Goal: Task Accomplishment & Management: Manage account settings

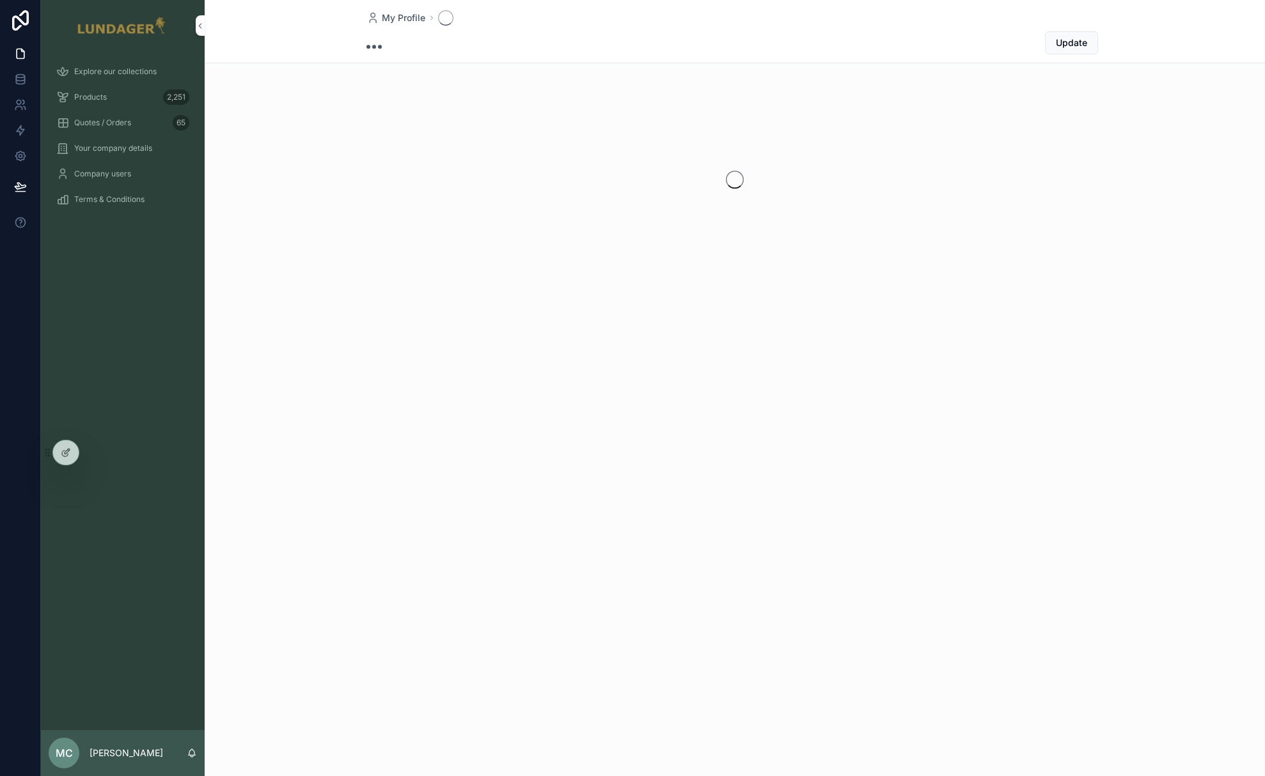
click at [111, 98] on div "Products 2,251" at bounding box center [122, 97] width 133 height 20
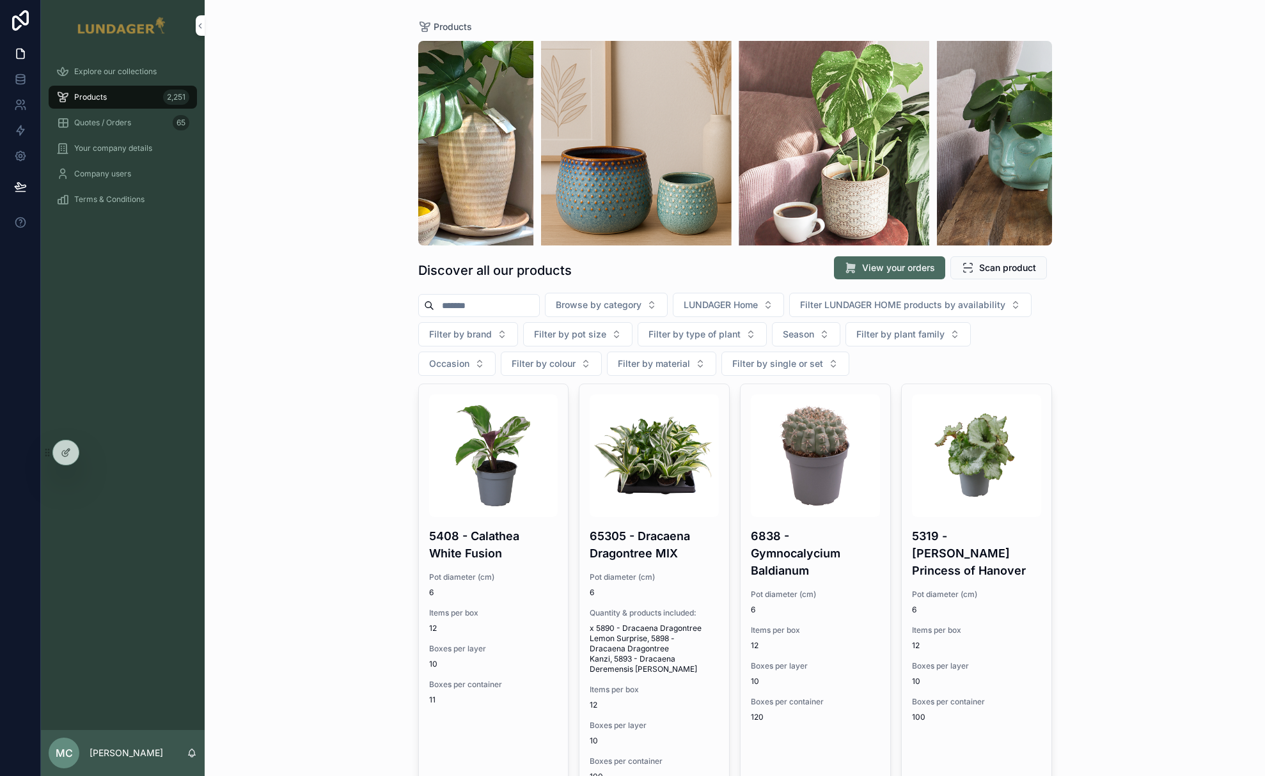
click at [61, 453] on icon at bounding box center [66, 453] width 10 height 10
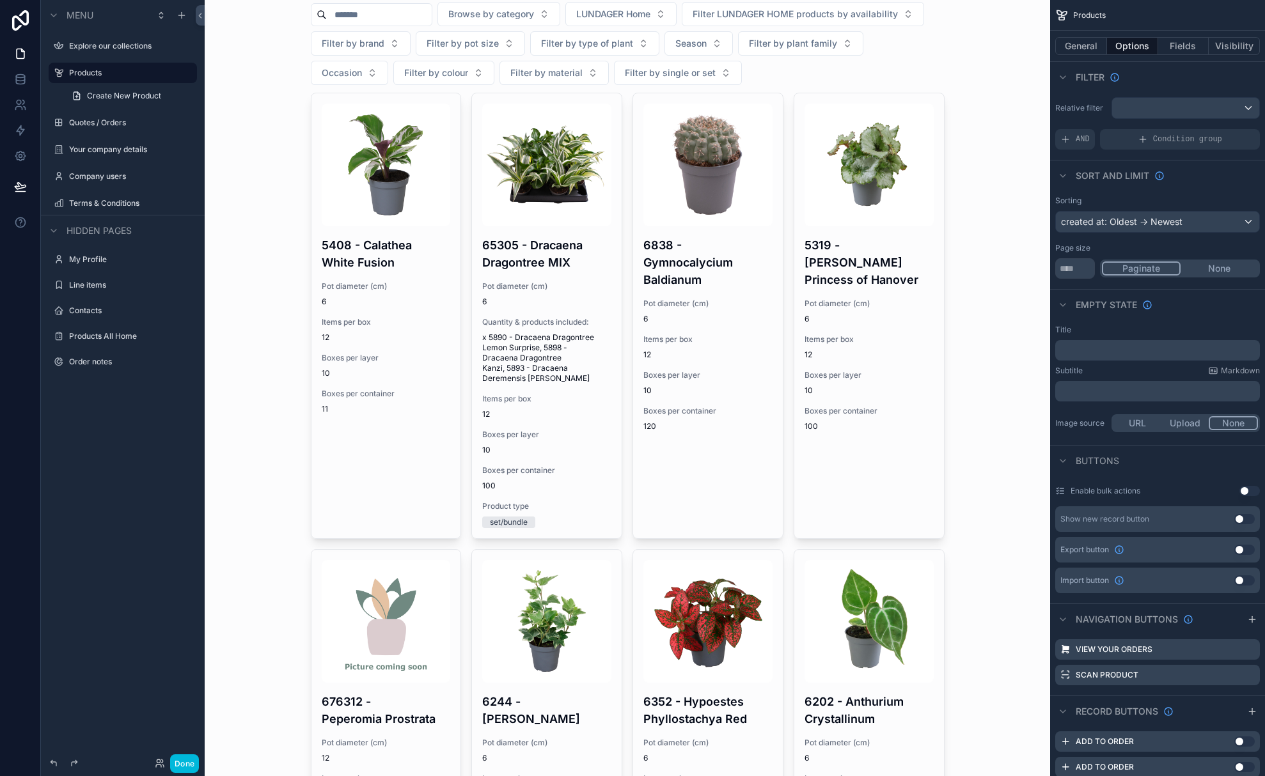
scroll to position [543, 0]
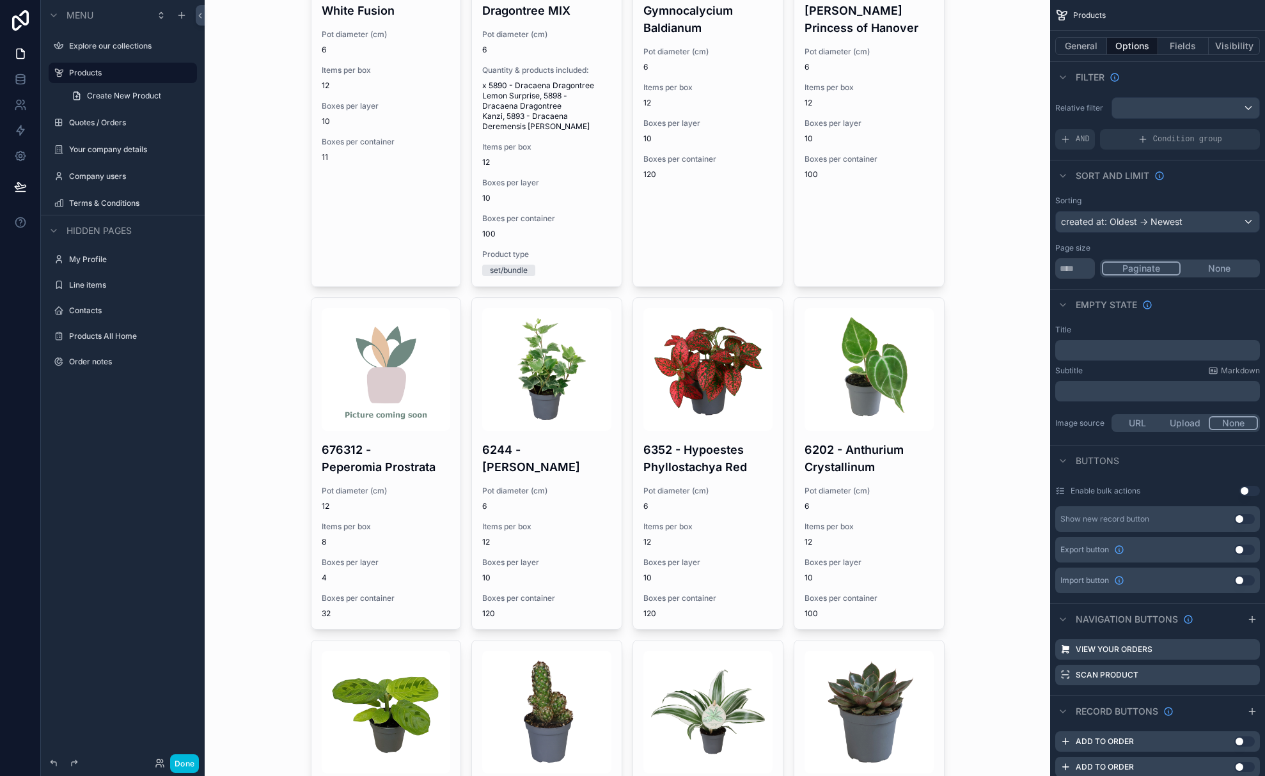
click at [98, 127] on label "Quotes / Orders" at bounding box center [129, 123] width 120 height 10
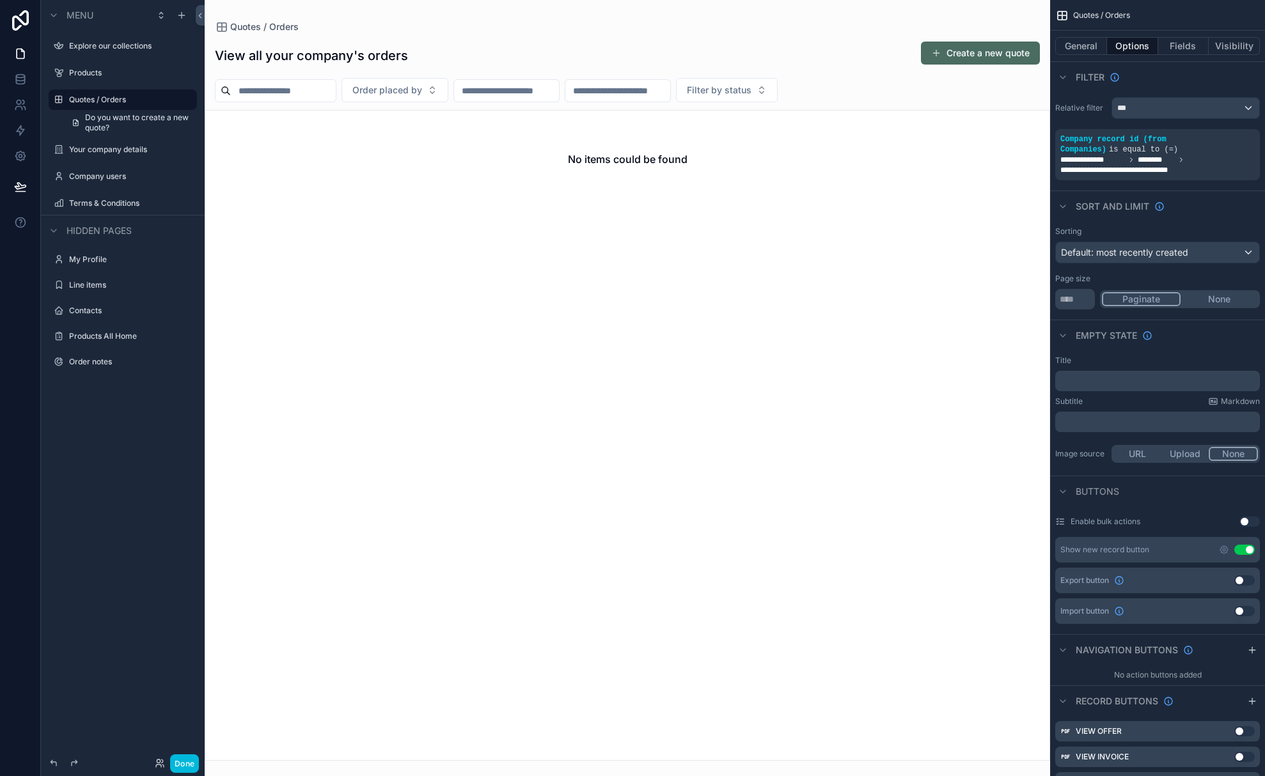
click at [188, 758] on button "Done" at bounding box center [184, 763] width 29 height 19
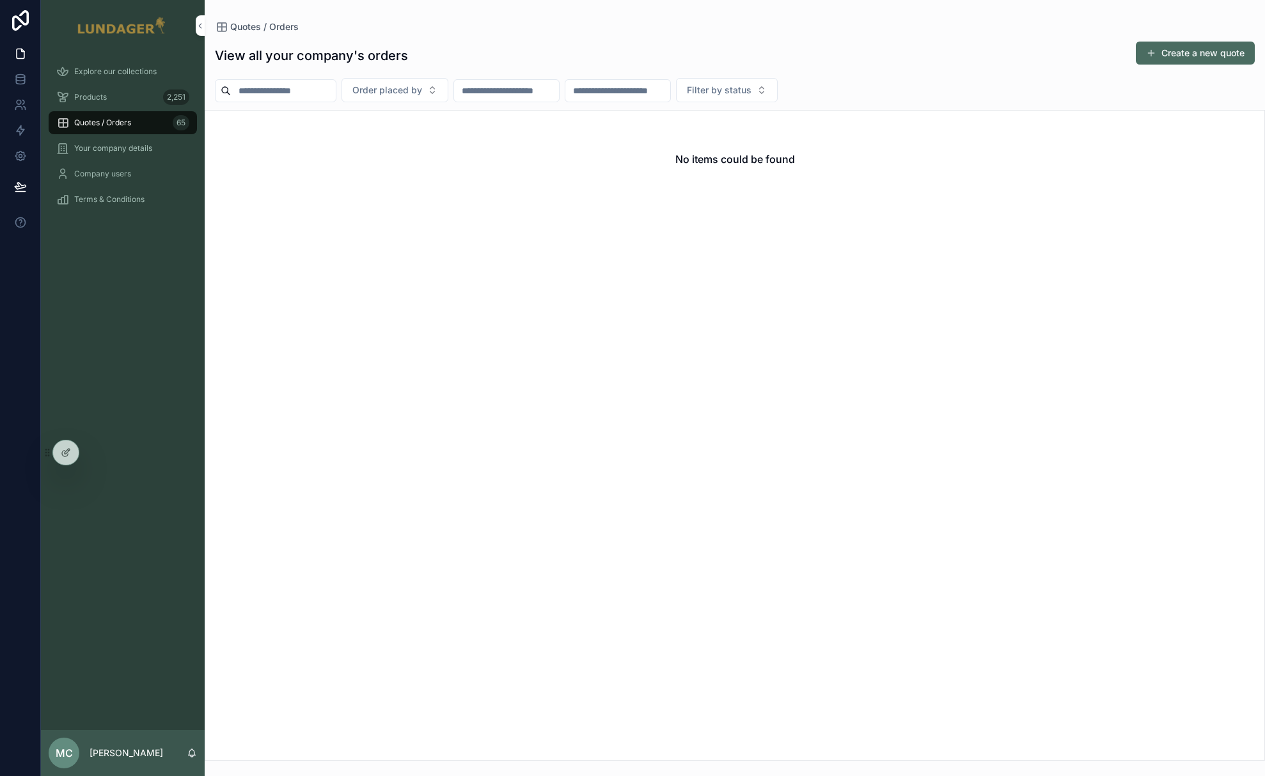
click at [0, 0] on div at bounding box center [0, 0] width 0 height 0
click at [0, 0] on icon at bounding box center [0, 0] width 0 height 0
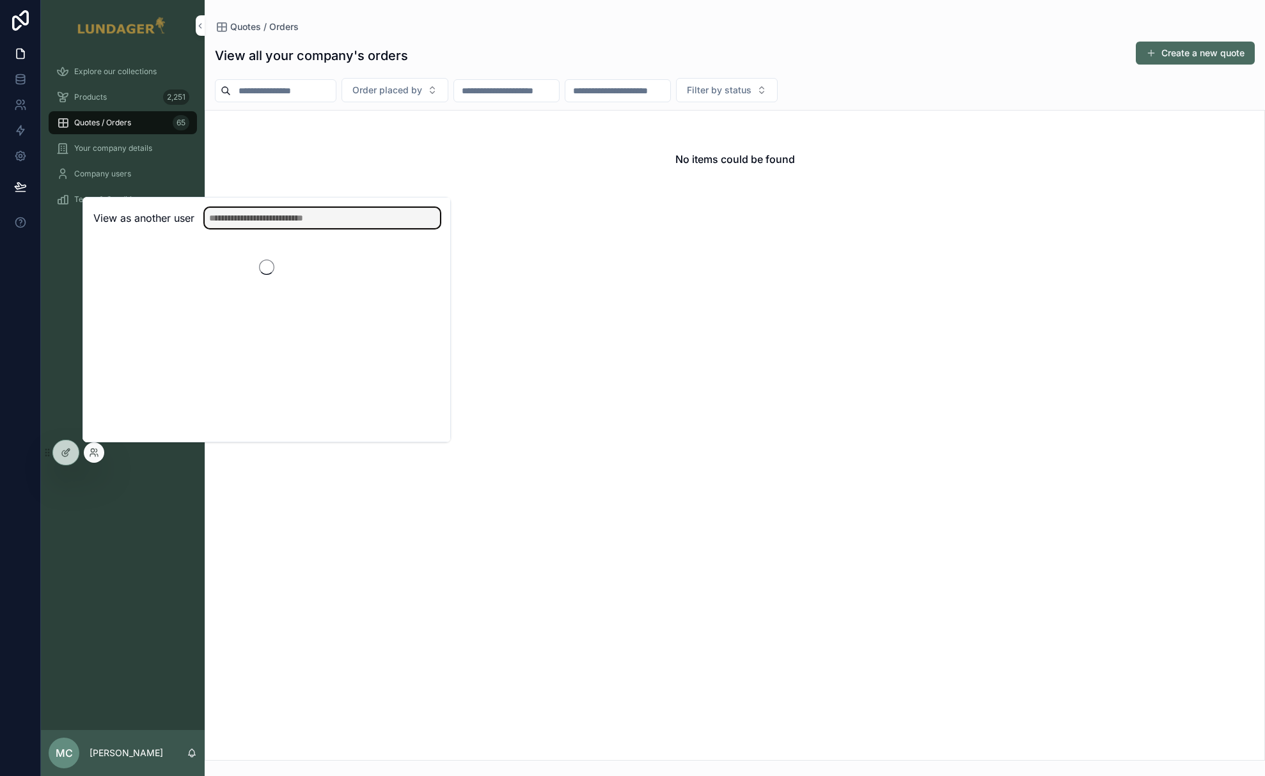
click at [261, 221] on input "text" at bounding box center [322, 218] width 235 height 20
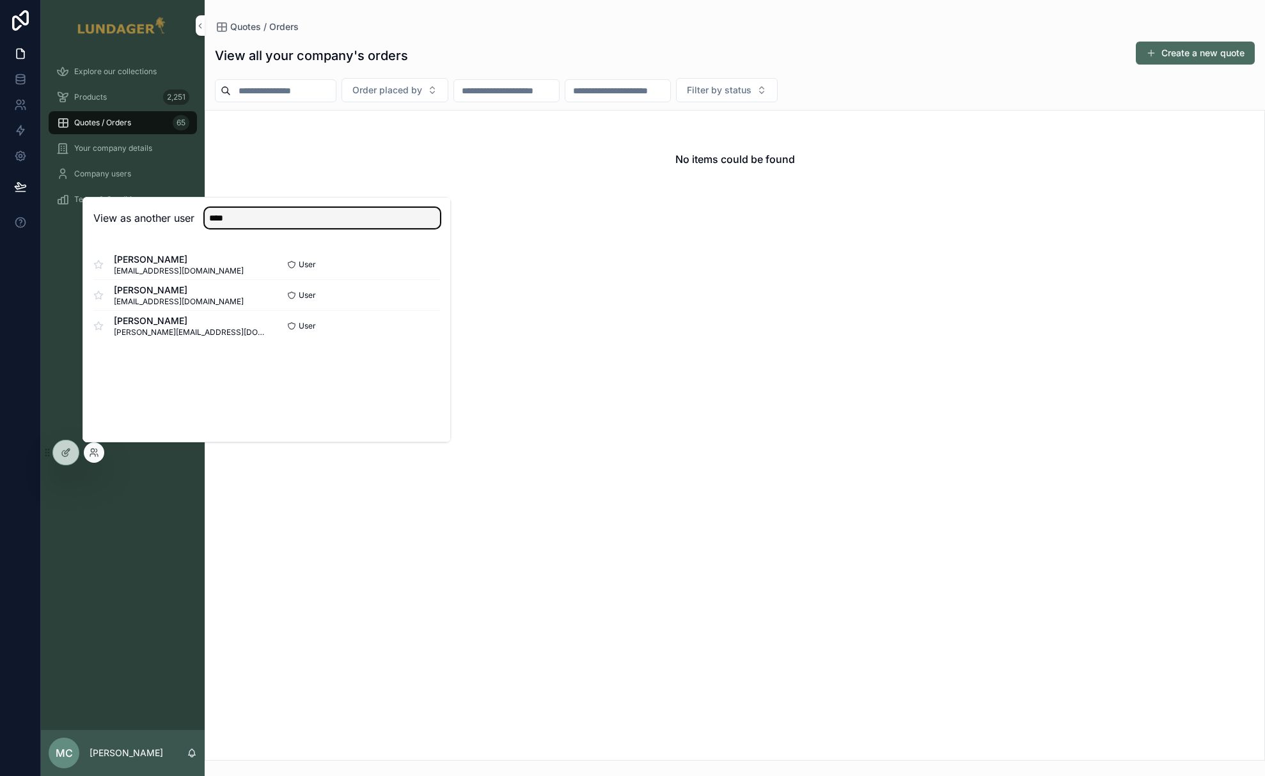
type input "****"
click at [0, 0] on button "Select" at bounding box center [0, 0] width 0 height 0
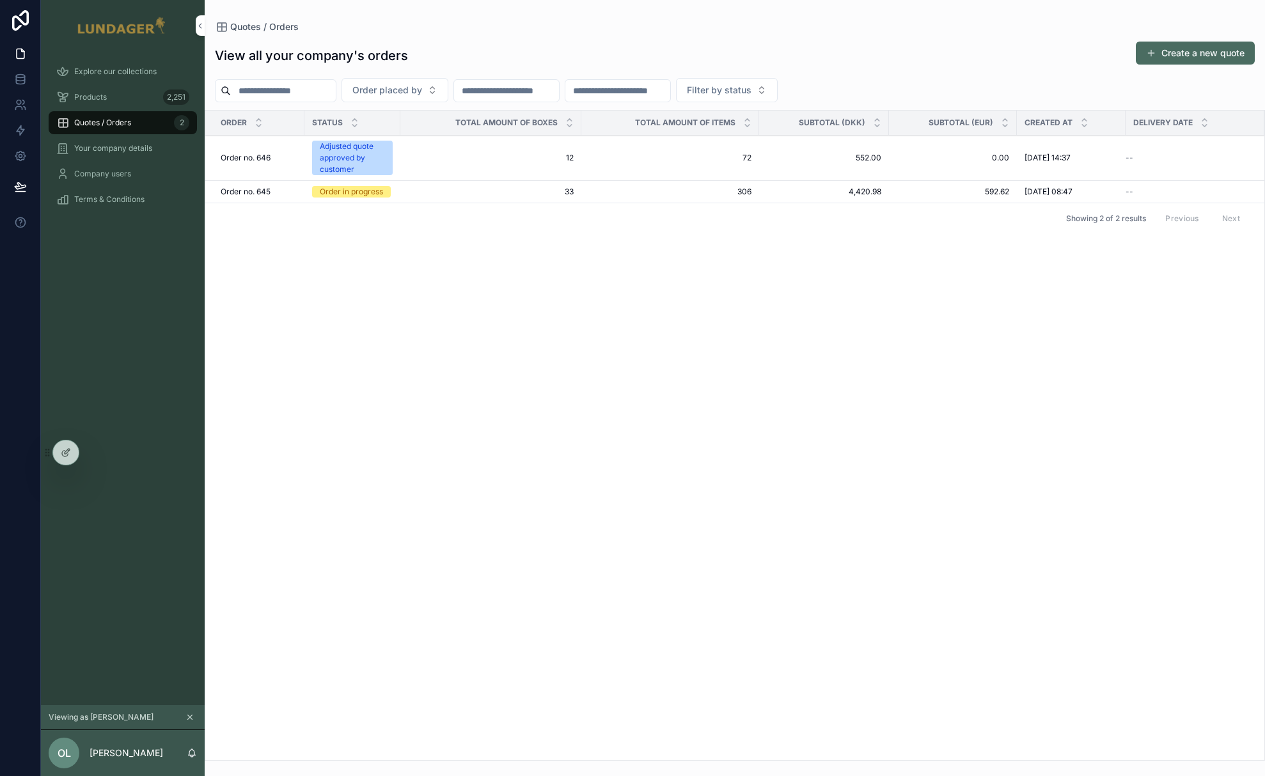
click at [279, 153] on div "Order no. 646 Order no. 646" at bounding box center [259, 158] width 76 height 10
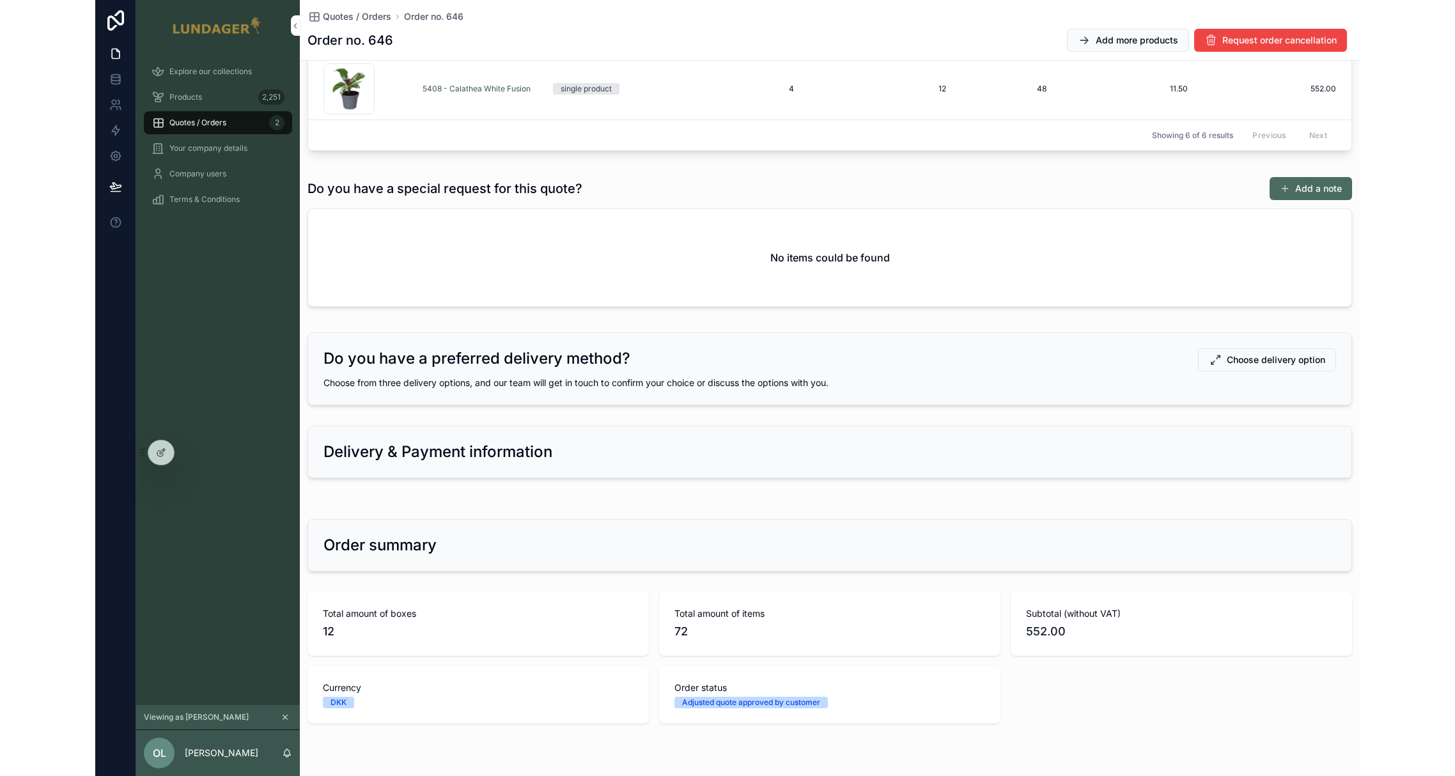
scroll to position [551, 0]
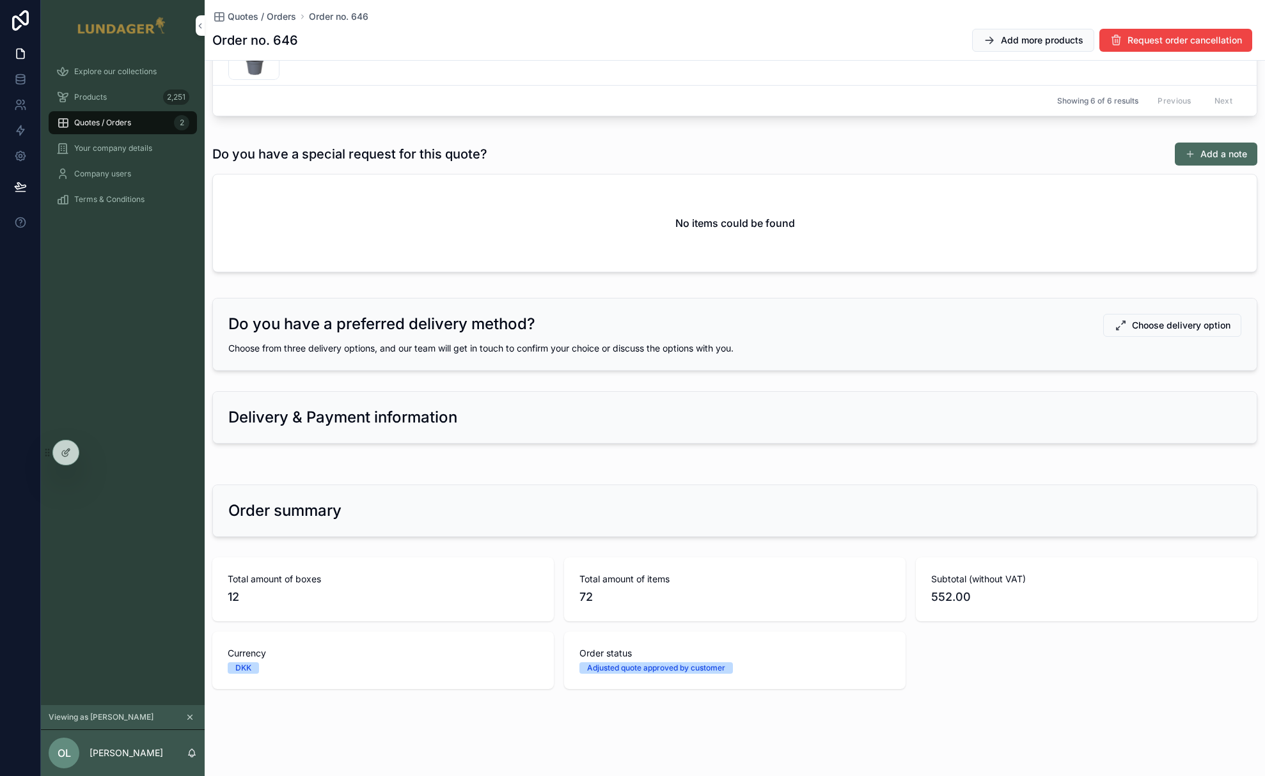
click at [69, 454] on icon at bounding box center [66, 453] width 10 height 10
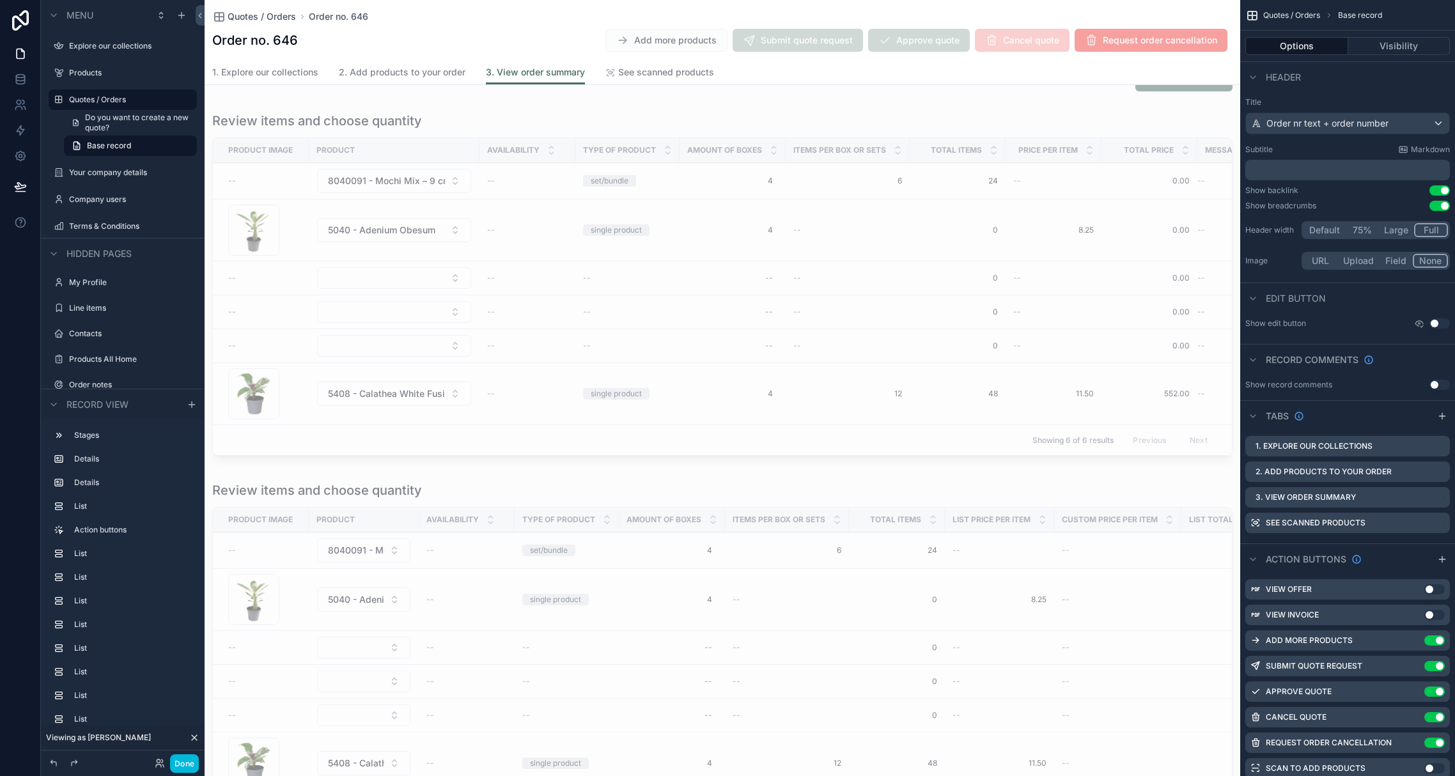
scroll to position [412, 0]
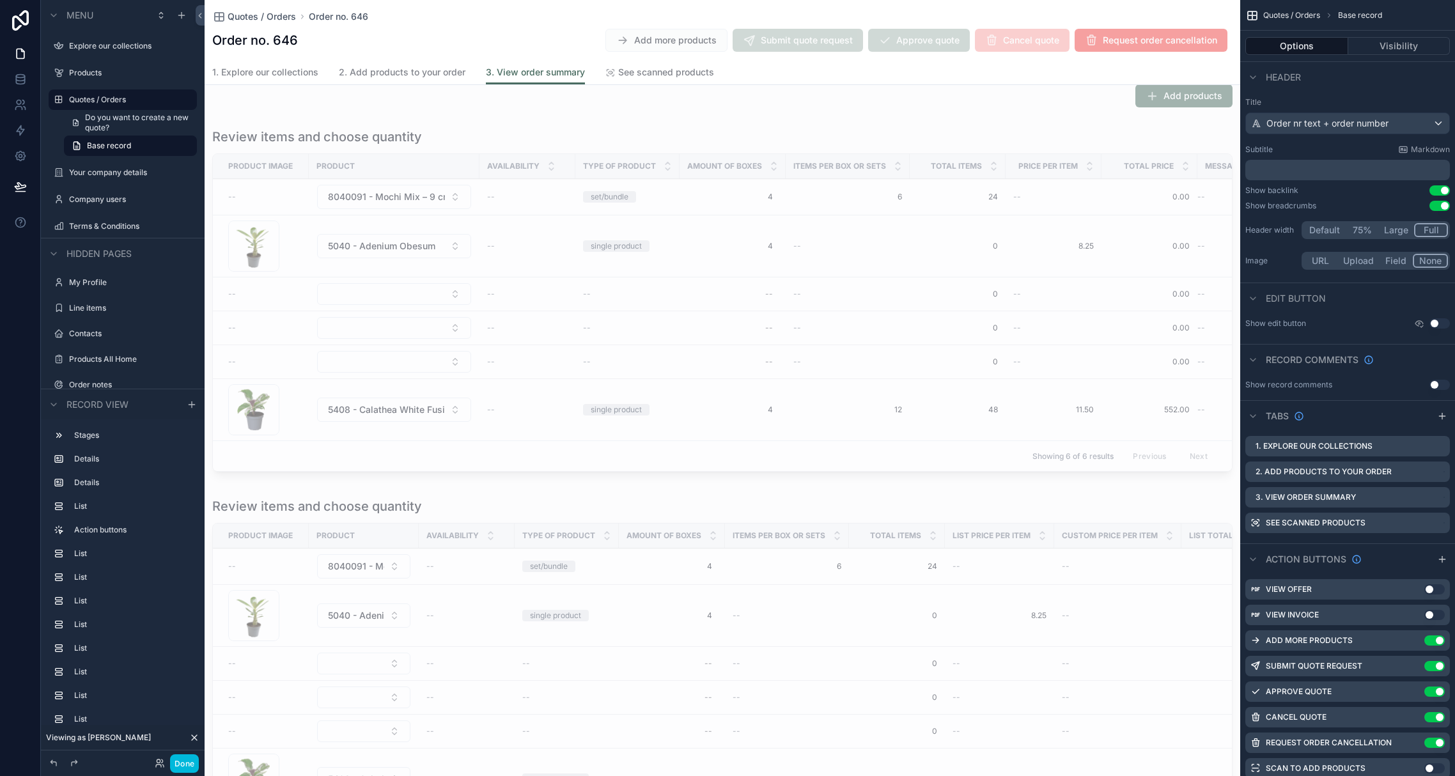
click at [432, 139] on div "scrollable content" at bounding box center [723, 302] width 1036 height 359
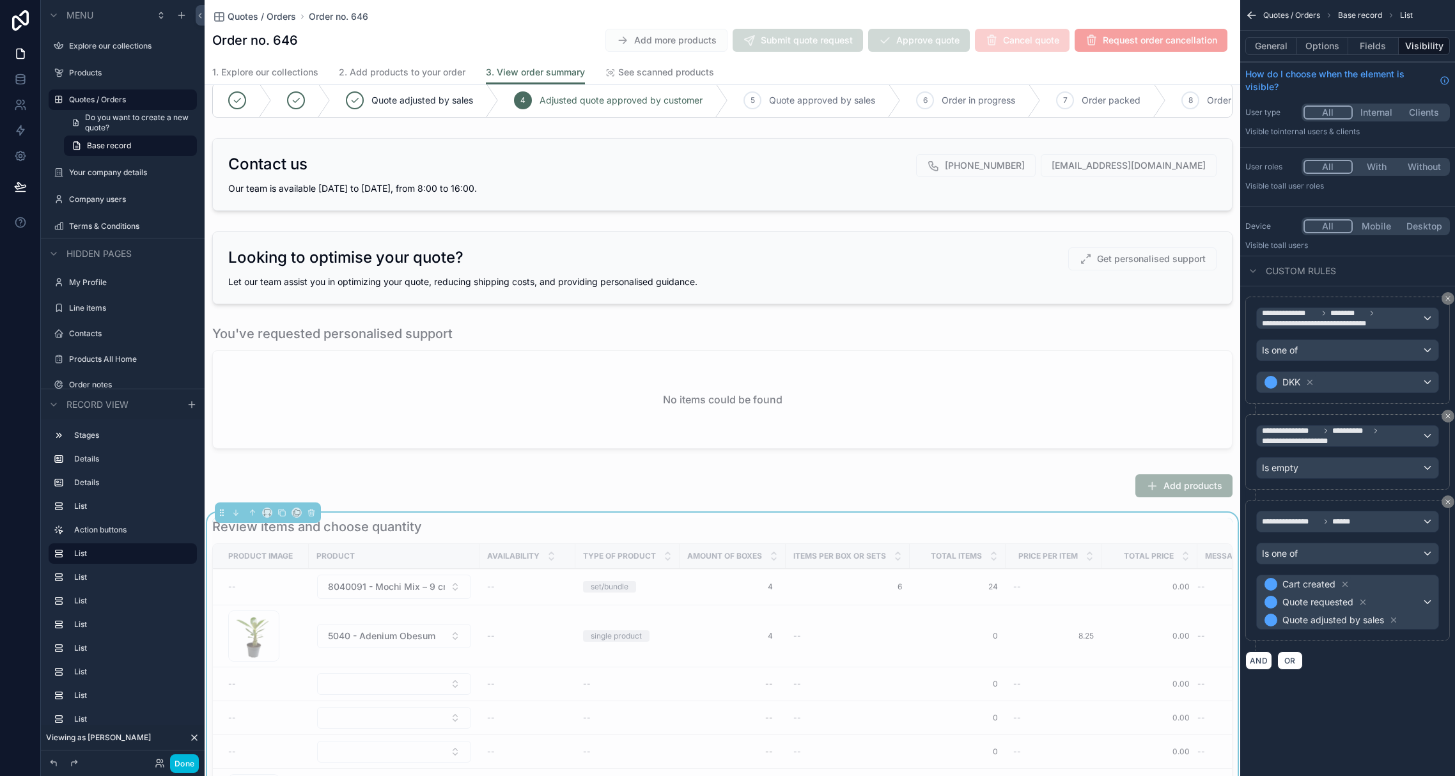
scroll to position [0, 0]
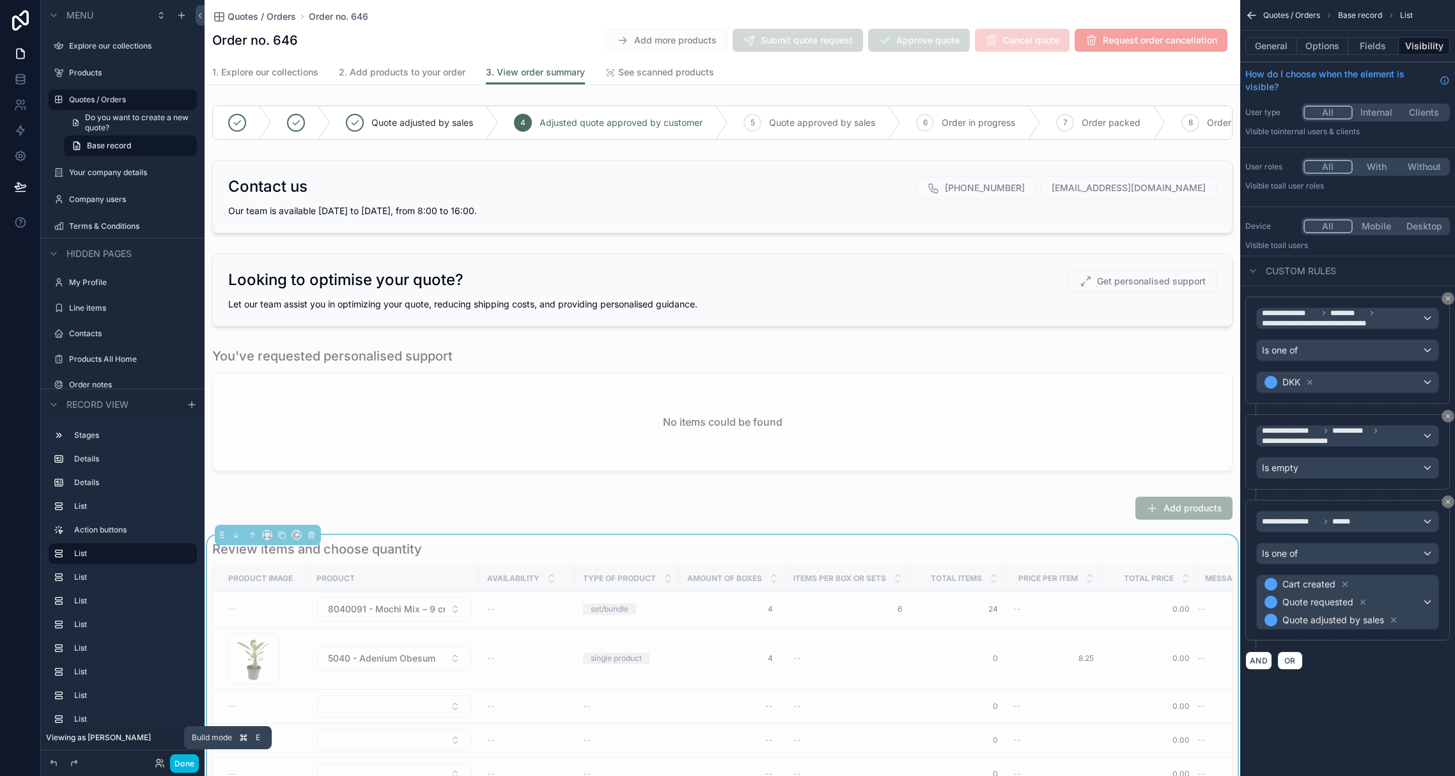
click at [192, 768] on button "Done" at bounding box center [184, 763] width 29 height 19
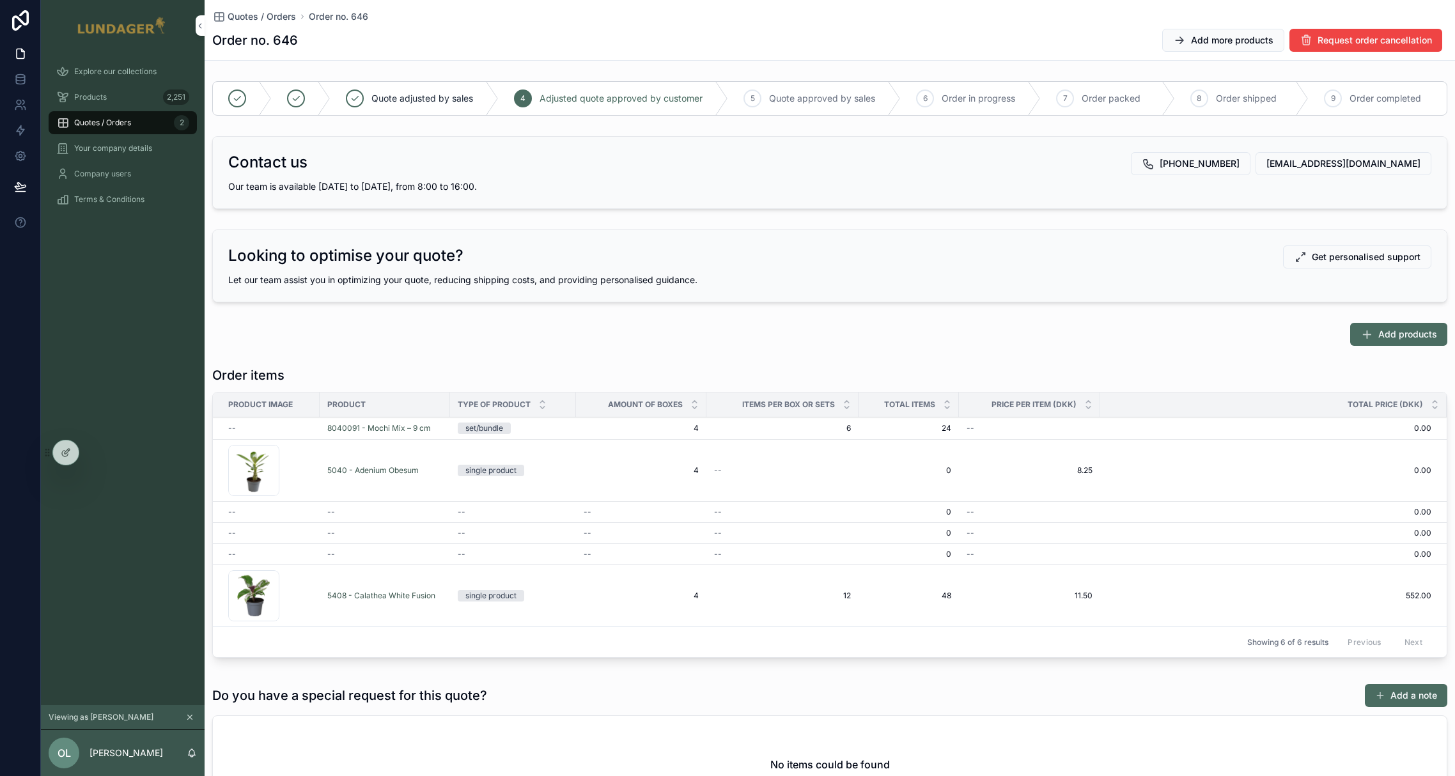
click at [70, 449] on icon at bounding box center [66, 453] width 10 height 10
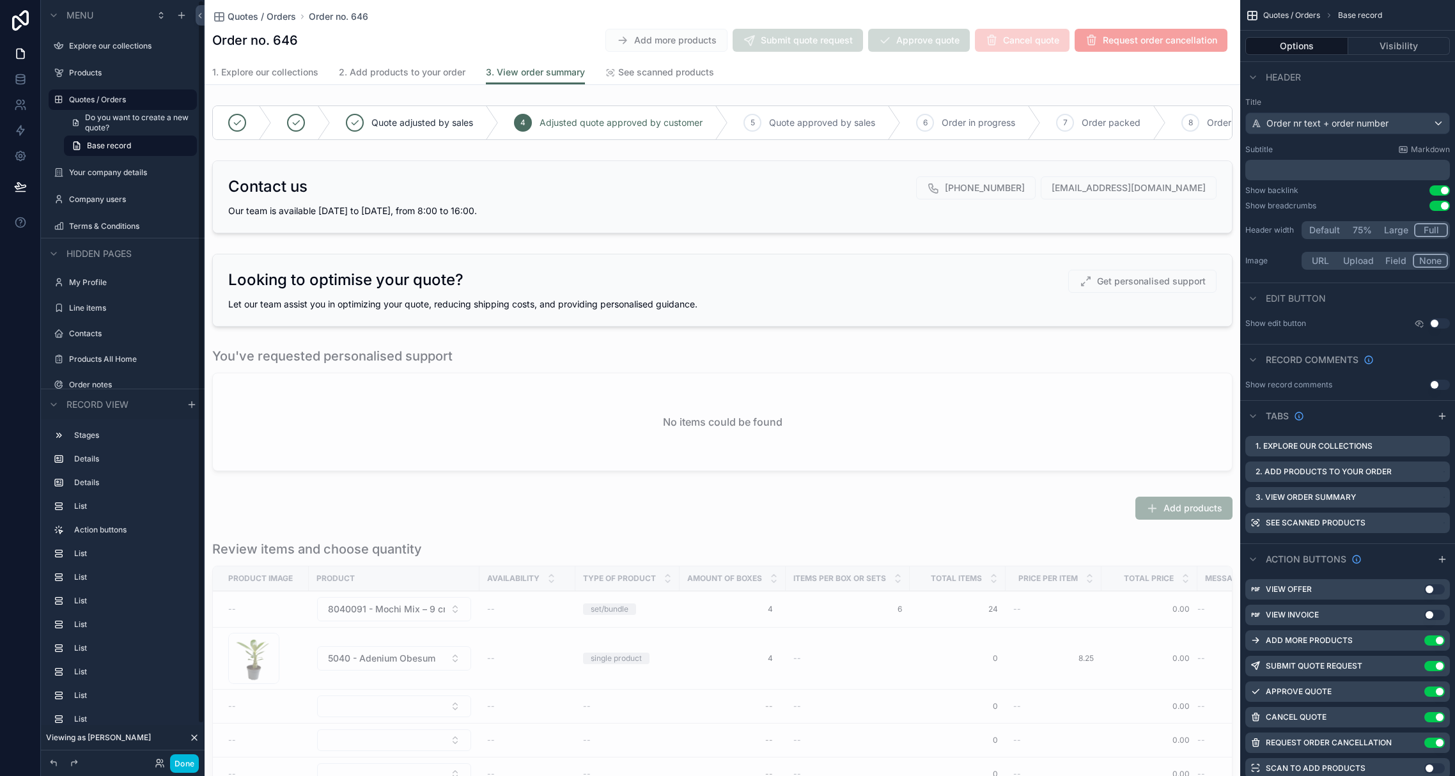
click at [194, 759] on button "Done" at bounding box center [184, 763] width 29 height 19
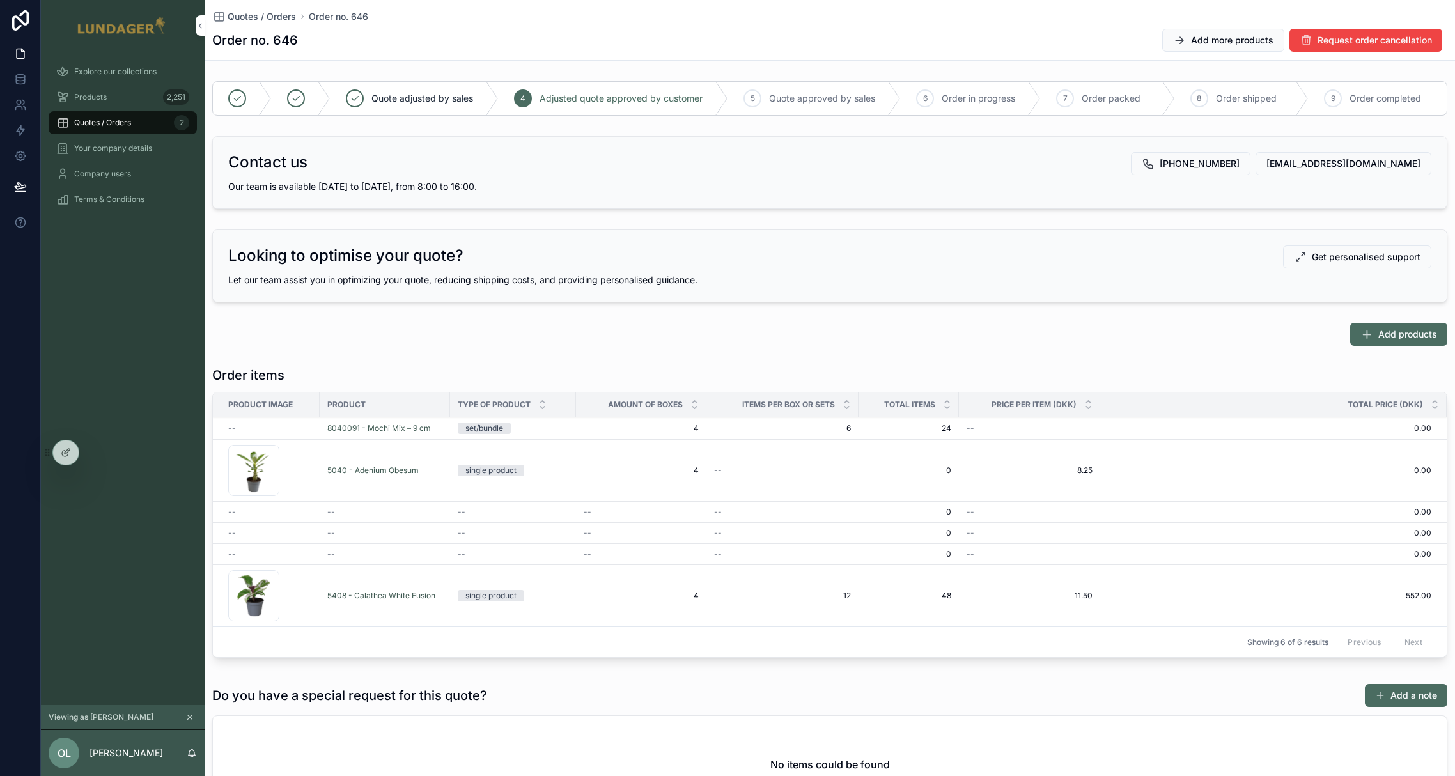
click at [101, 264] on div "Explore our collections Products 2,251 Quotes / Orders 2 Your company details C…" at bounding box center [123, 378] width 164 height 654
click at [65, 455] on icon at bounding box center [66, 453] width 10 height 10
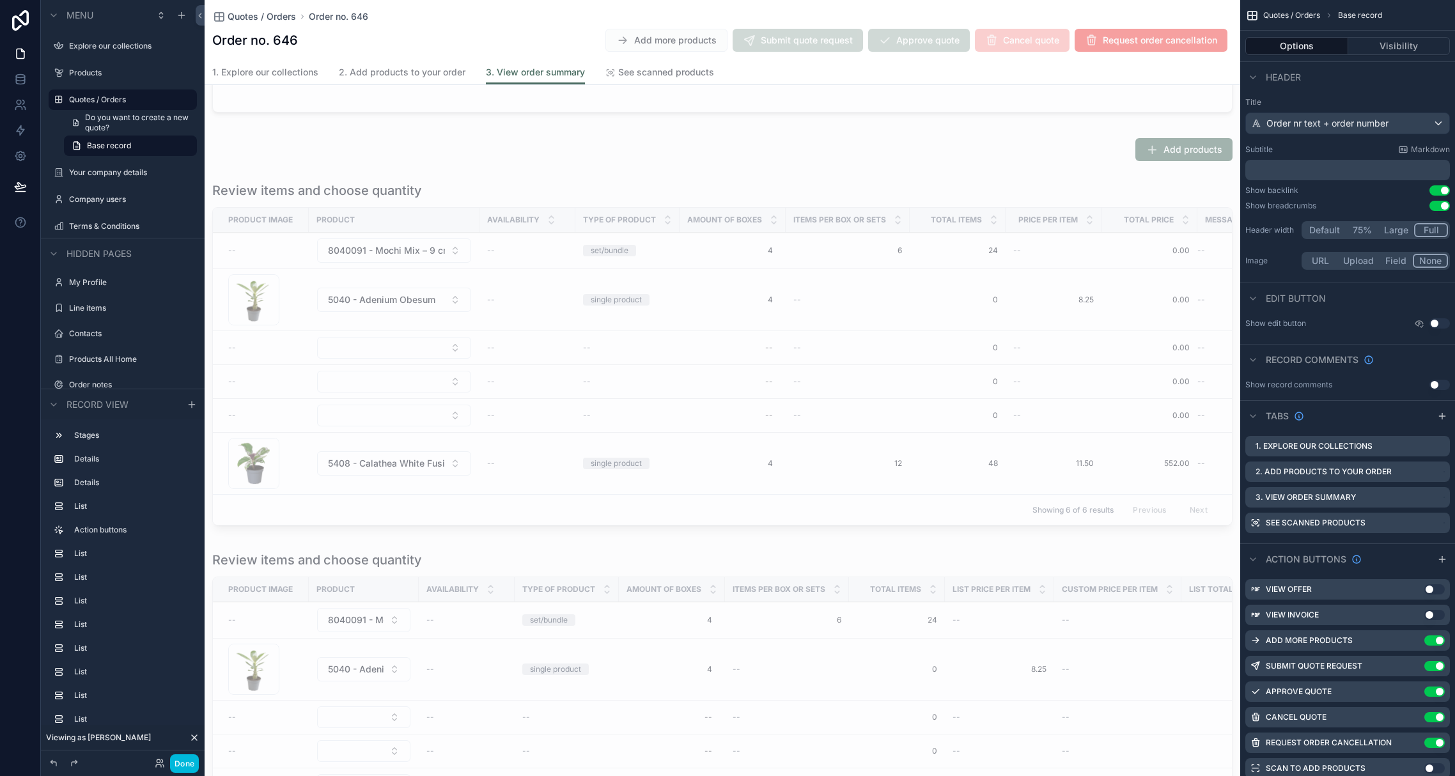
scroll to position [293, 0]
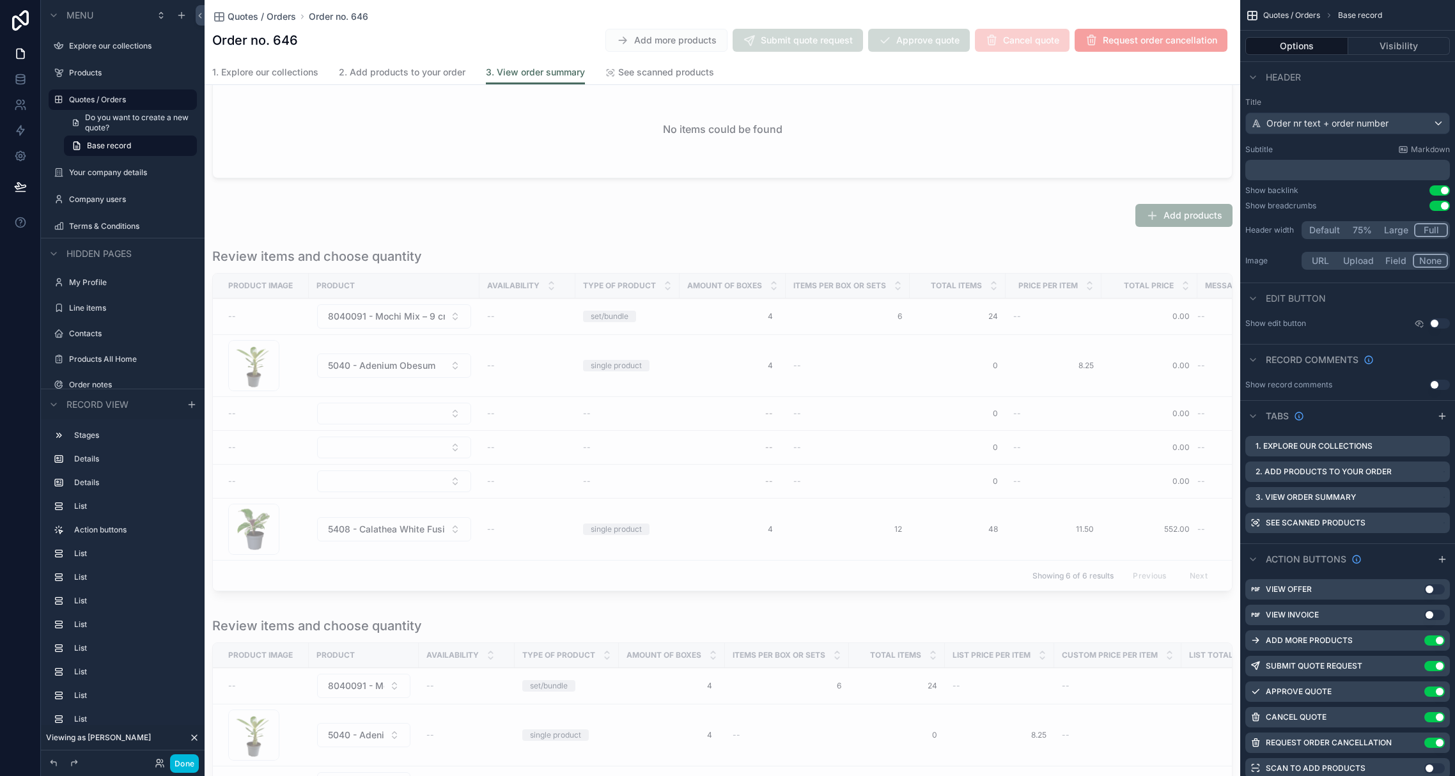
click at [1045, 231] on div "scrollable content" at bounding box center [723, 215] width 1036 height 33
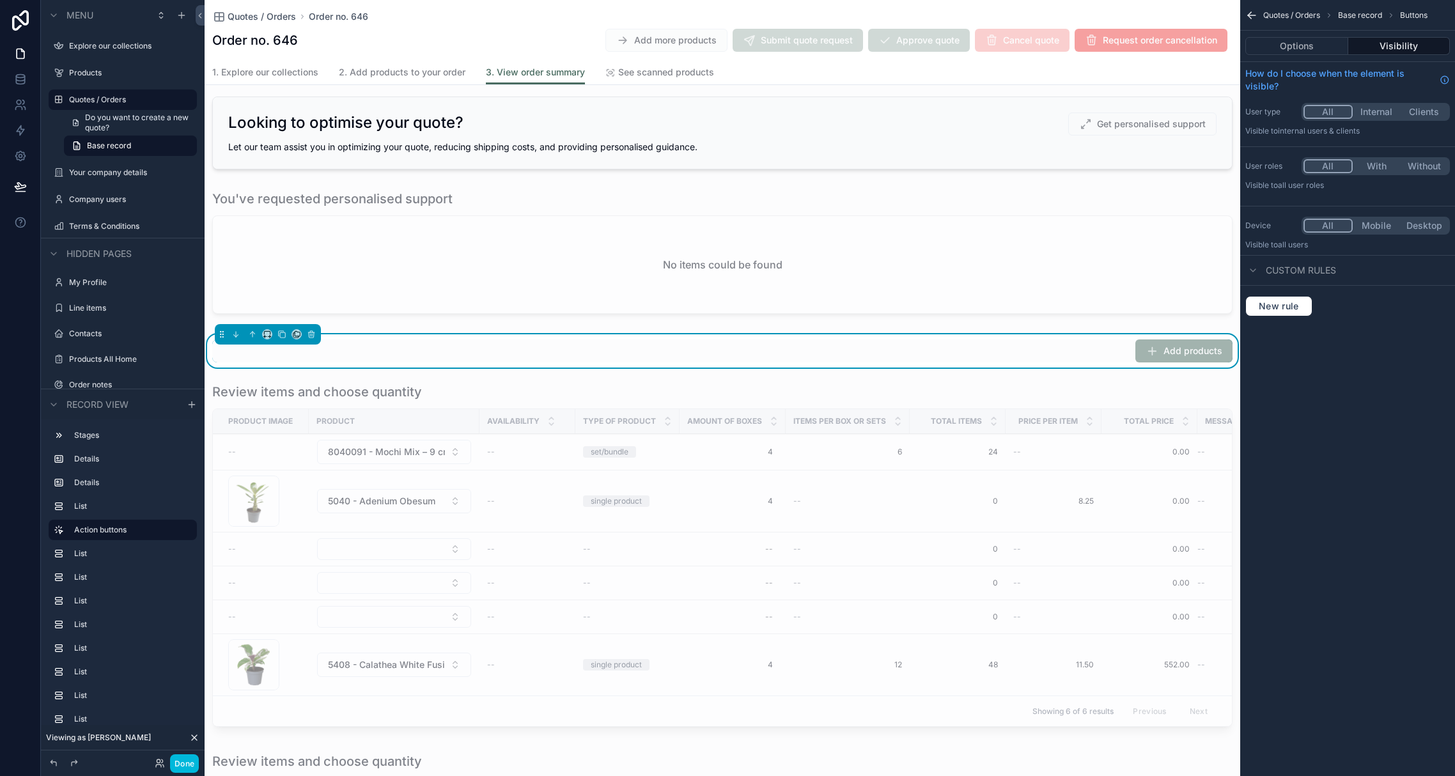
scroll to position [156, 0]
click at [1264, 43] on button "Visibility" at bounding box center [1399, 46] width 102 height 18
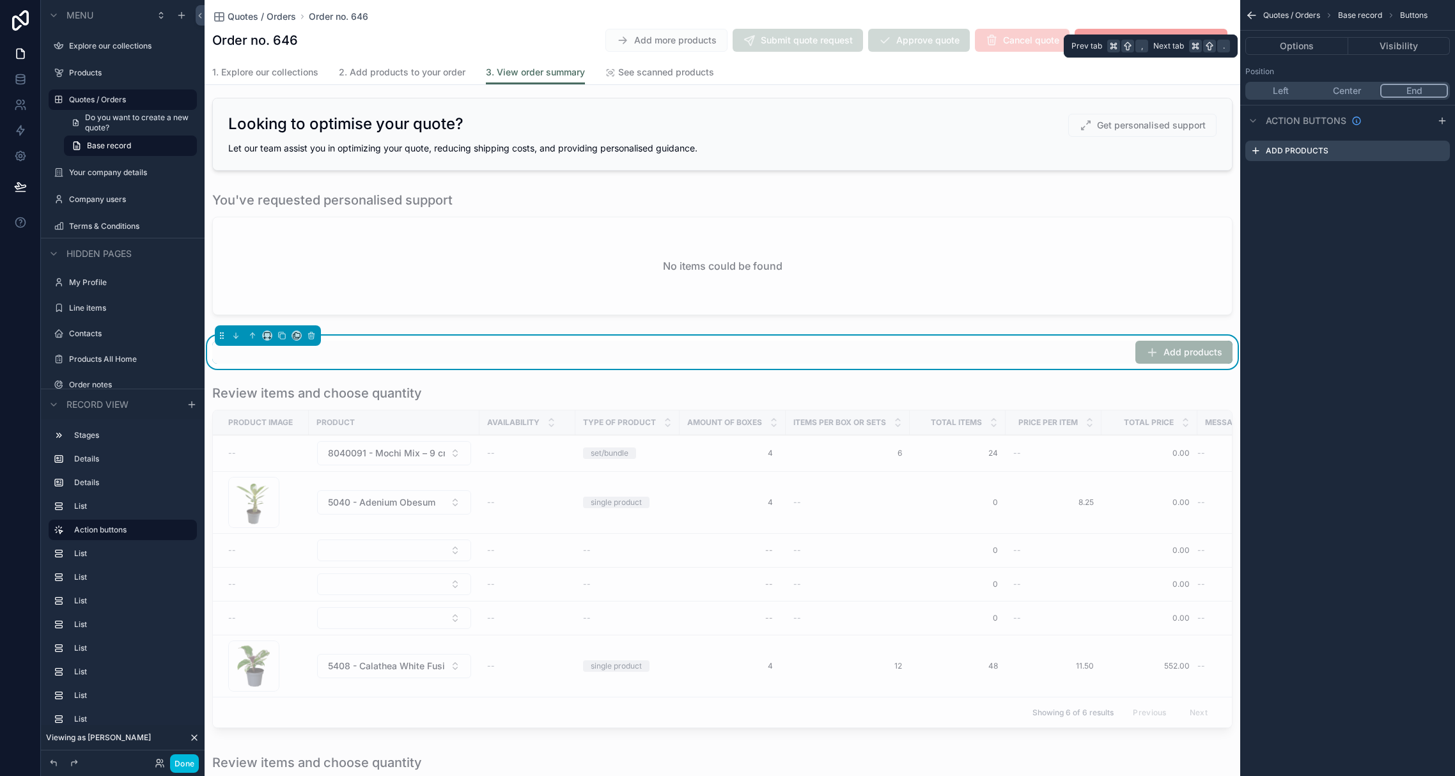
click at [1264, 43] on button "Visibility" at bounding box center [1399, 46] width 102 height 18
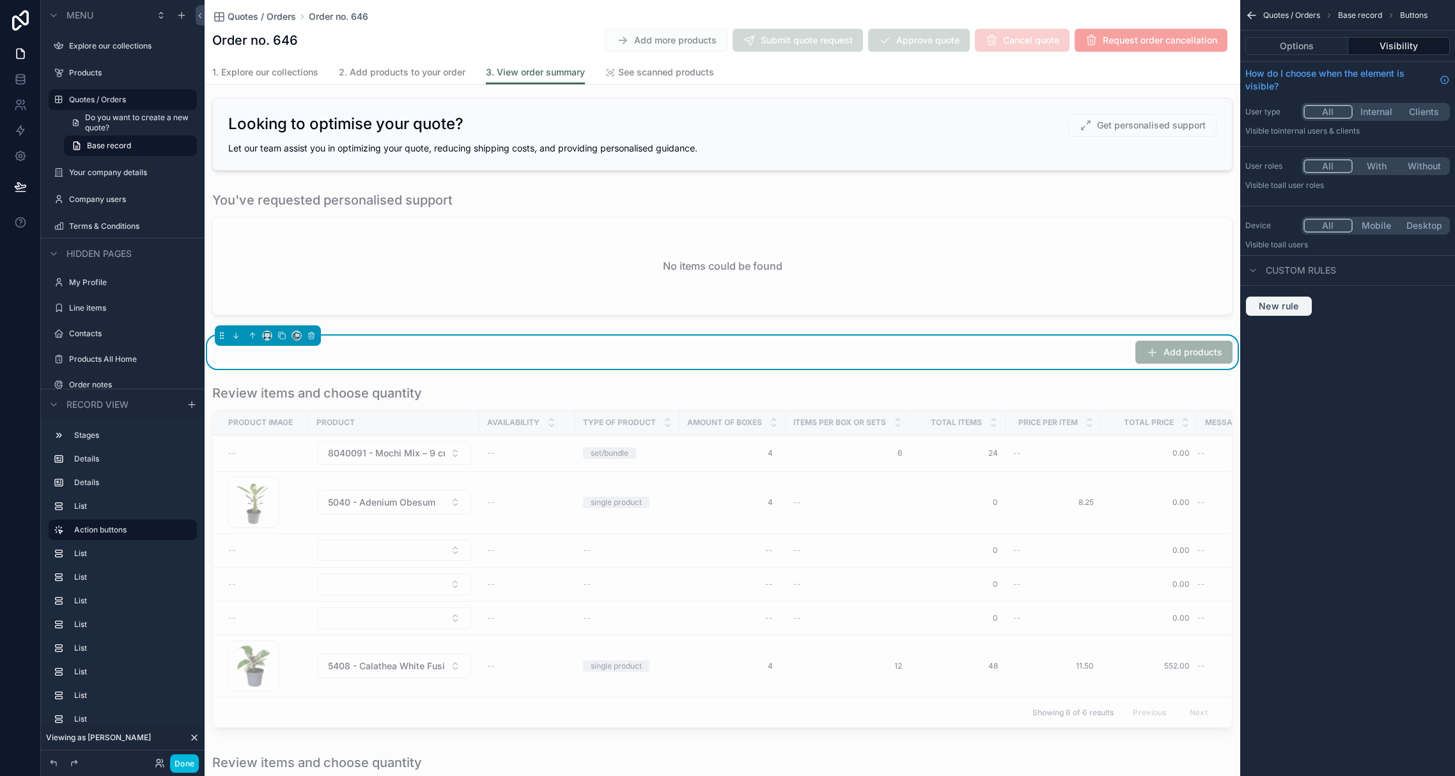
click at [1264, 308] on span "New rule" at bounding box center [1279, 306] width 51 height 12
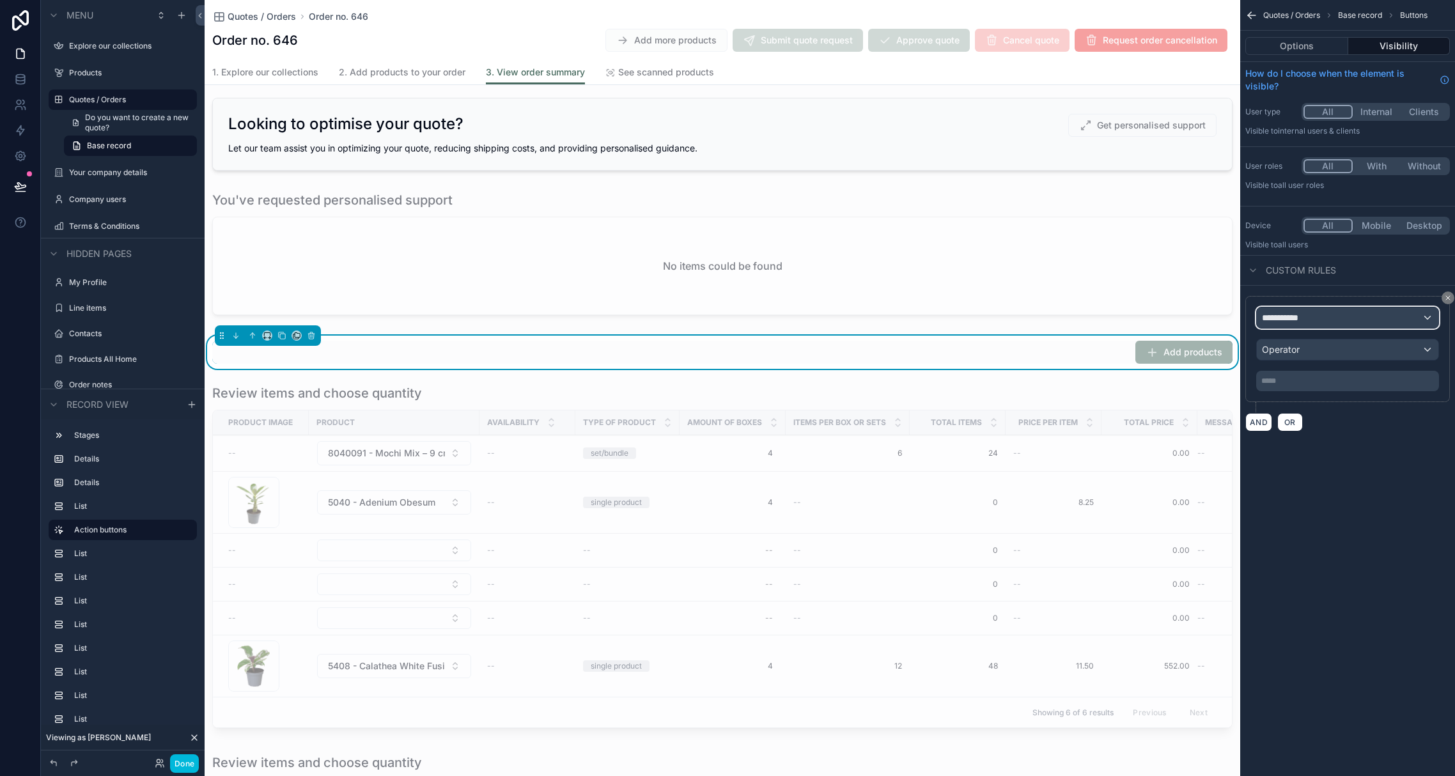
click at [1264, 322] on span "**********" at bounding box center [1285, 317] width 47 height 13
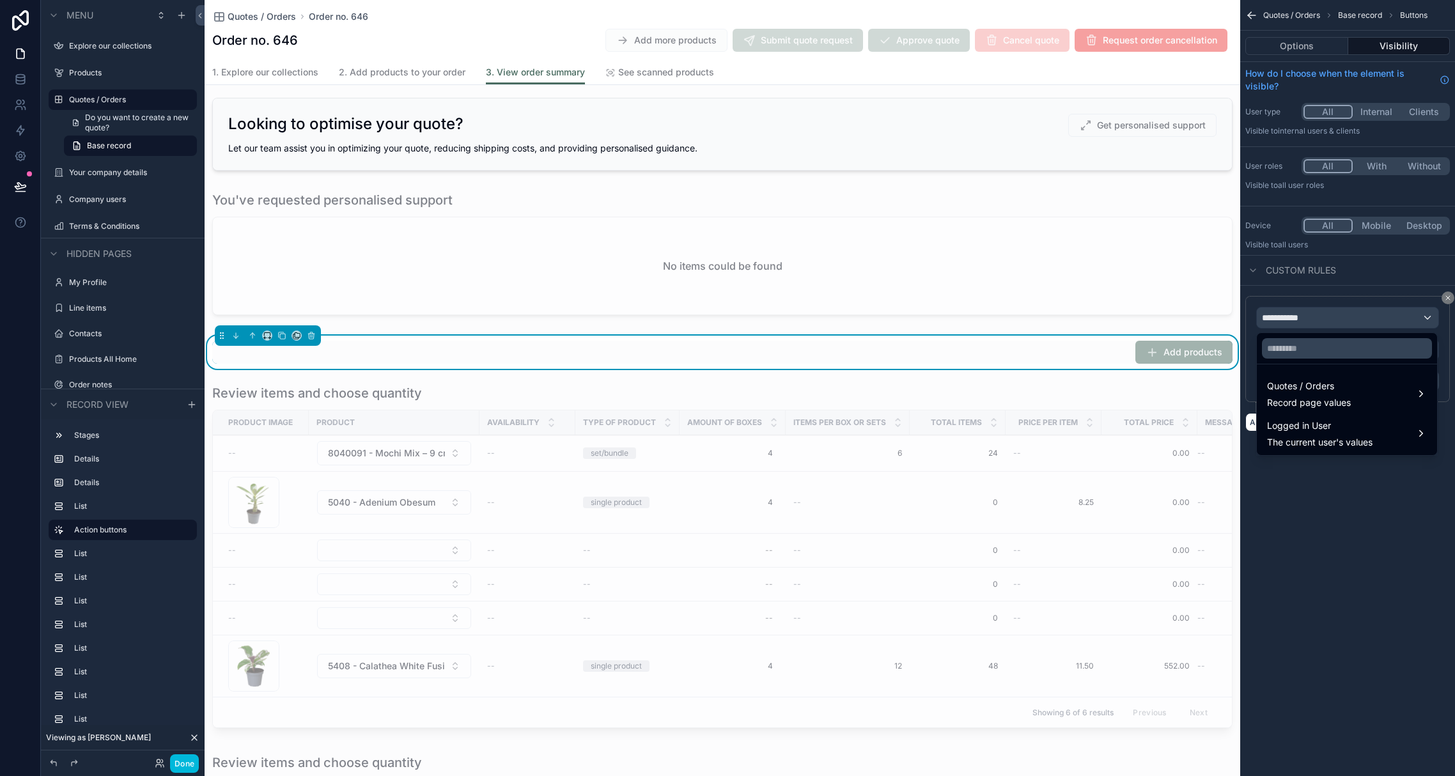
click at [1264, 322] on div "scrollable content" at bounding box center [727, 388] width 1455 height 776
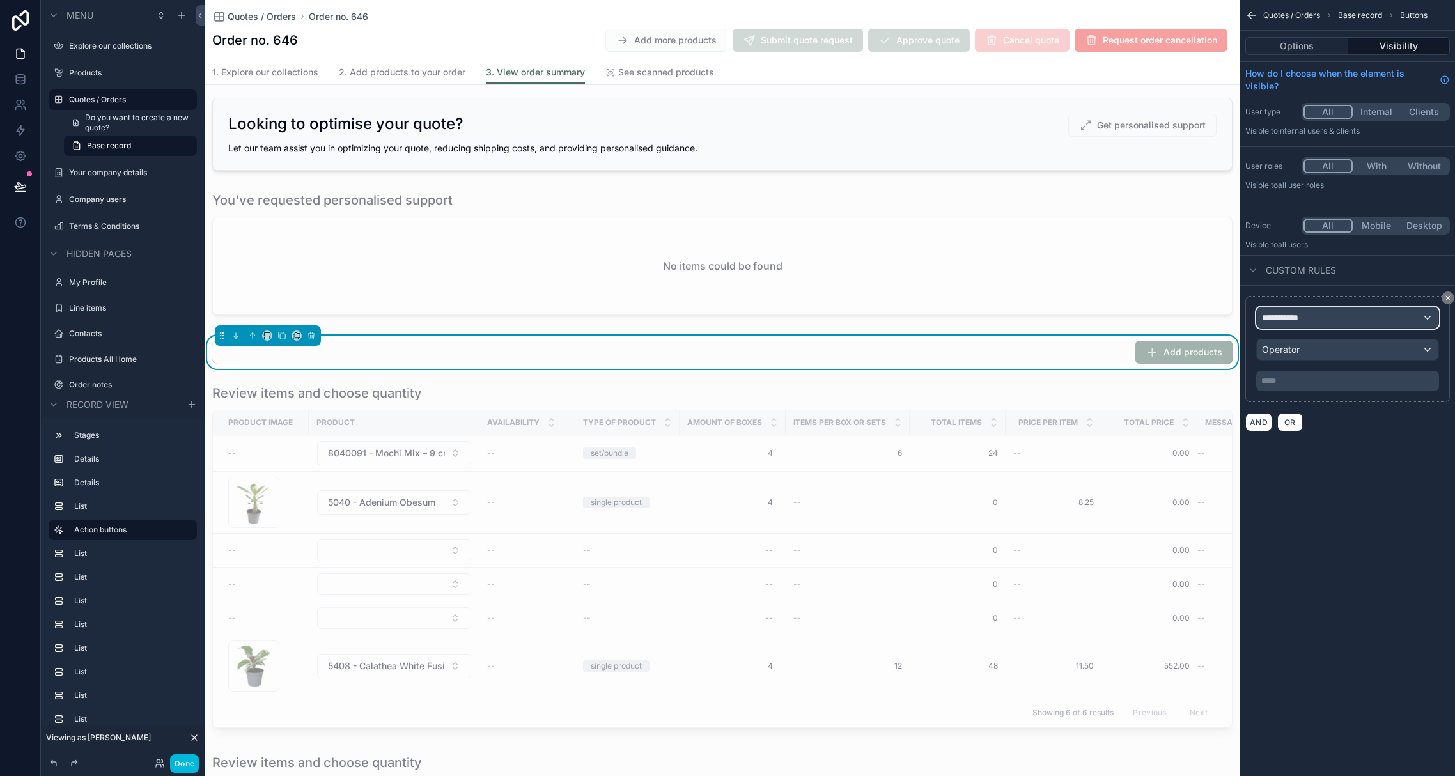
click at [1264, 320] on span "**********" at bounding box center [1285, 317] width 47 height 13
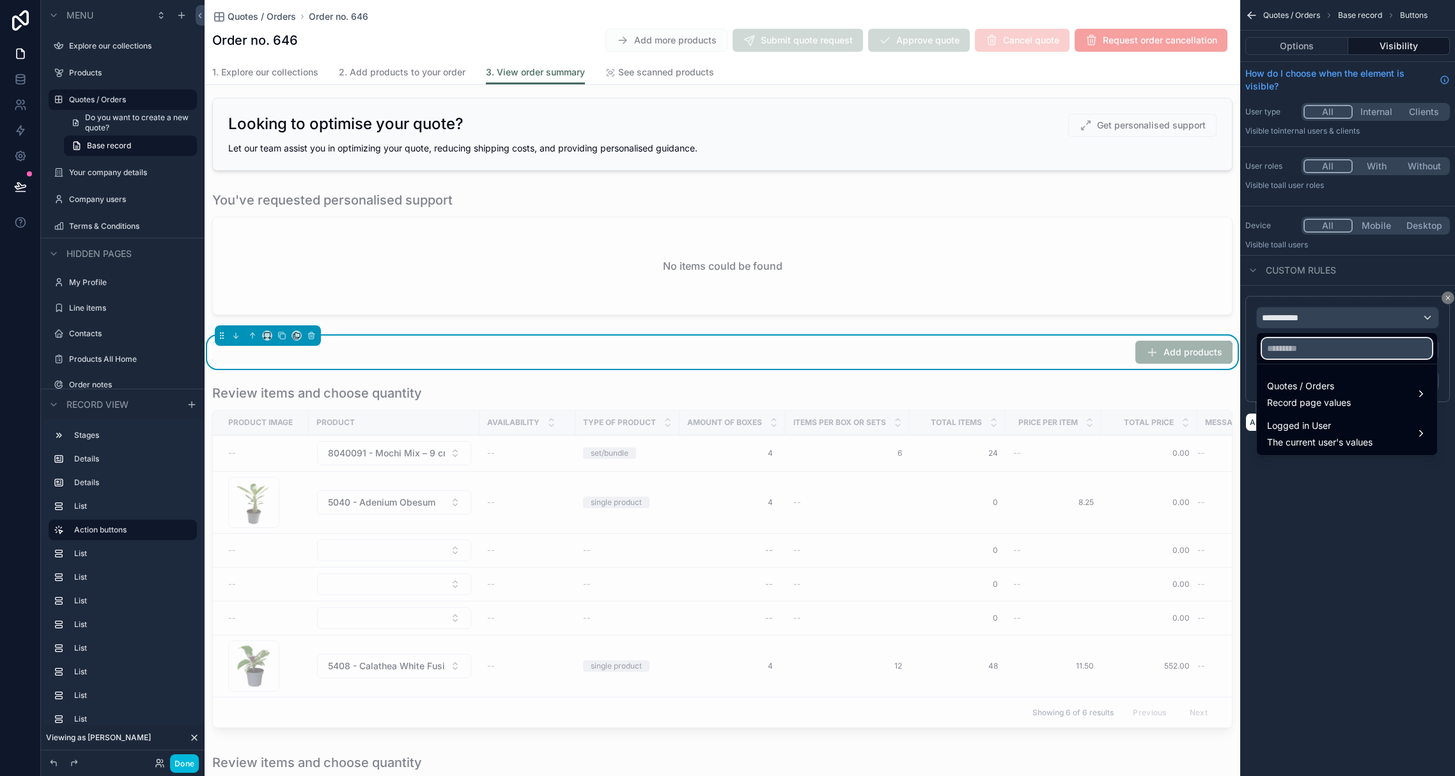
click at [1264, 343] on input "text" at bounding box center [1347, 348] width 170 height 20
type input "******"
click at [1264, 399] on span "Record page values" at bounding box center [1309, 402] width 84 height 13
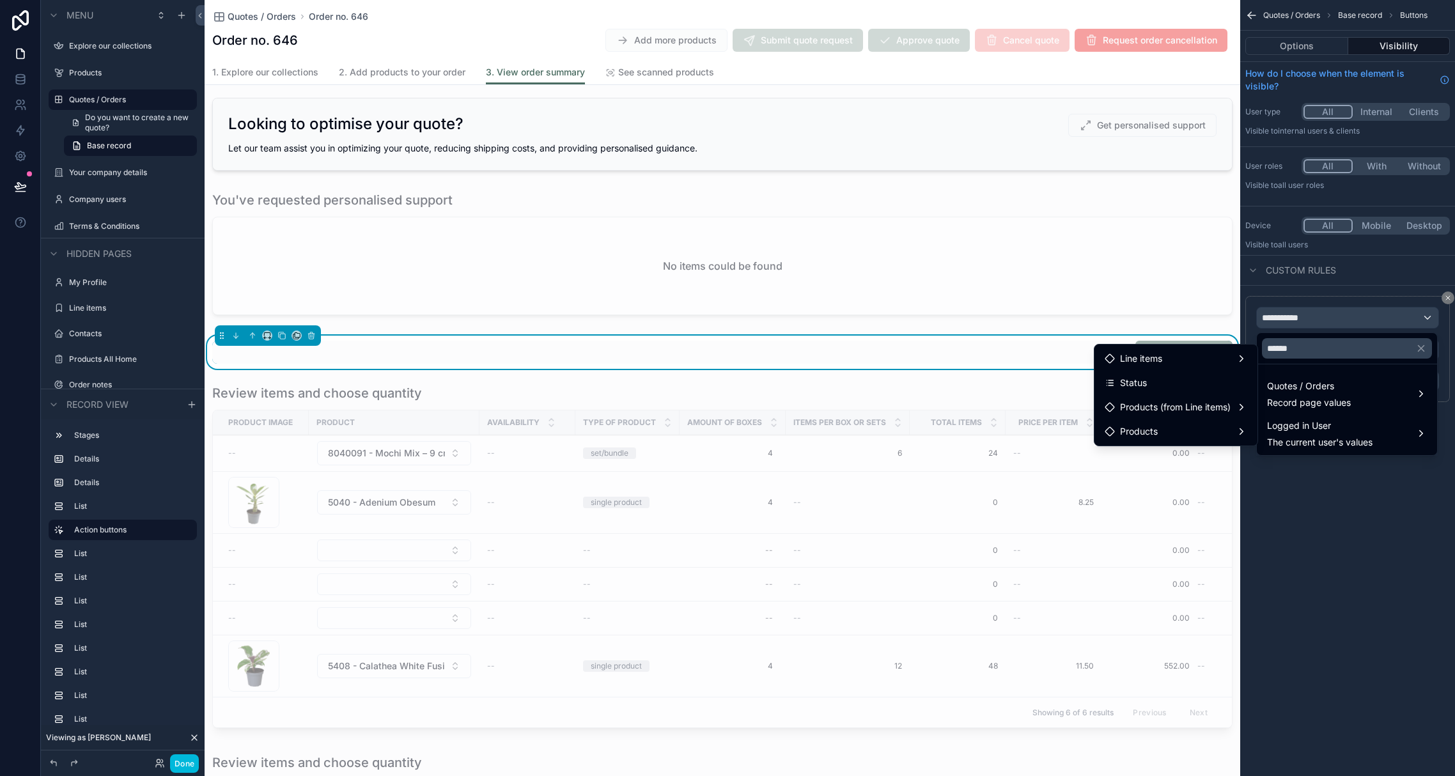
click at [1174, 389] on div "Status" at bounding box center [1176, 382] width 143 height 15
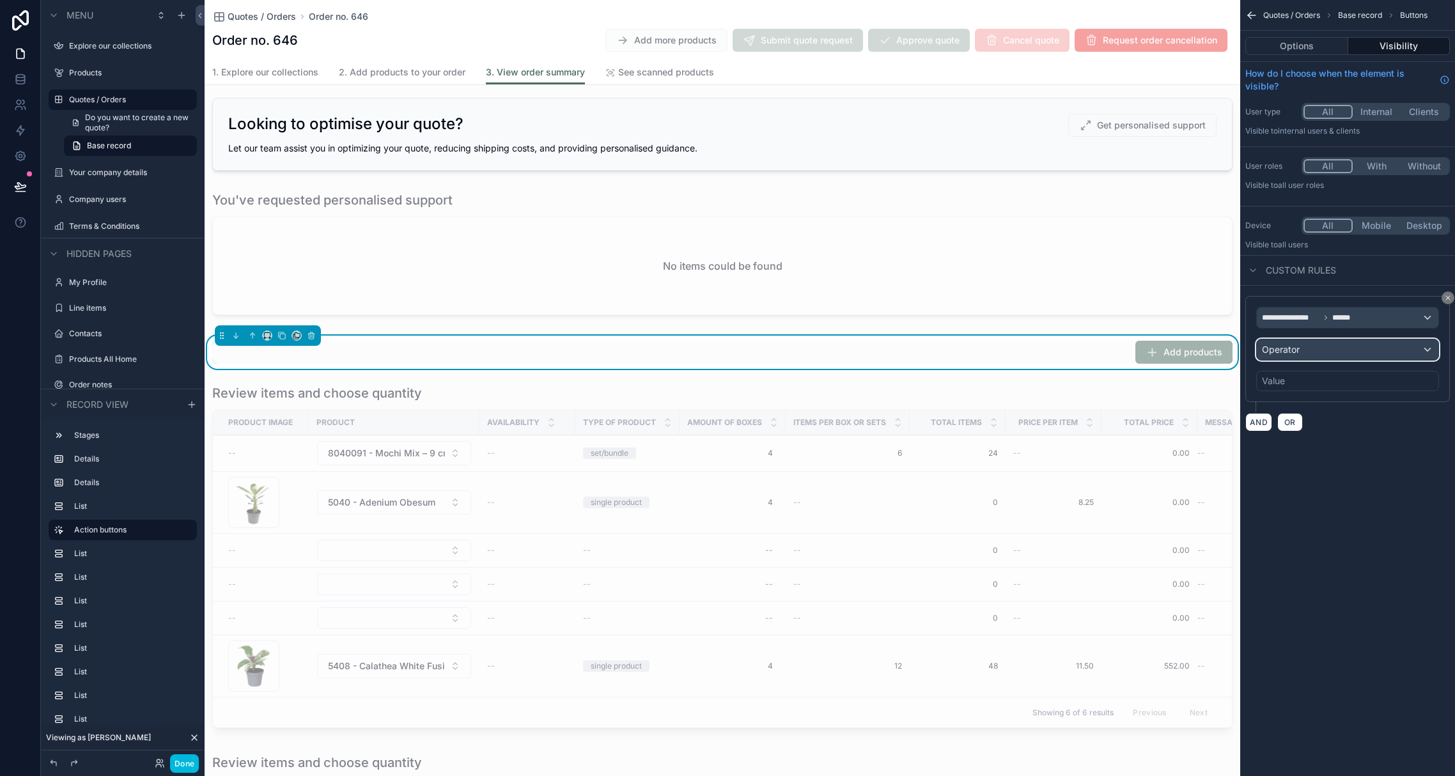
click at [1264, 354] on div "Operator" at bounding box center [1348, 349] width 182 height 20
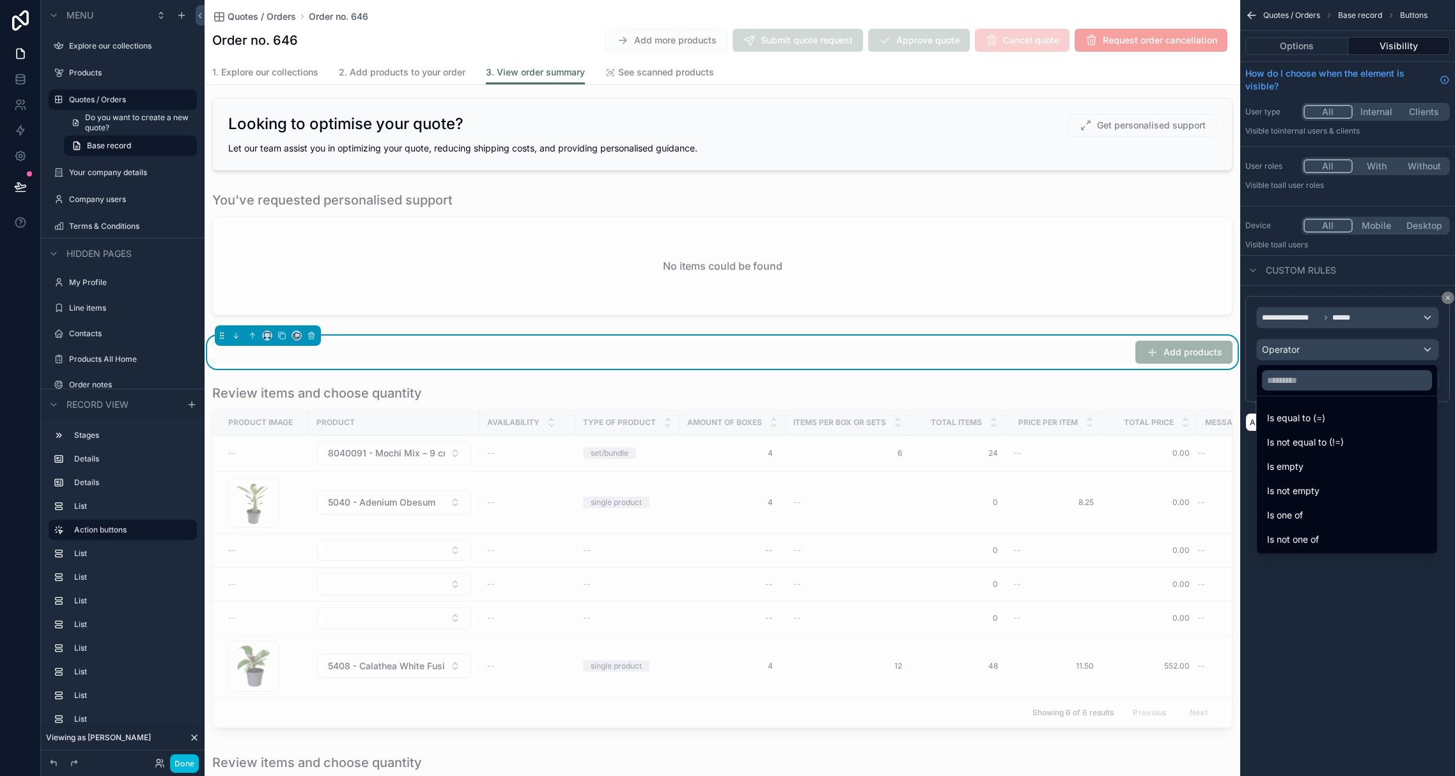
click at [1264, 417] on span "Is equal to (=)" at bounding box center [1296, 417] width 58 height 15
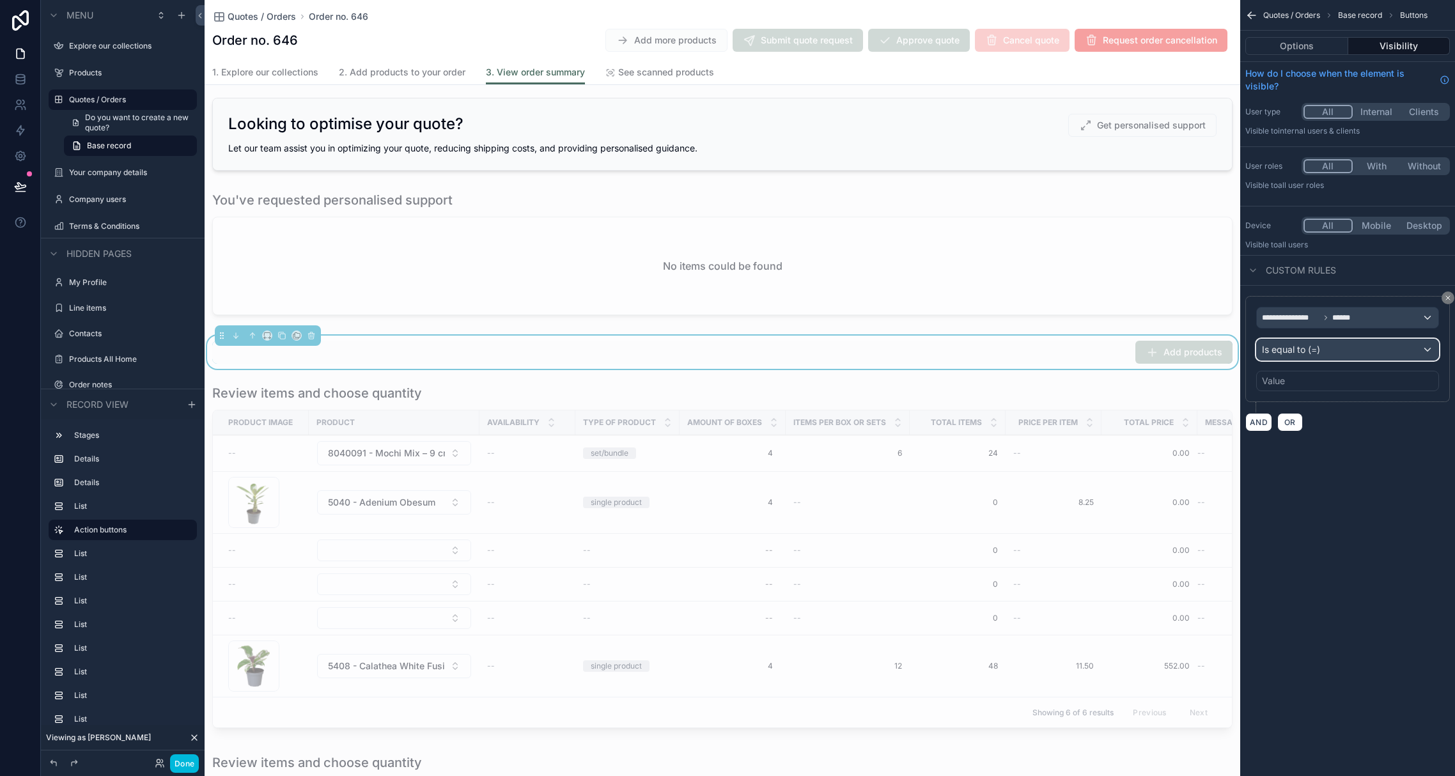
click at [1264, 350] on div "Is equal to (=)" at bounding box center [1348, 349] width 182 height 20
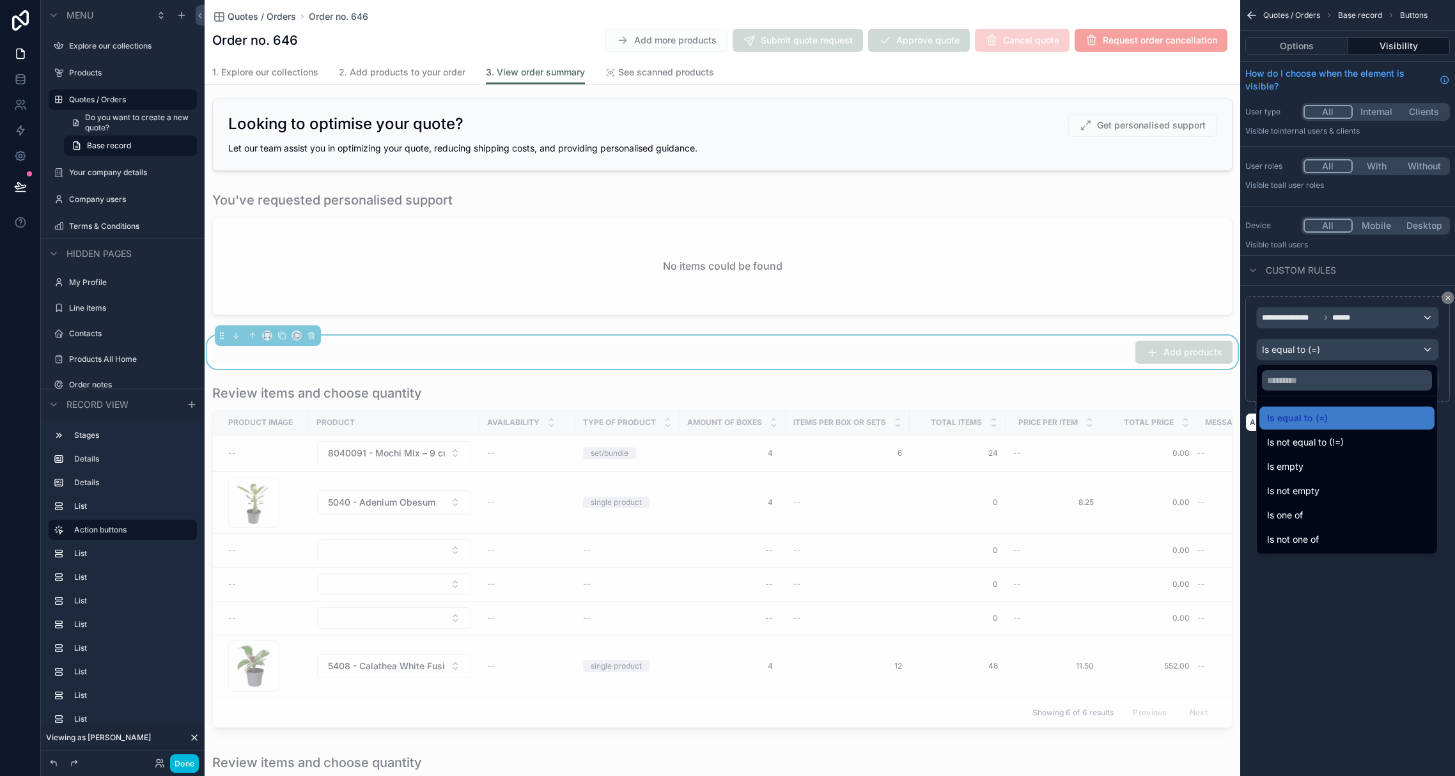
click at [1264, 517] on div "Is one of" at bounding box center [1347, 515] width 160 height 15
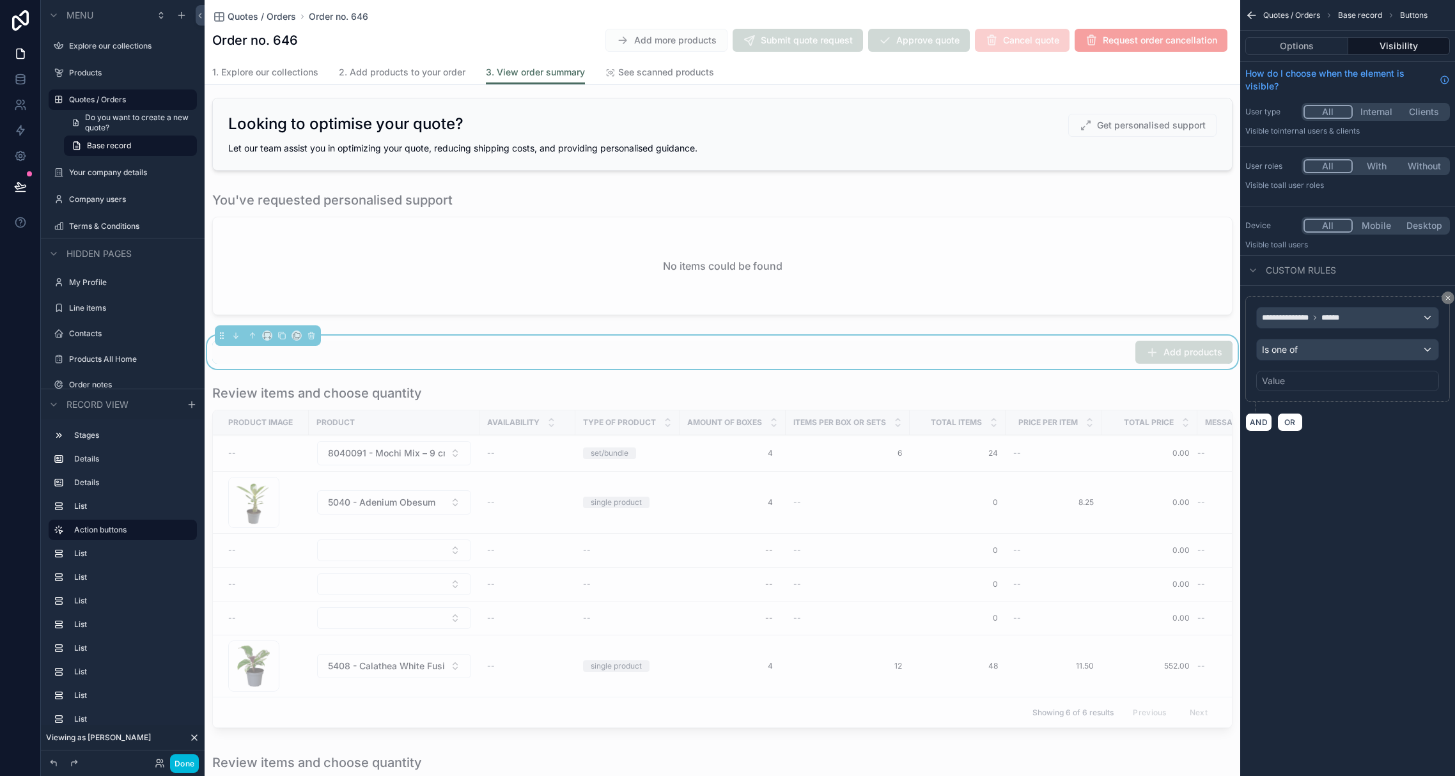
click at [1264, 378] on div "Value" at bounding box center [1347, 381] width 183 height 20
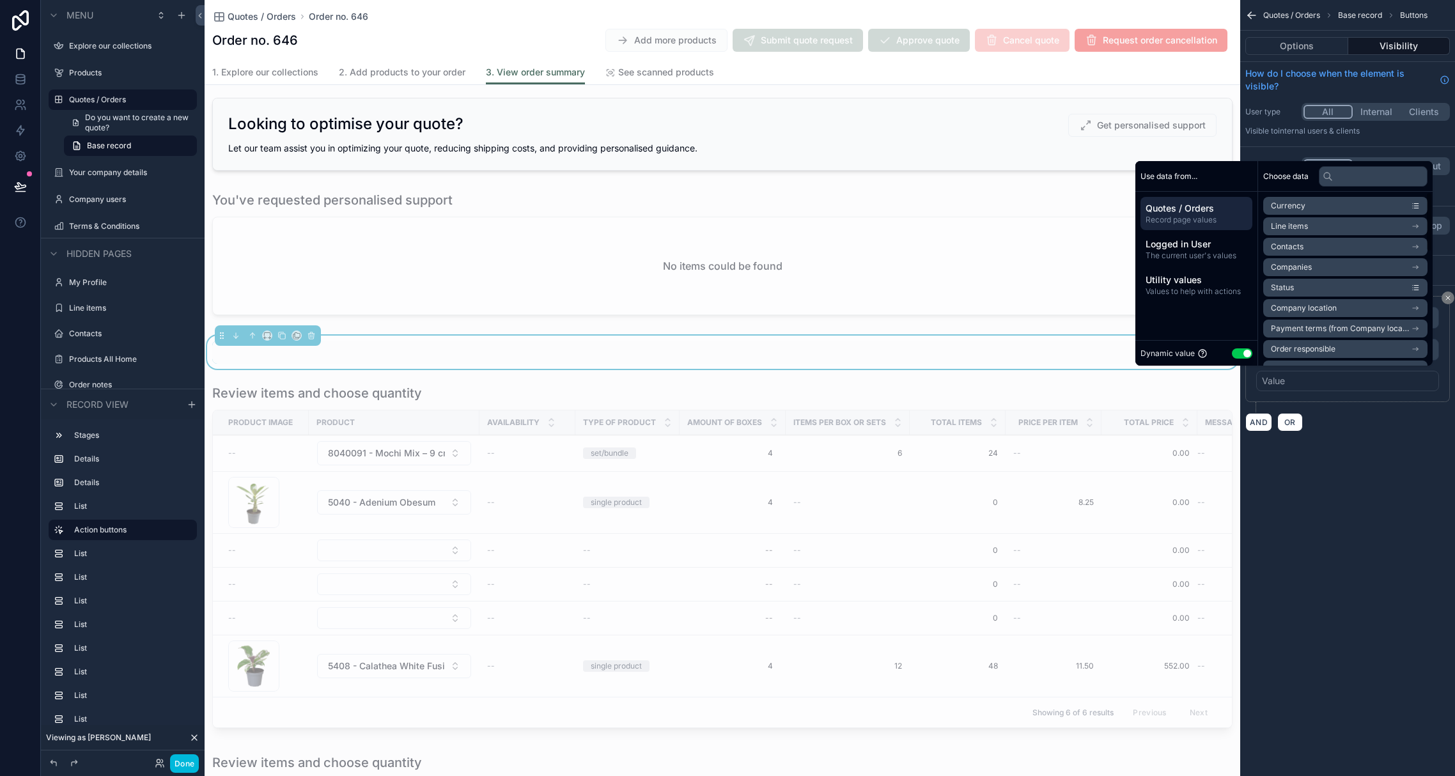
drag, startPoint x: 1230, startPoint y: 354, endPoint x: 1230, endPoint y: 364, distance: 9.6
click at [1232, 354] on button "Use setting" at bounding box center [1242, 353] width 20 height 10
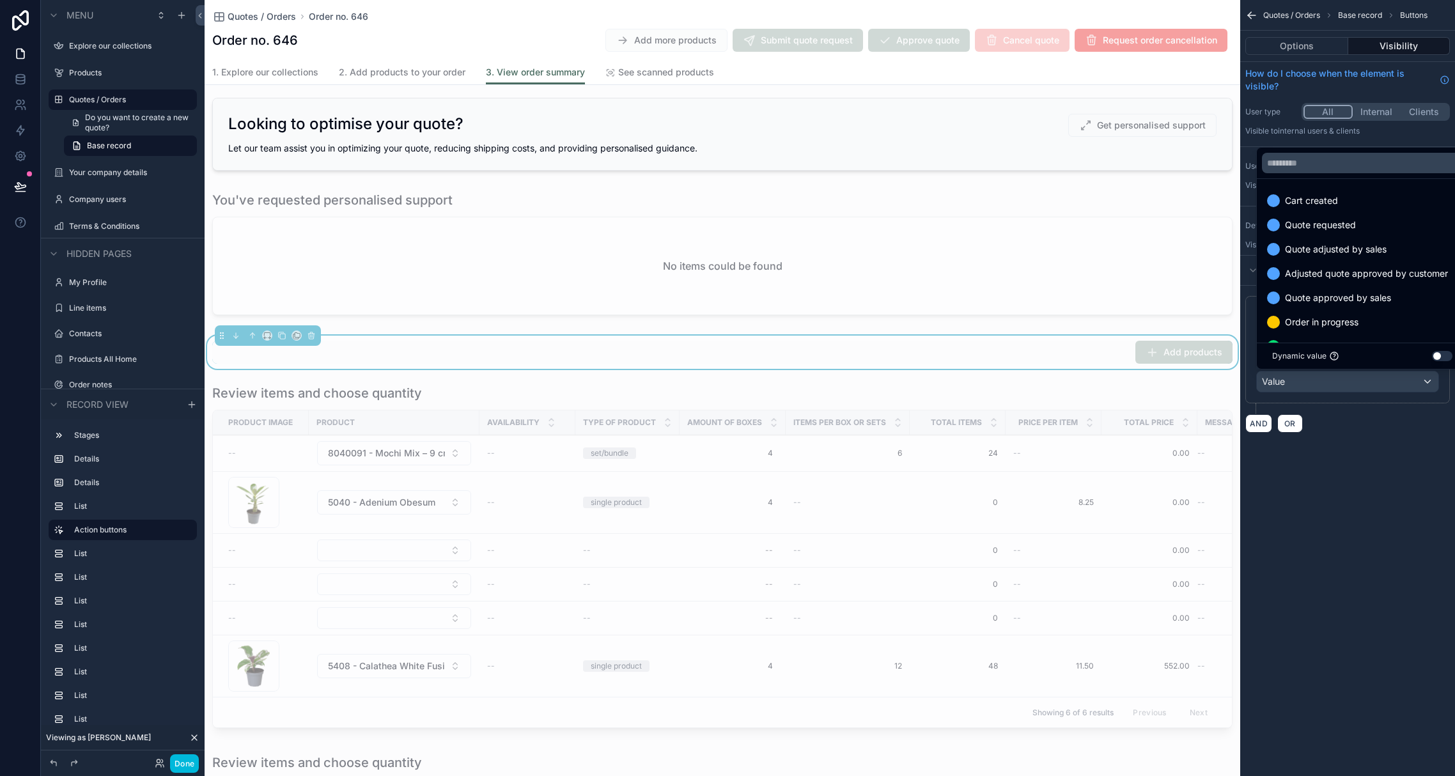
click at [1264, 204] on span "Cart created" at bounding box center [1311, 200] width 53 height 15
click at [1264, 201] on span "Quote requested" at bounding box center [1320, 200] width 71 height 15
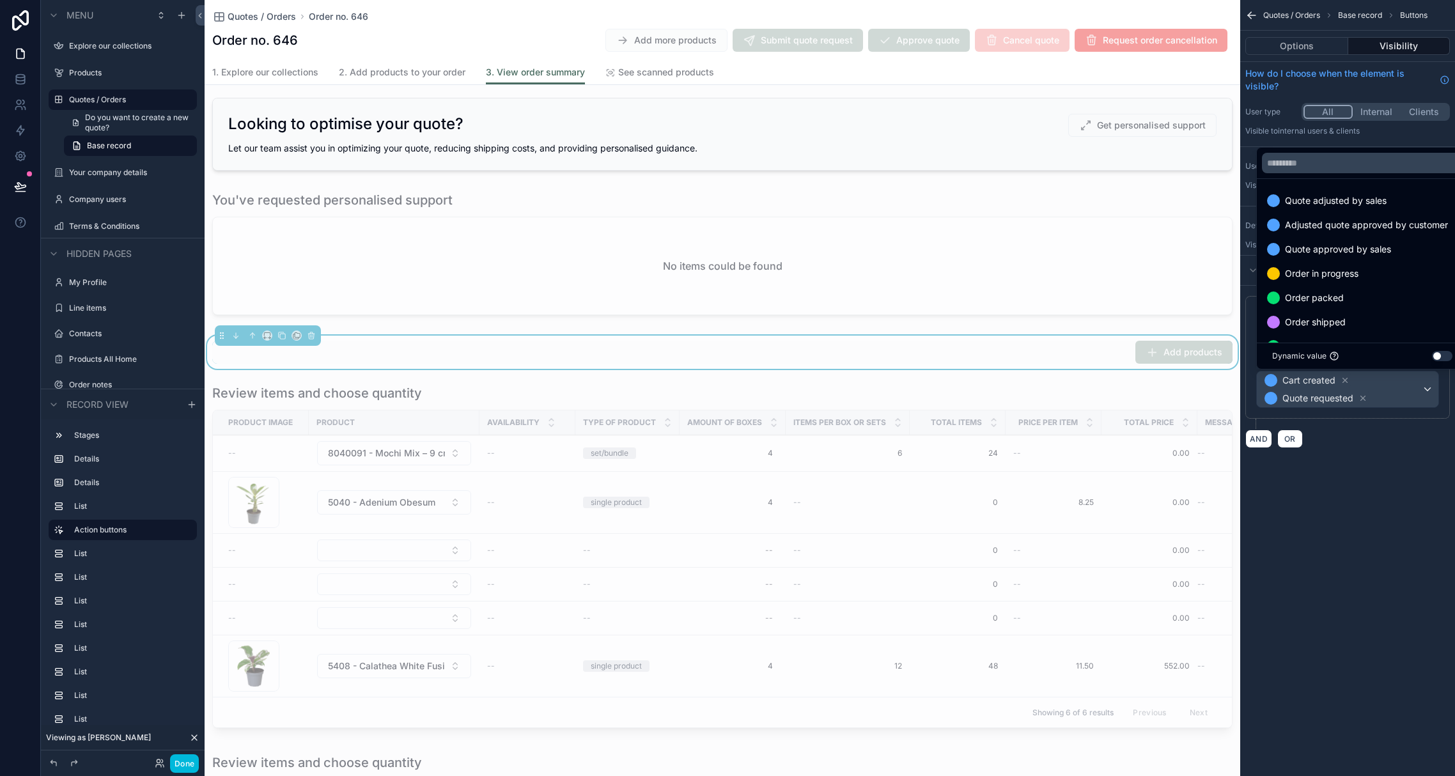
click at [1264, 203] on span "Quote adjusted by sales" at bounding box center [1336, 200] width 102 height 15
click at [1264, 203] on span "Adjusted quote approved by customer" at bounding box center [1366, 200] width 163 height 15
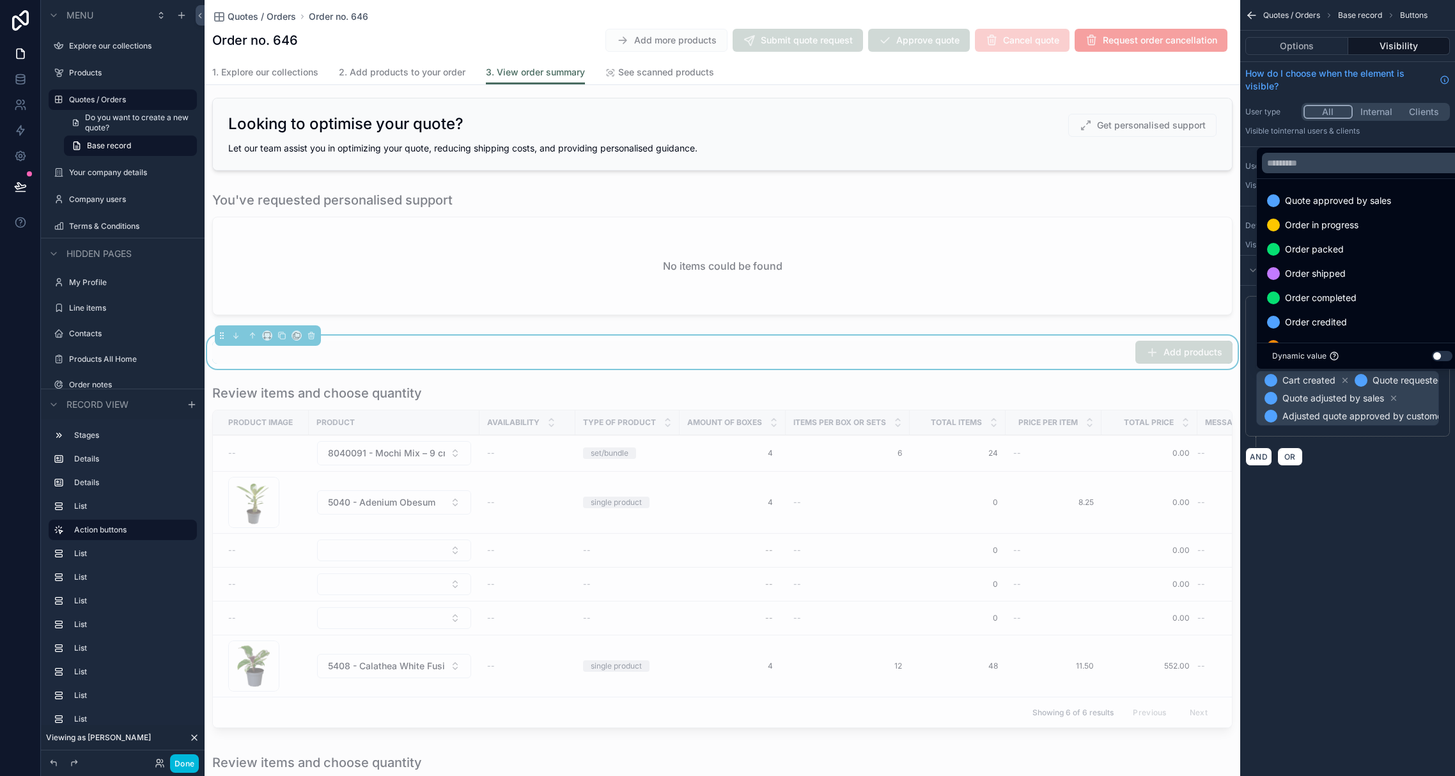
scroll to position [0, 0]
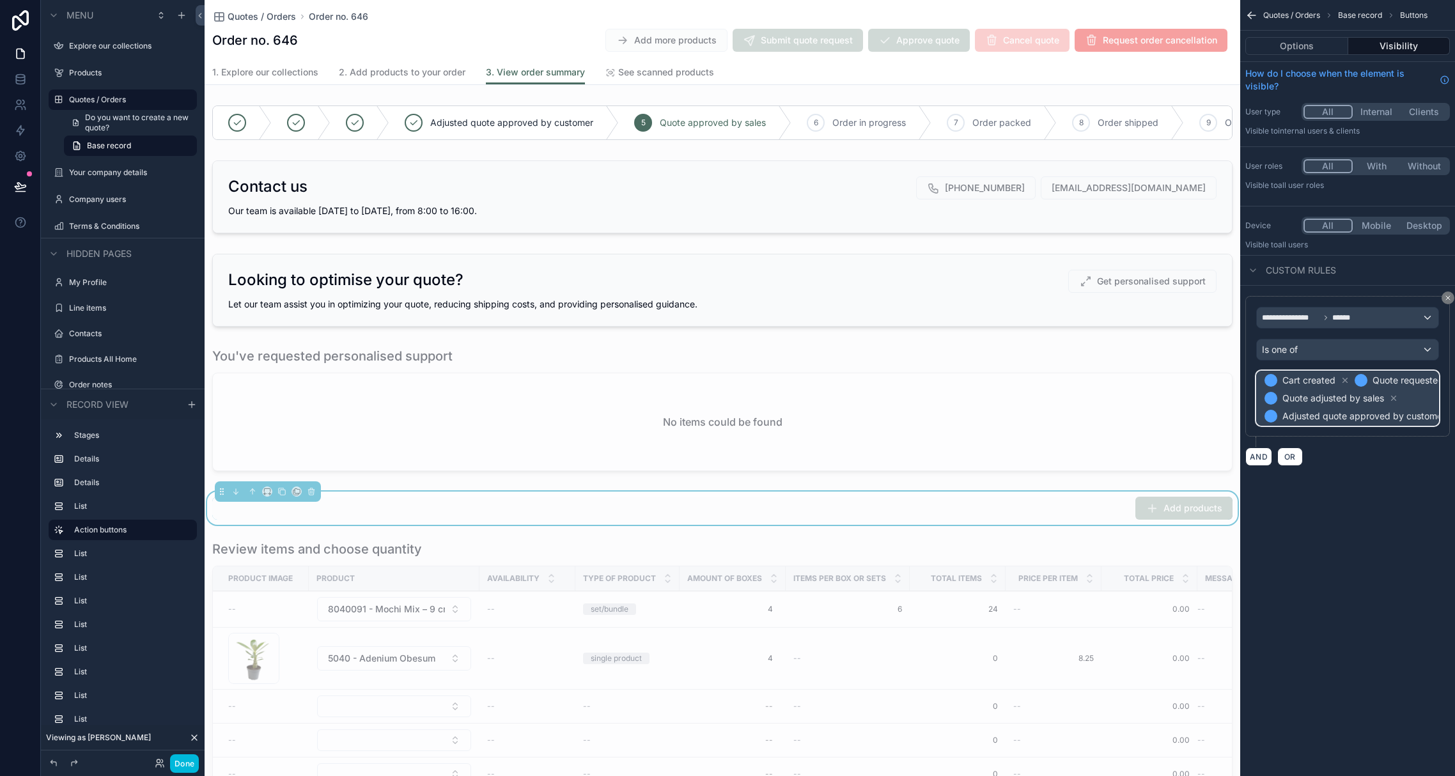
click at [1264, 414] on span "Adjusted quote approved by customer" at bounding box center [1363, 416] width 163 height 13
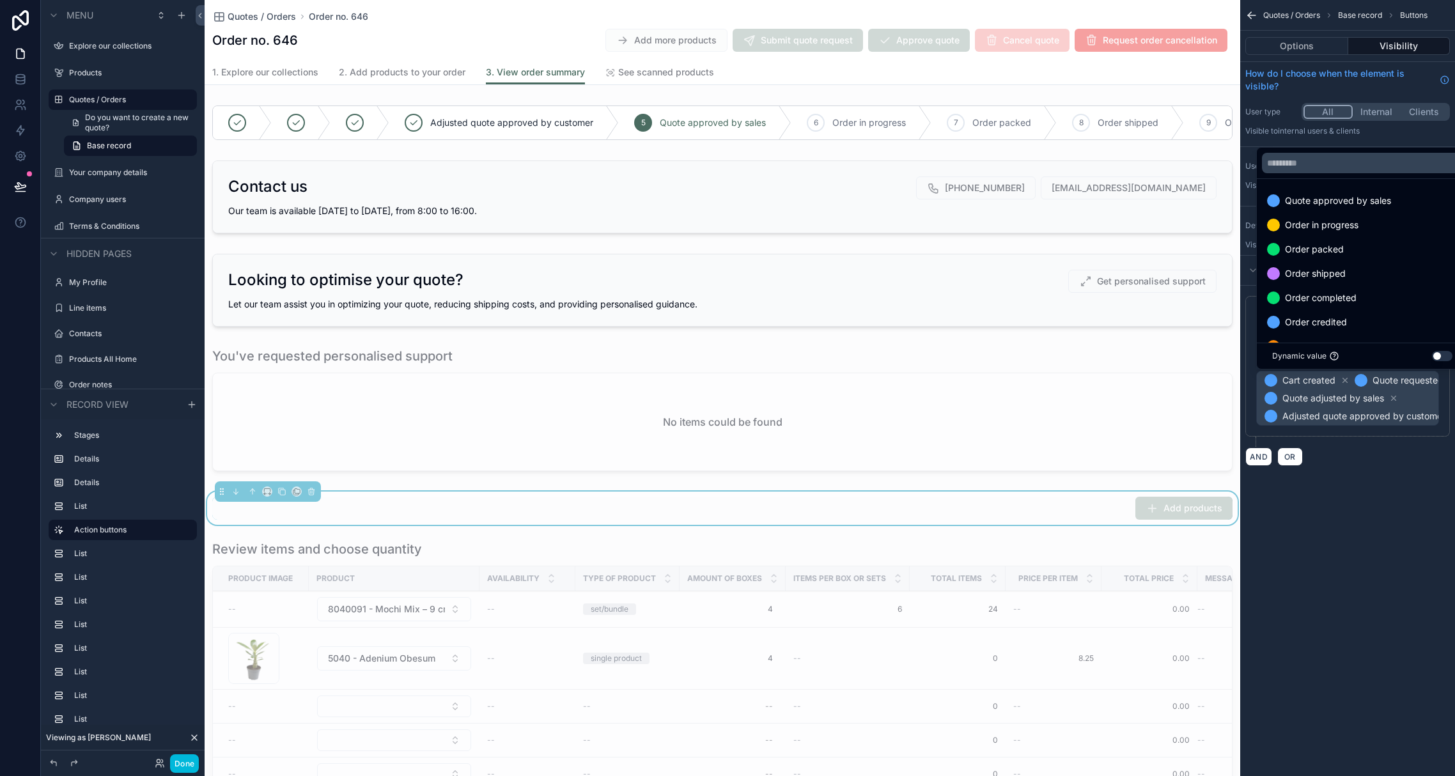
click at [1264, 417] on div "scrollable content" at bounding box center [727, 388] width 1455 height 776
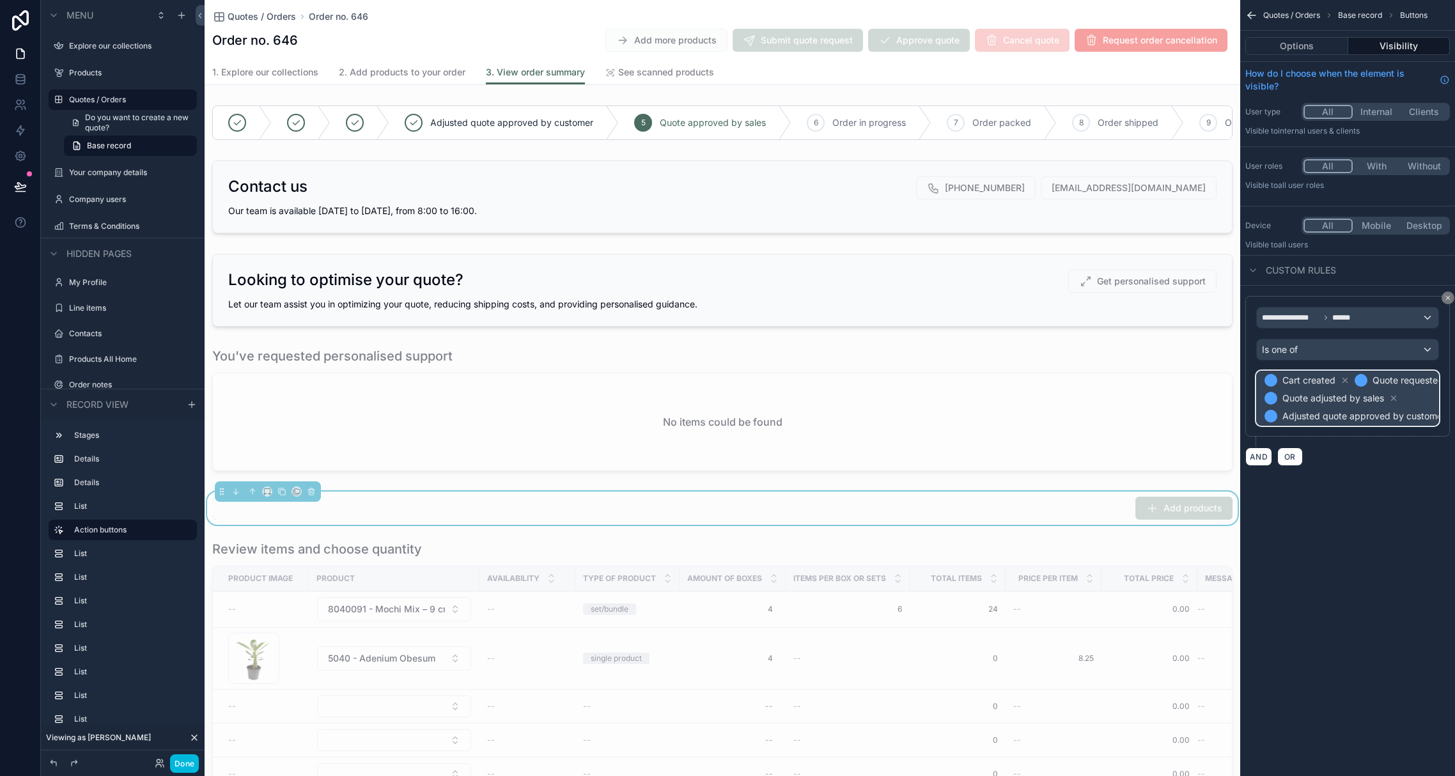
click at [1264, 416] on span "Adjusted quote approved by customer" at bounding box center [1363, 416] width 163 height 13
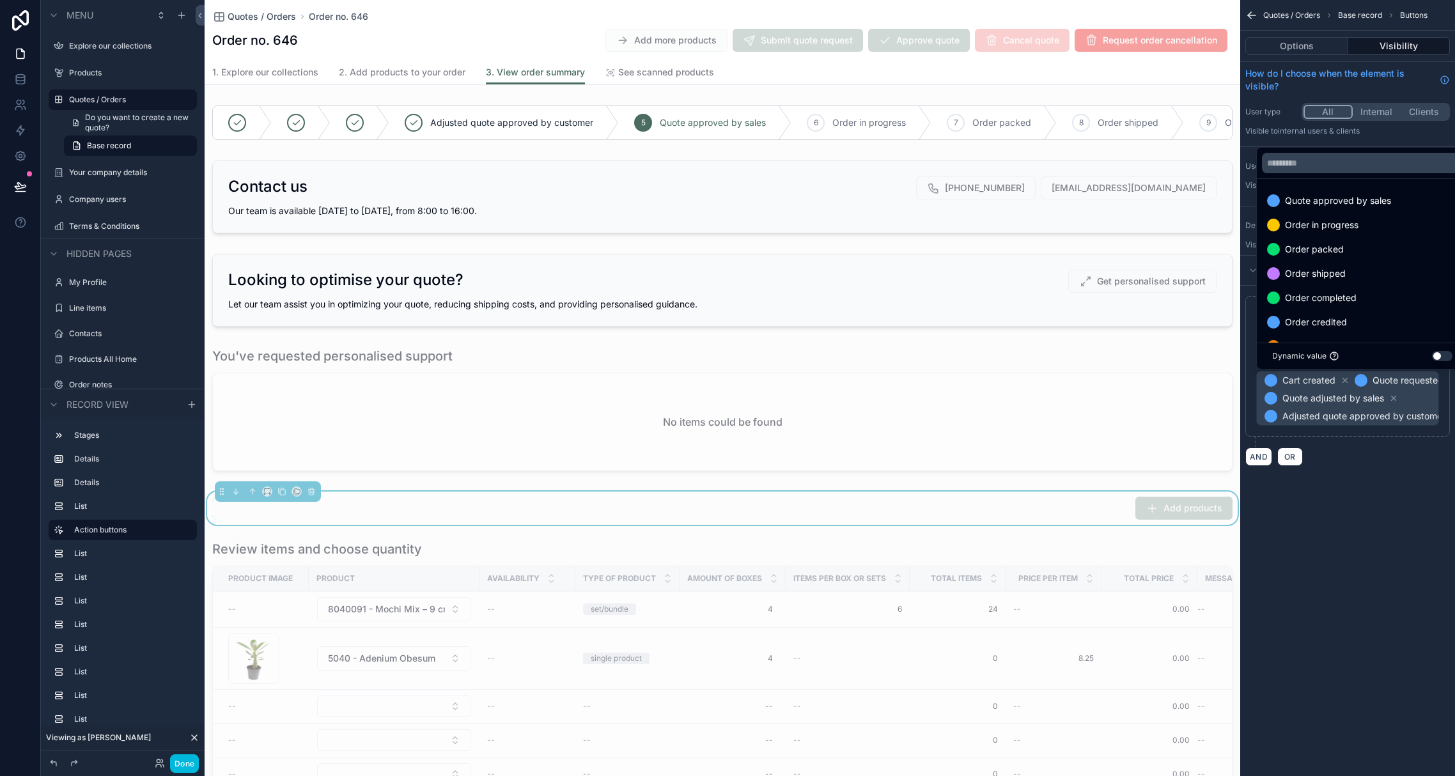
click at [1264, 415] on div "scrollable content" at bounding box center [727, 388] width 1455 height 776
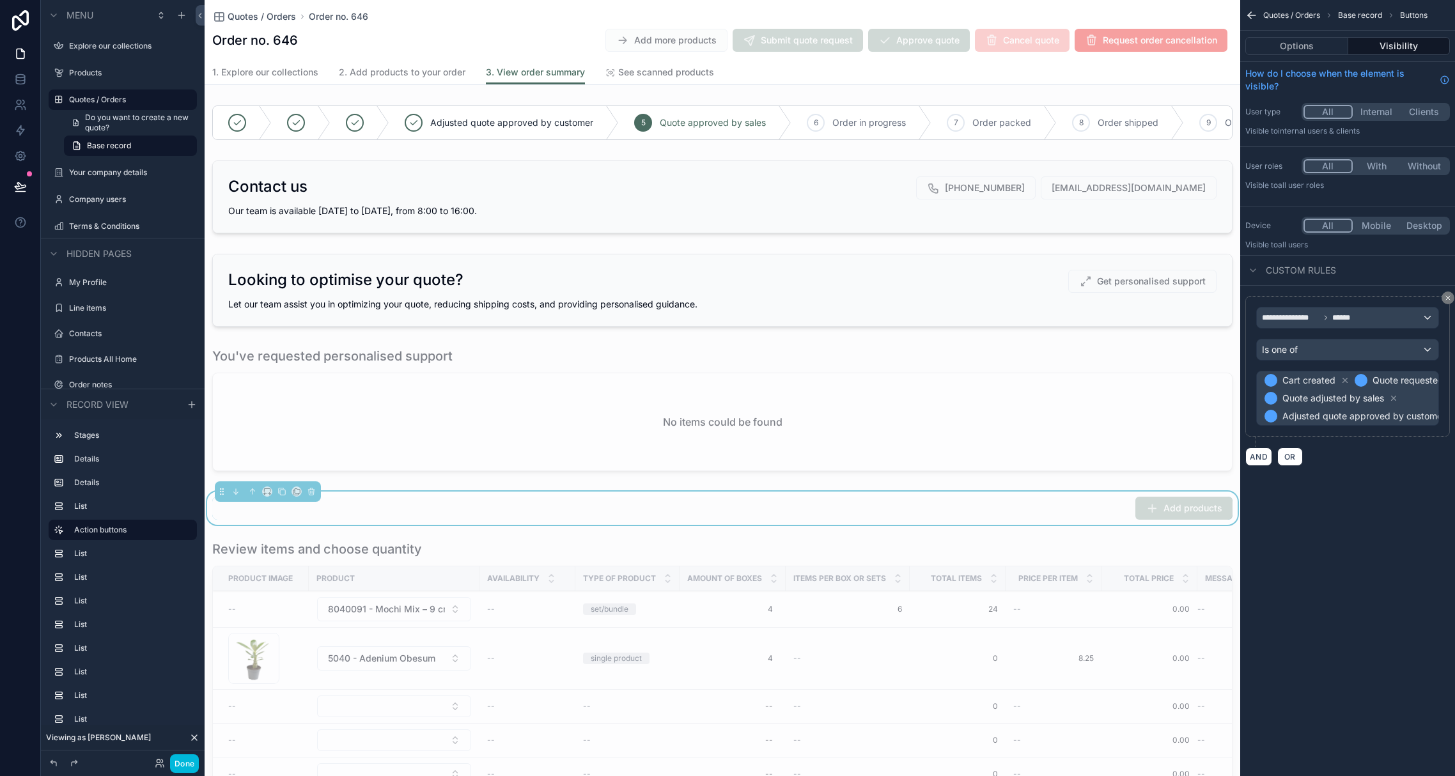
click at [1264, 299] on icon "scrollable content" at bounding box center [1448, 298] width 8 height 8
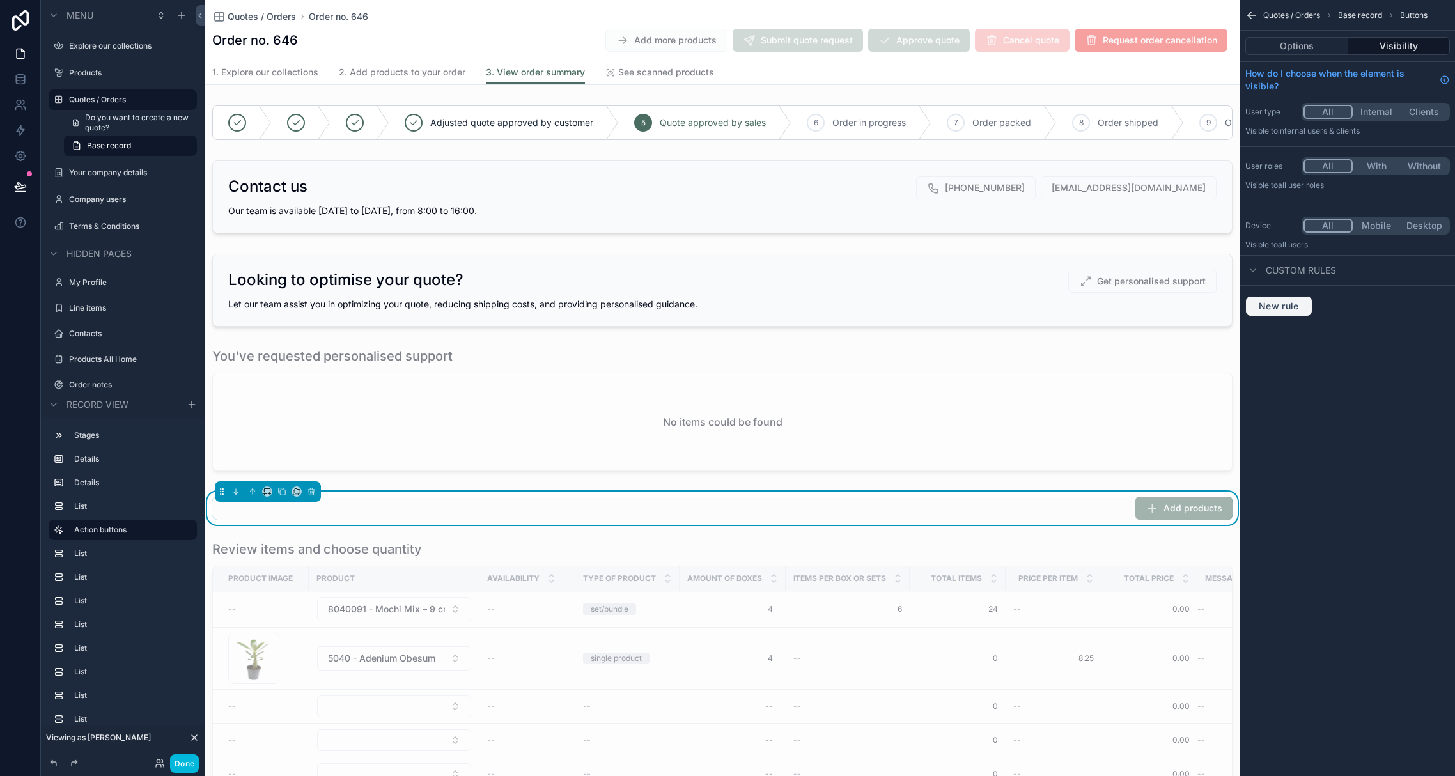
click at [1264, 309] on span "New rule" at bounding box center [1279, 306] width 51 height 12
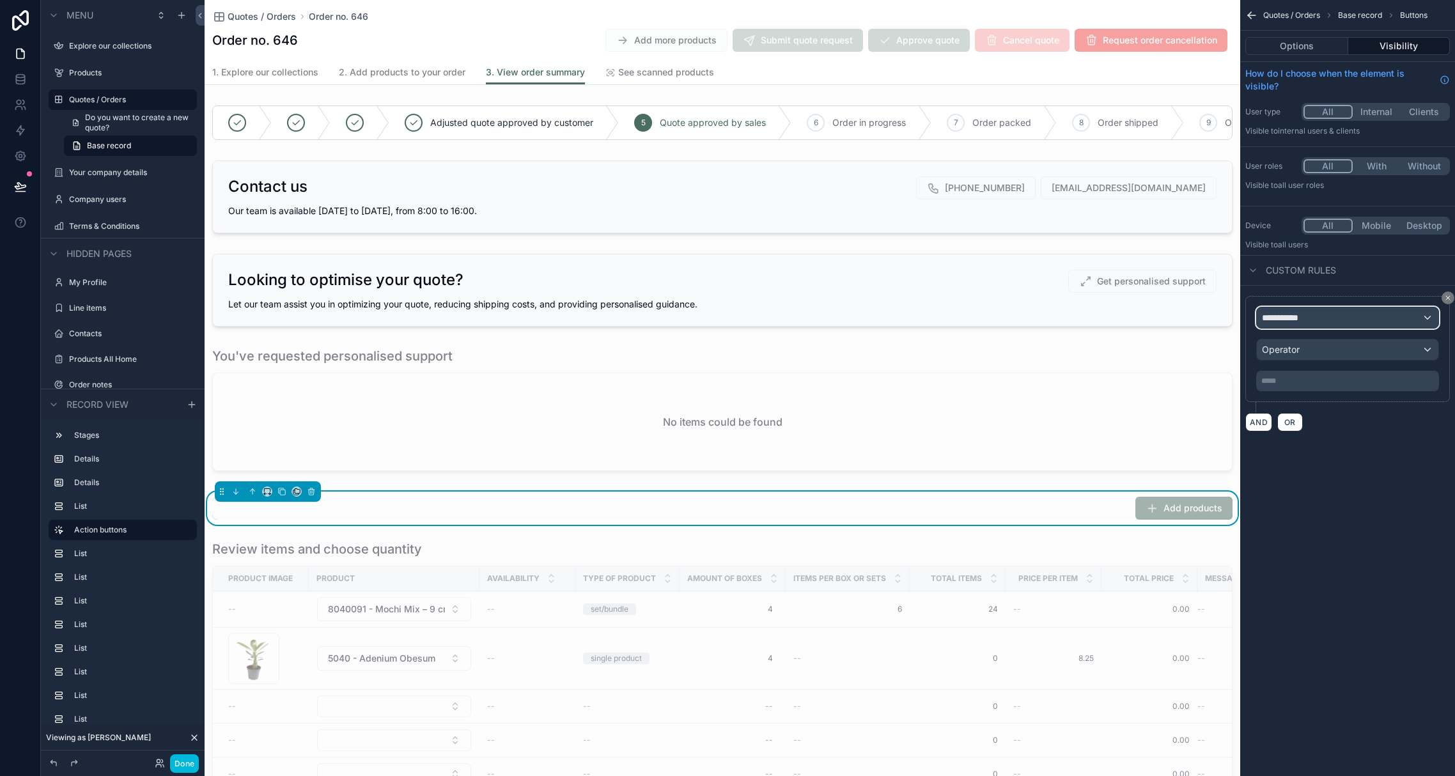
click at [1264, 316] on div "**********" at bounding box center [1348, 318] width 182 height 20
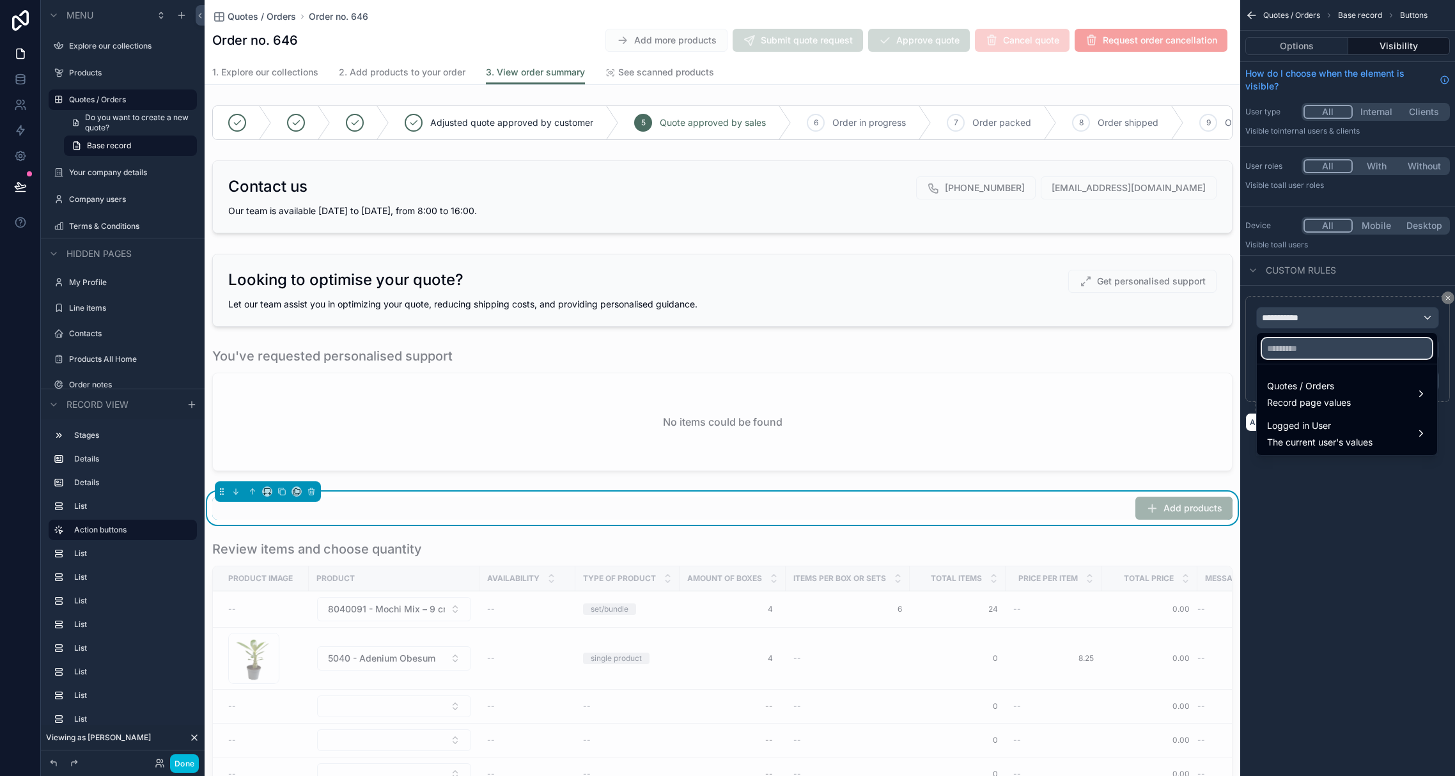
click at [1264, 342] on input "text" at bounding box center [1347, 348] width 170 height 20
type input "******"
click at [1264, 390] on span "Quotes / Orders" at bounding box center [1309, 385] width 84 height 15
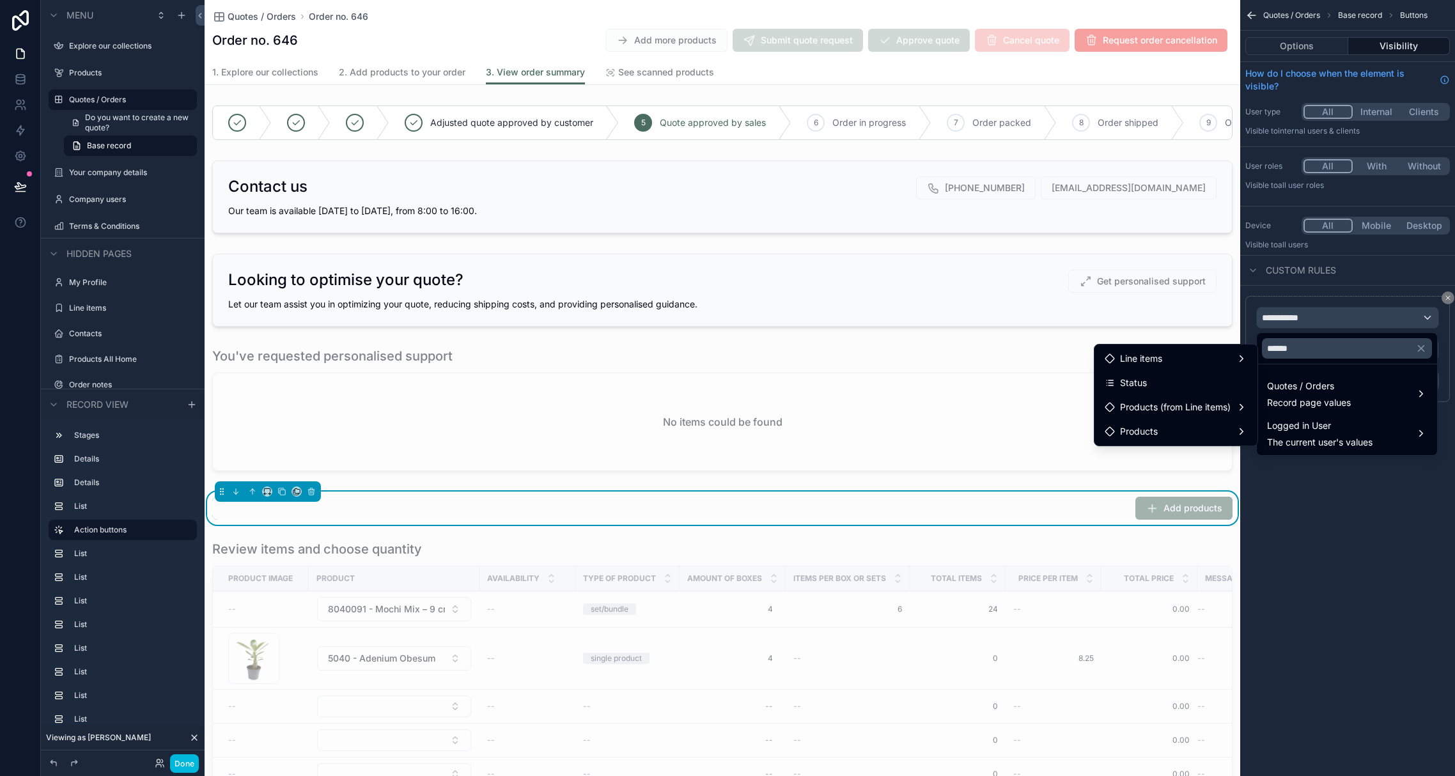
click at [1165, 384] on div "Status" at bounding box center [1176, 382] width 143 height 15
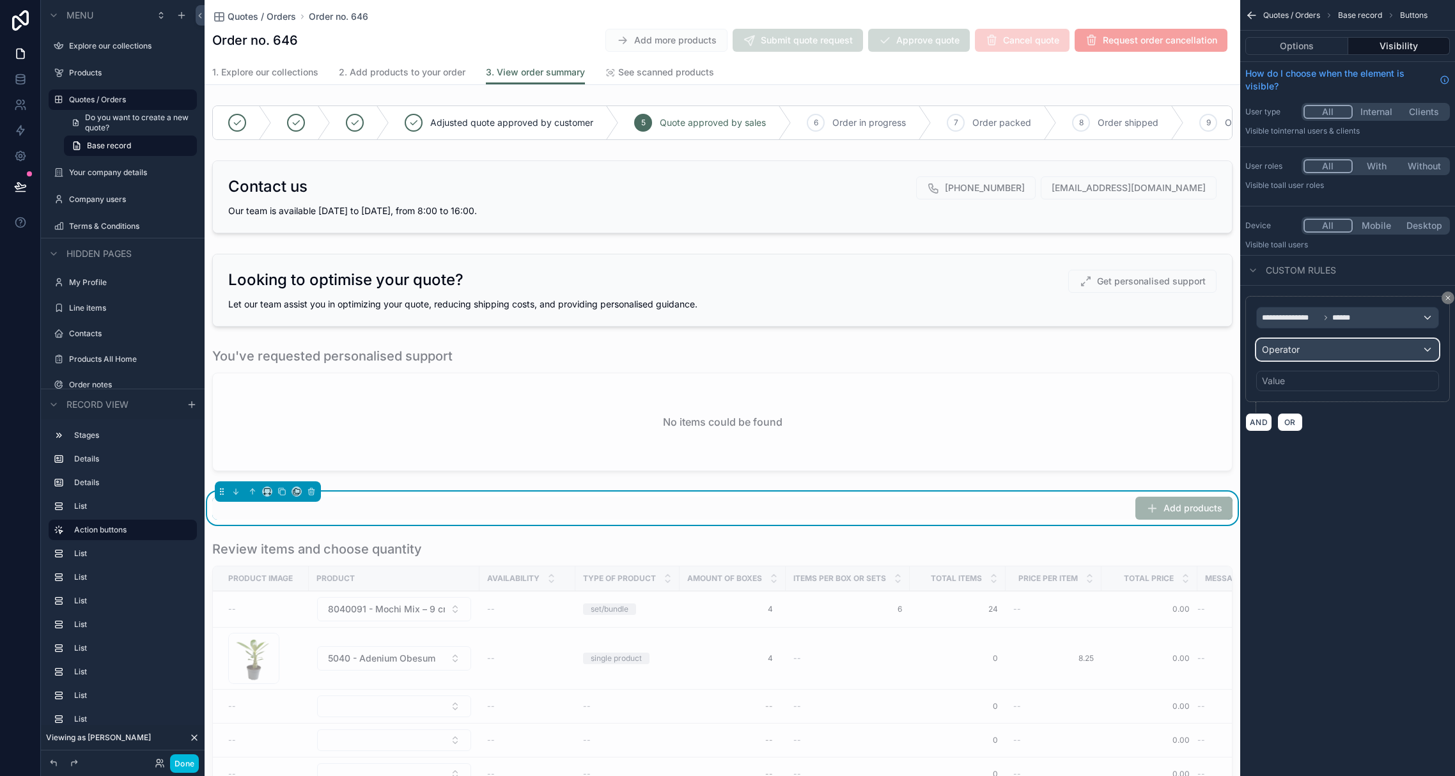
click at [1264, 352] on span "Operator" at bounding box center [1281, 349] width 38 height 11
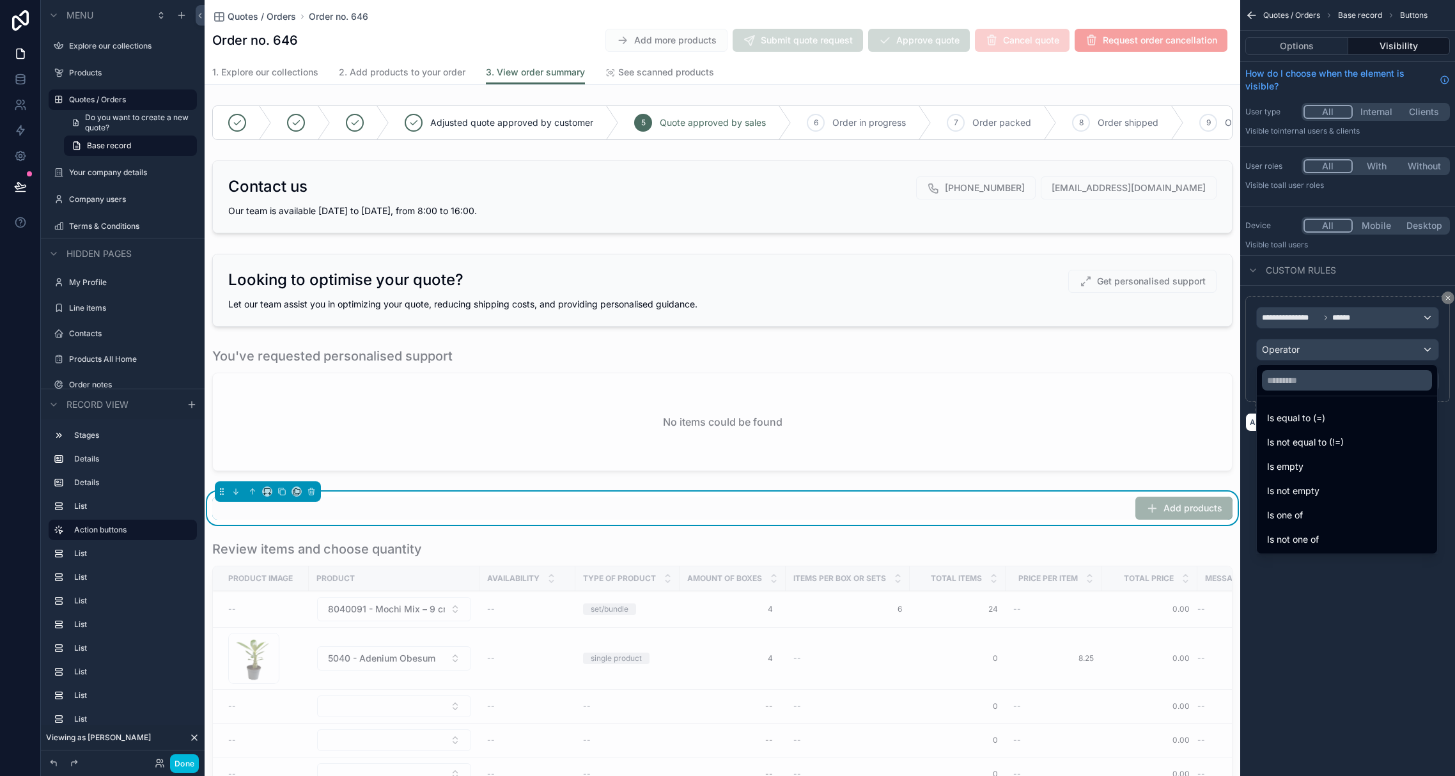
click at [1264, 514] on span "Is one of" at bounding box center [1285, 515] width 36 height 15
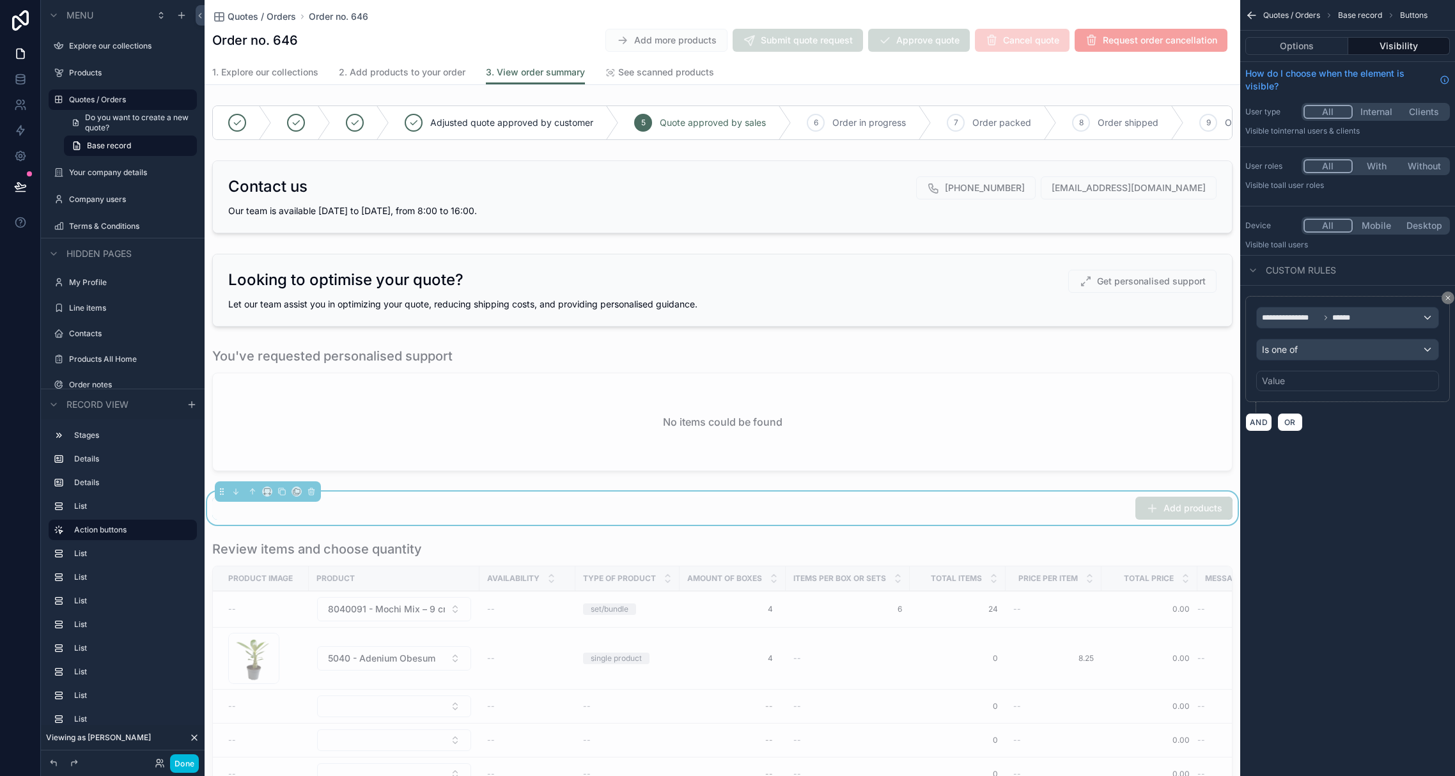
click at [1264, 382] on div "Value" at bounding box center [1347, 381] width 183 height 20
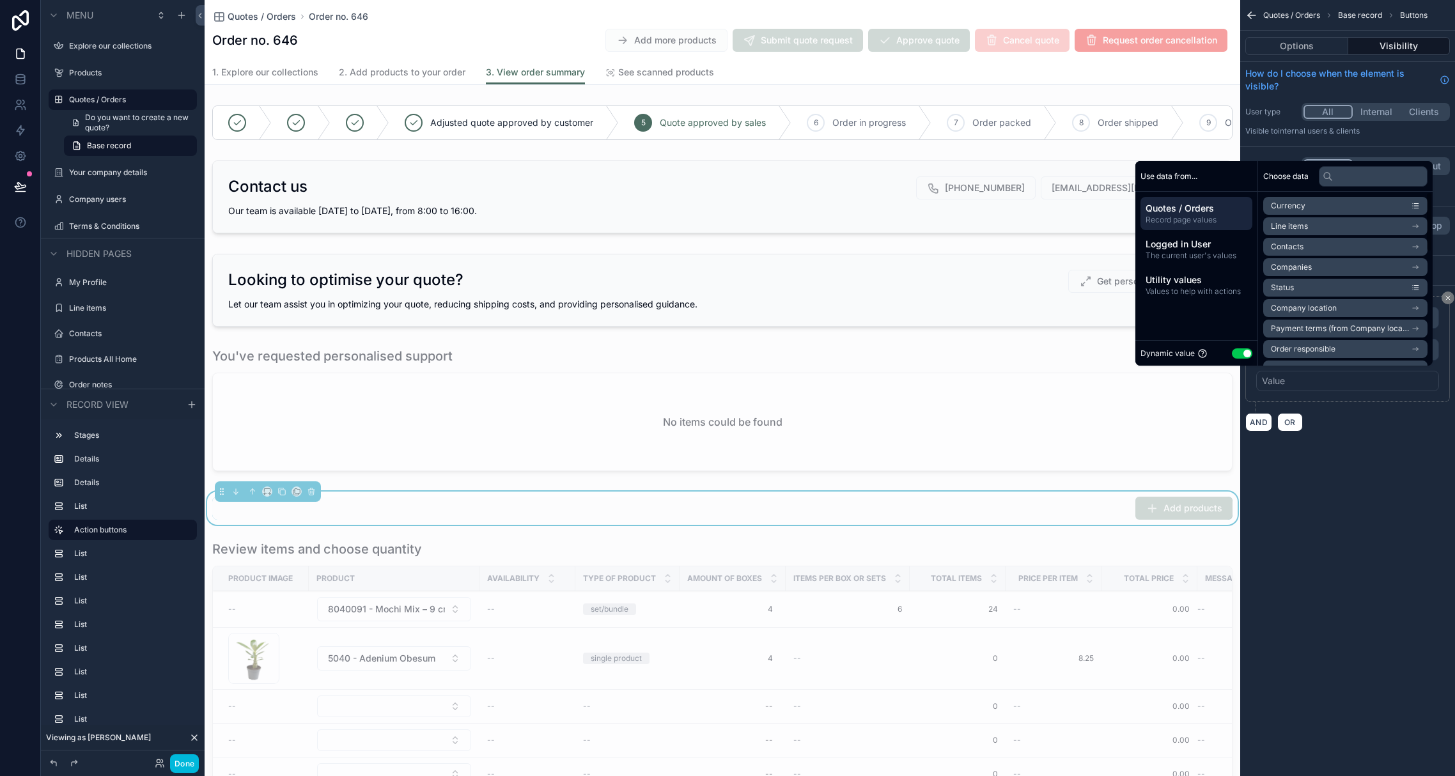
click at [1232, 355] on button "Use setting" at bounding box center [1242, 353] width 20 height 10
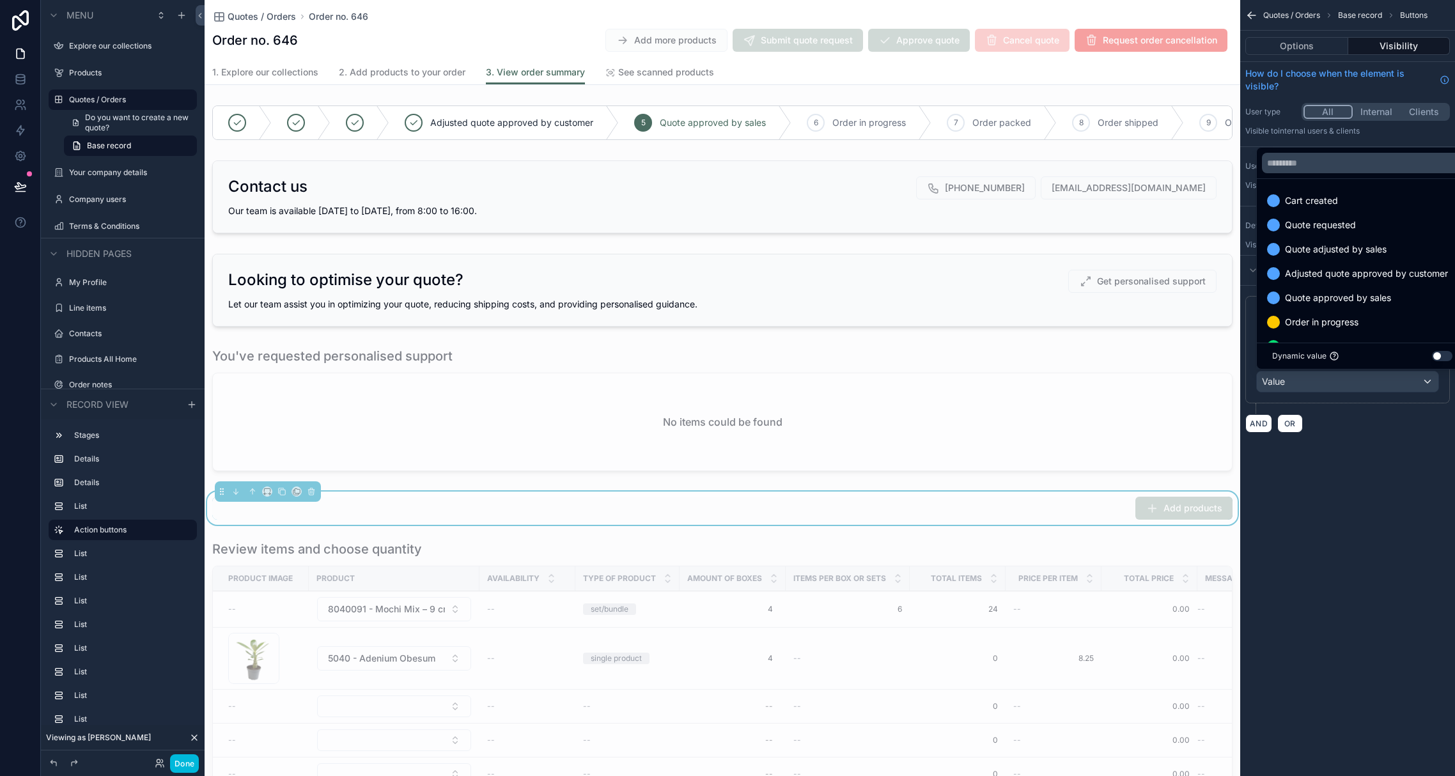
click at [1264, 199] on div "Cart created" at bounding box center [1362, 200] width 191 height 15
click at [1264, 201] on span "Quote requested" at bounding box center [1320, 200] width 71 height 15
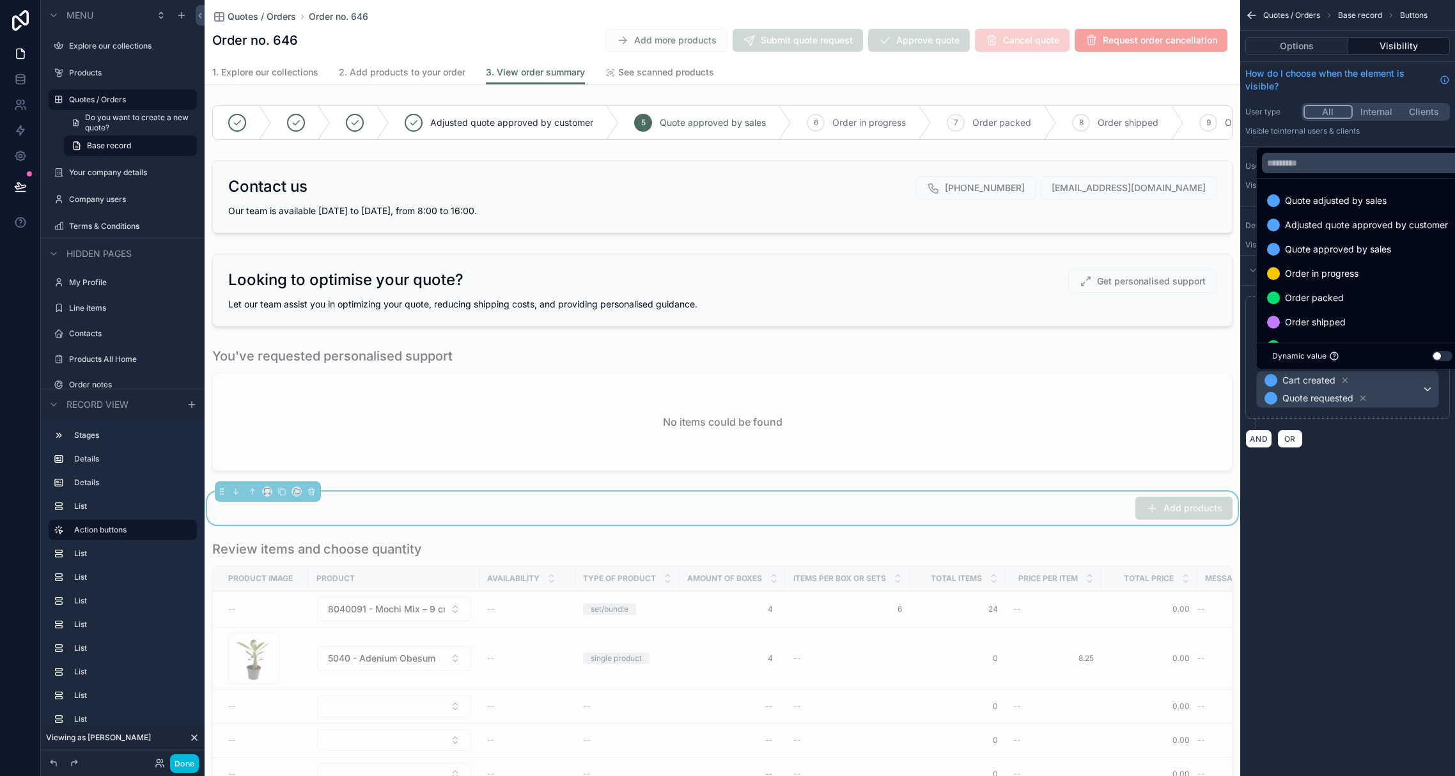
click at [1264, 204] on span "Quote adjusted by sales" at bounding box center [1336, 200] width 102 height 15
click at [1264, 518] on div "**********" at bounding box center [1347, 388] width 215 height 776
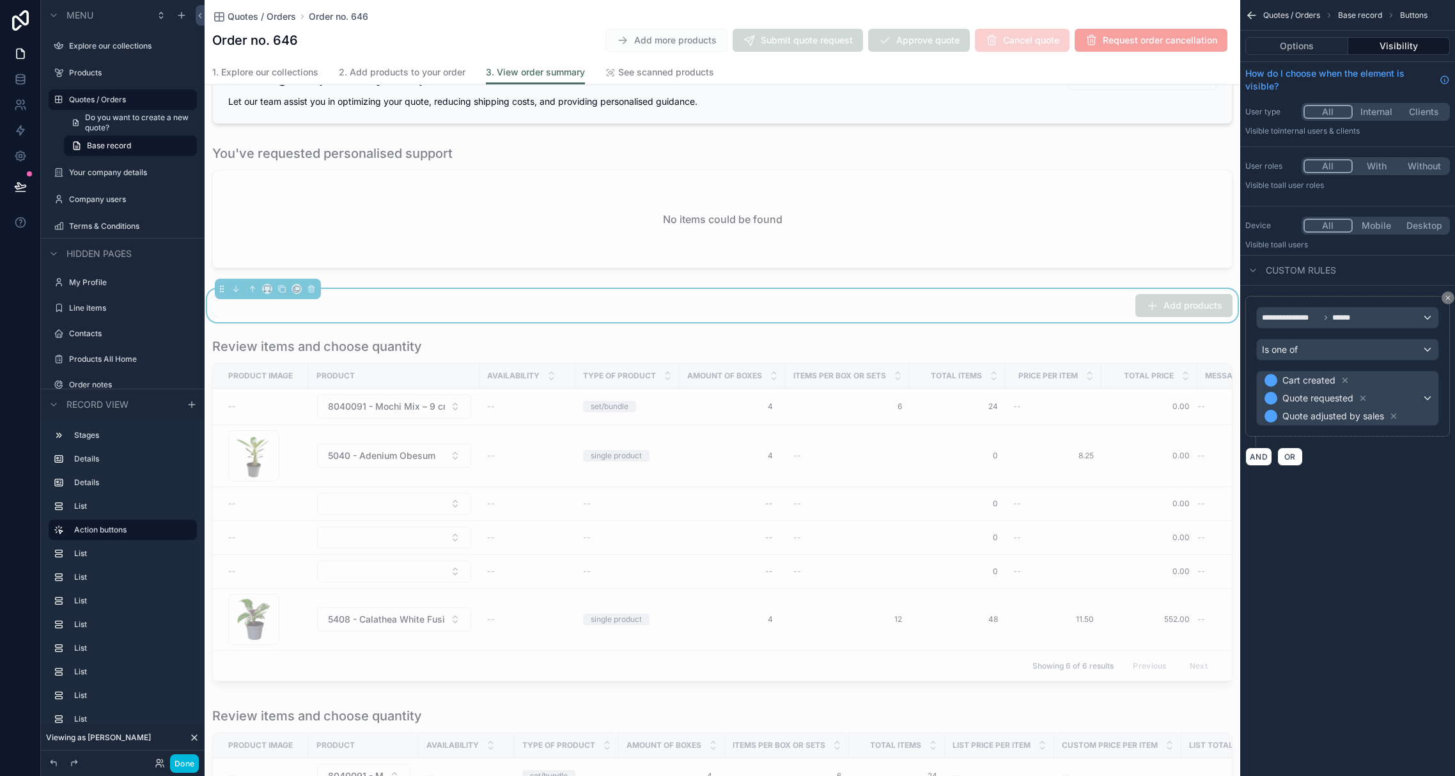
scroll to position [211, 0]
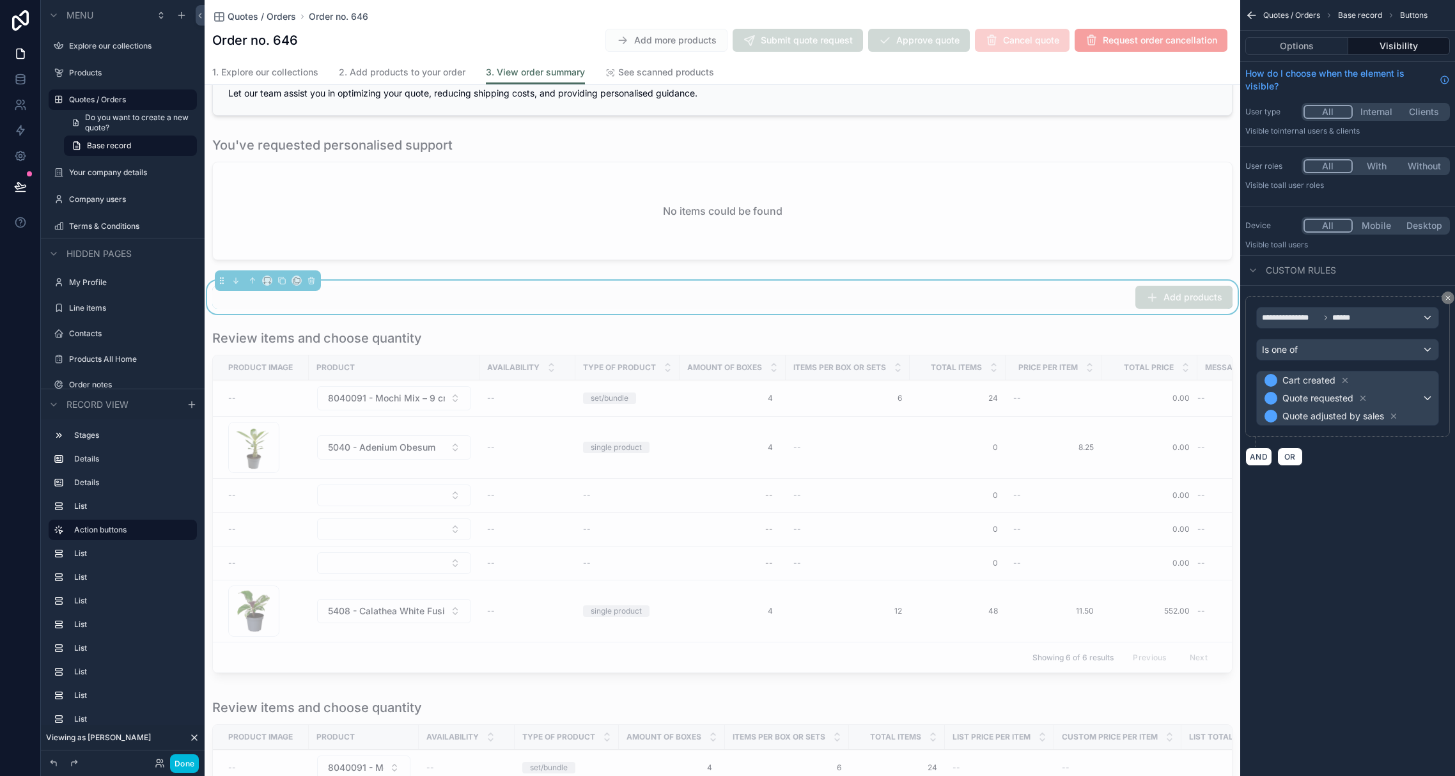
click at [448, 354] on div "scrollable content" at bounding box center [723, 503] width 1036 height 359
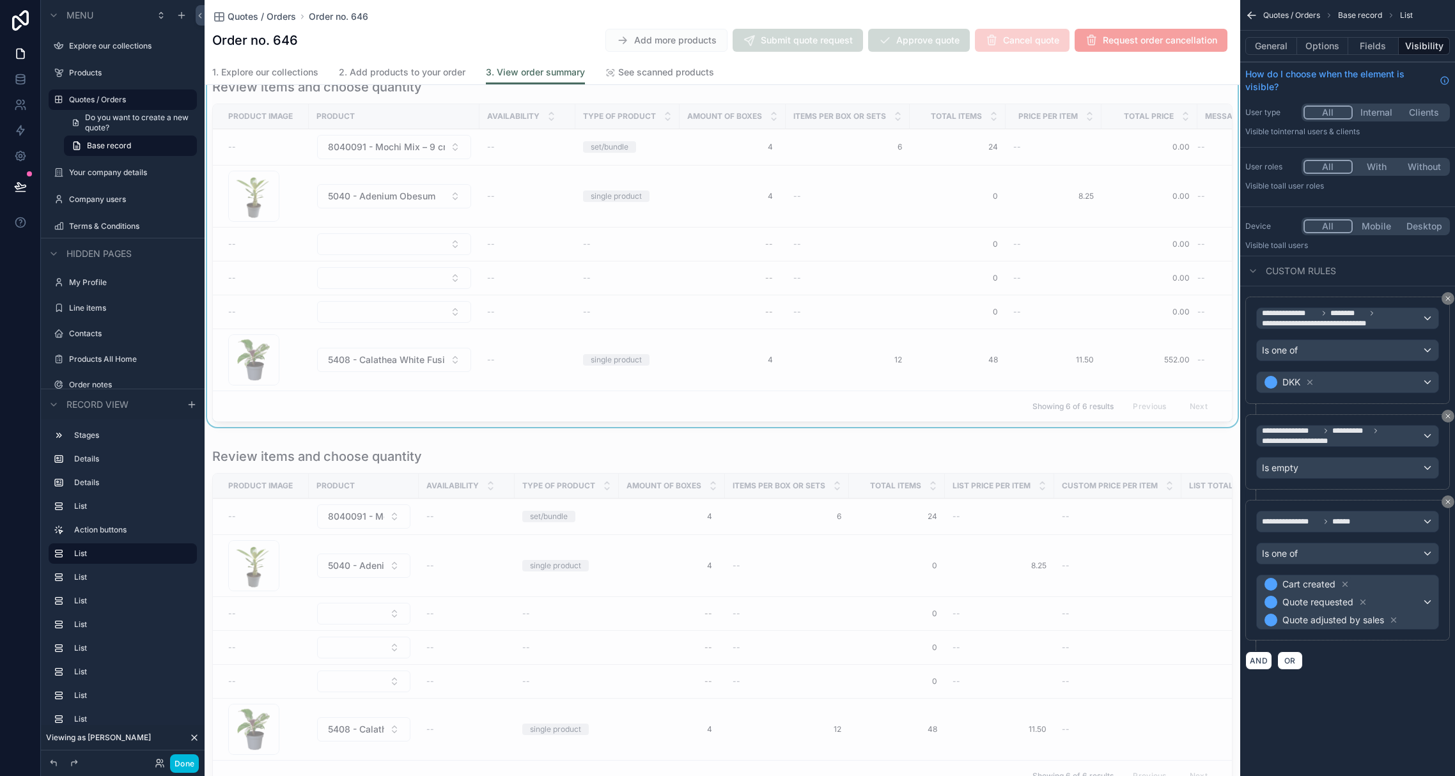
scroll to position [470, 0]
click at [719, 466] on div "scrollable content" at bounding box center [723, 614] width 1036 height 359
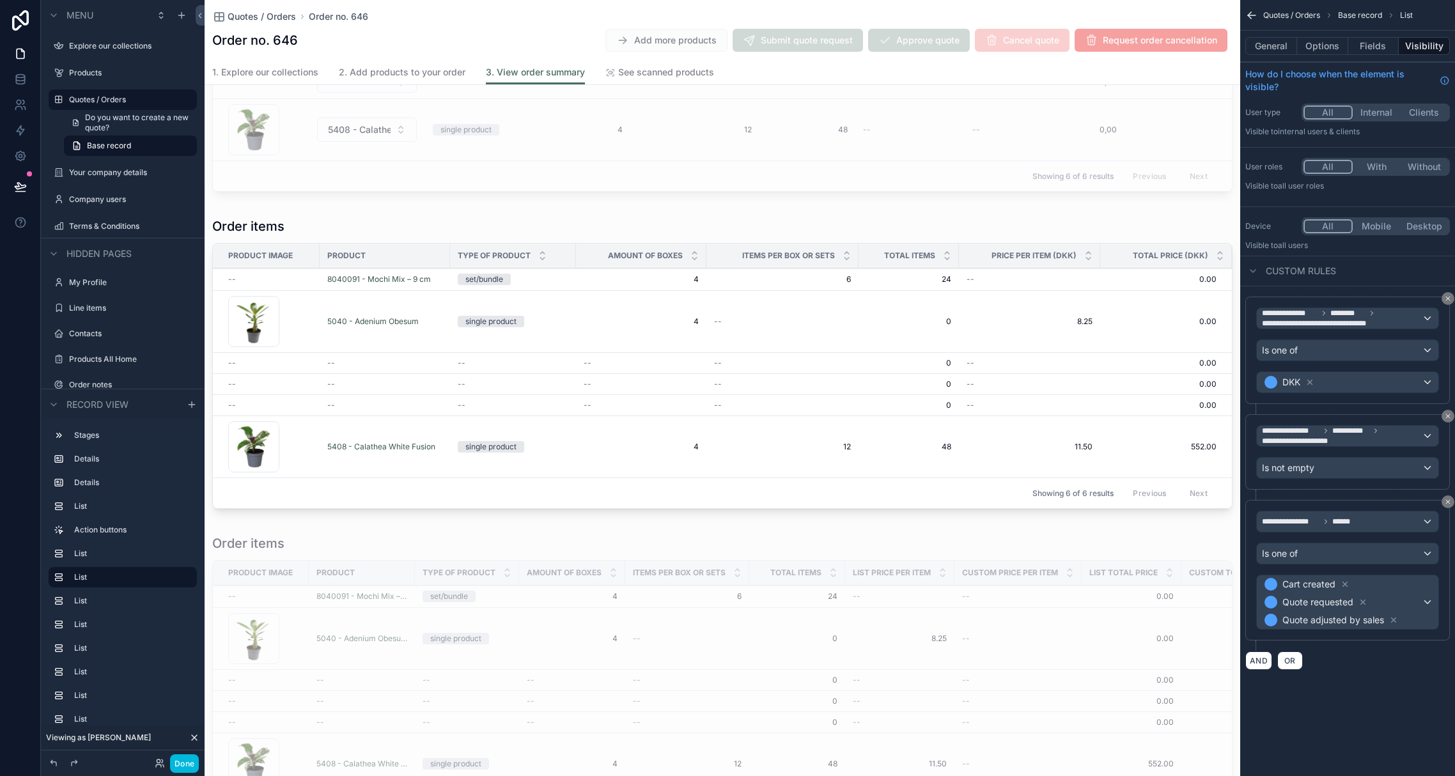
scroll to position [1793, 0]
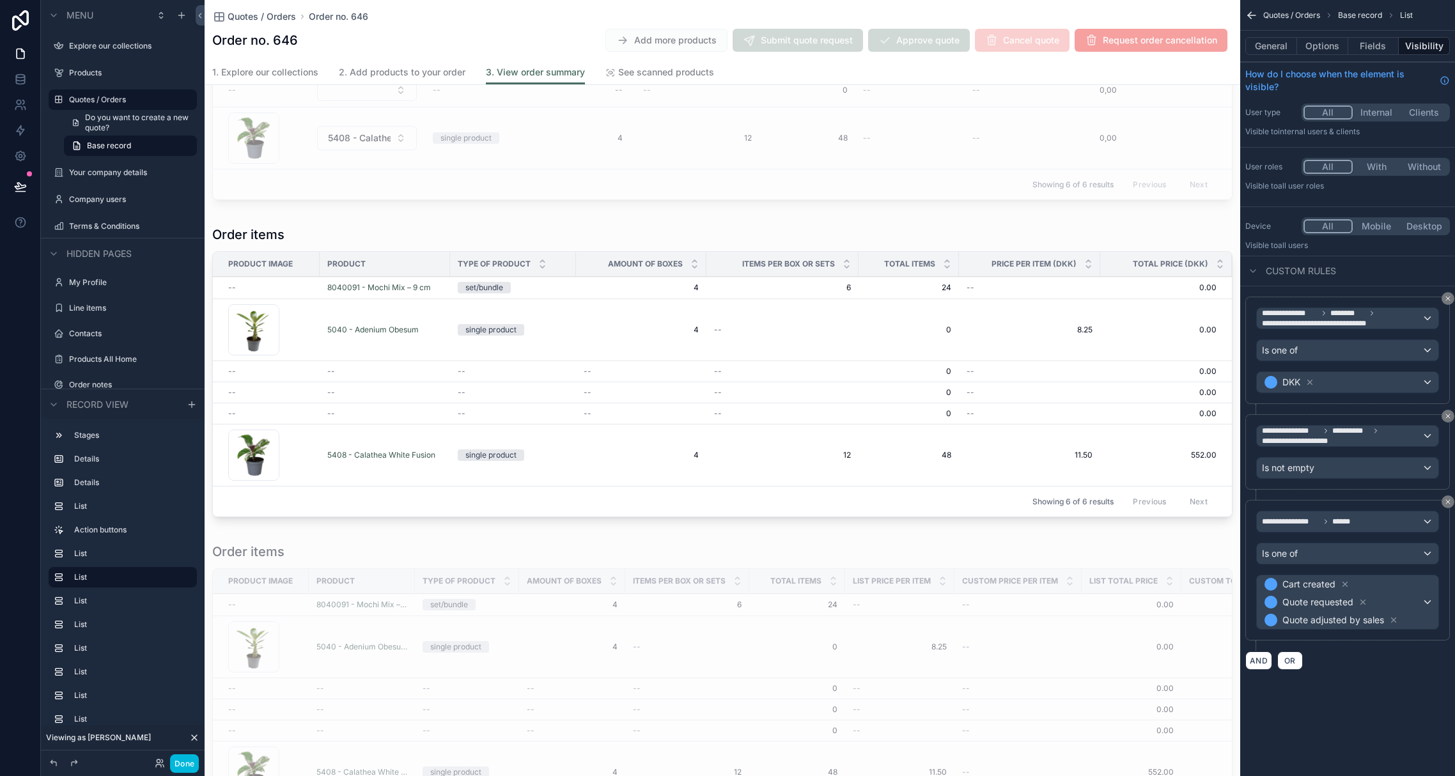
click at [191, 768] on button "Done" at bounding box center [184, 763] width 29 height 19
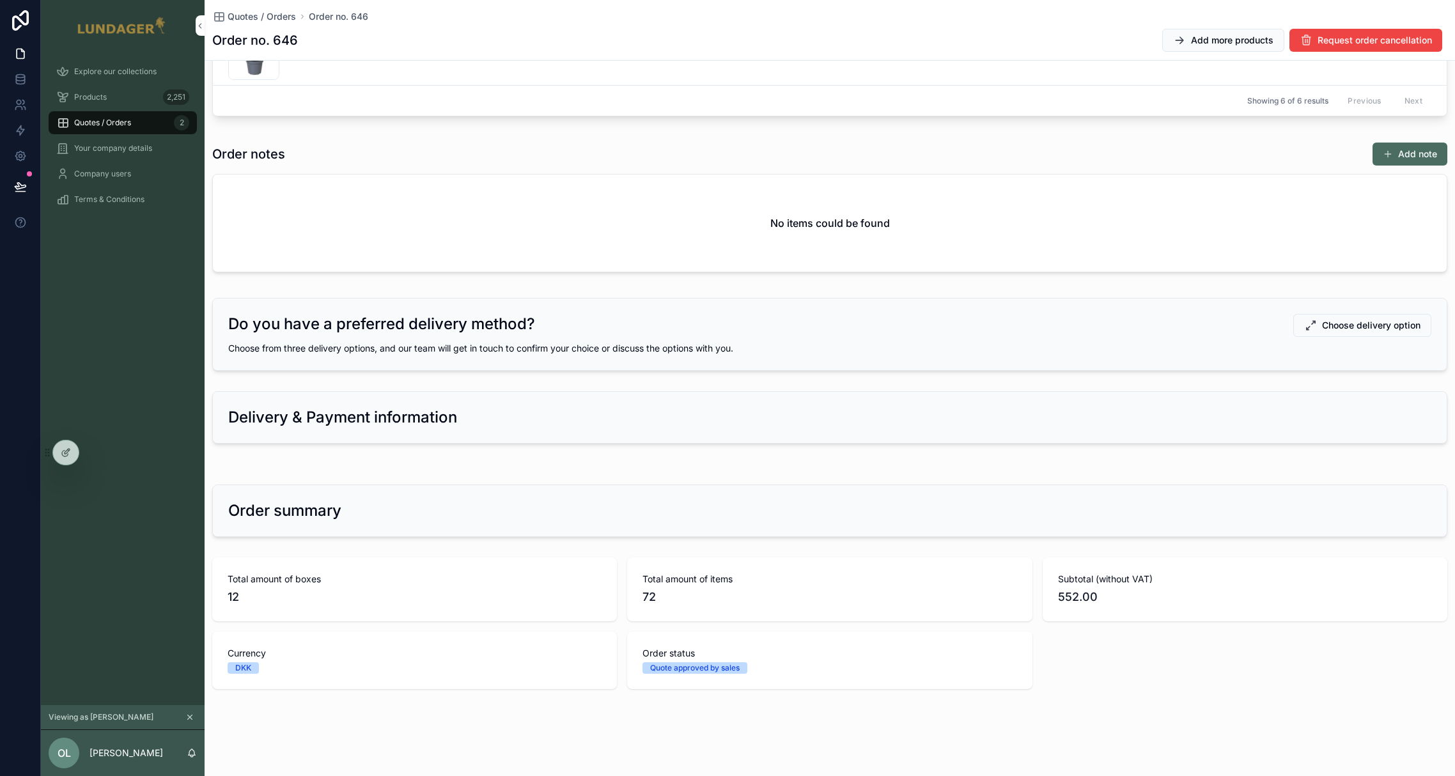
click at [111, 267] on div "Explore our collections Products 2,251 Quotes / Orders 2 Your company details C…" at bounding box center [123, 378] width 164 height 654
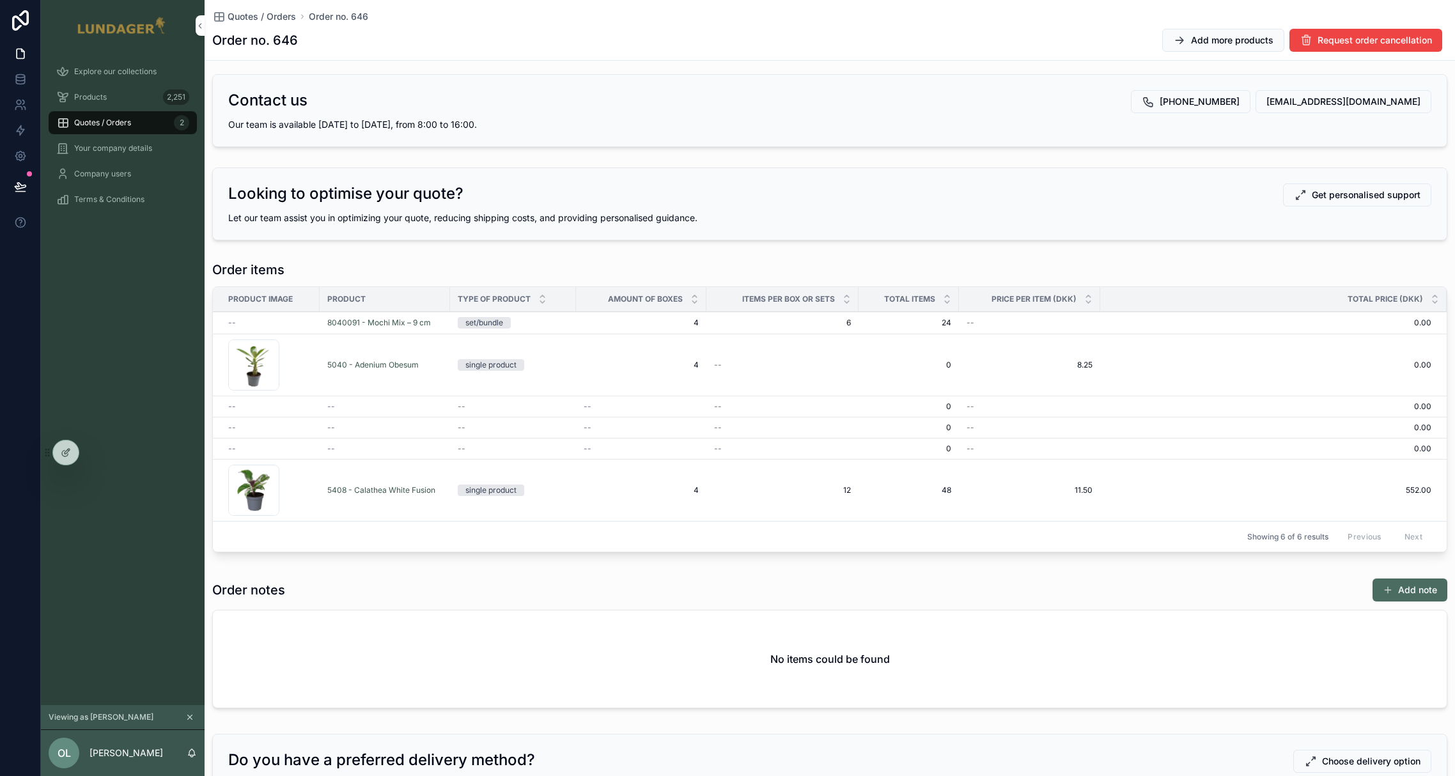
scroll to position [0, 0]
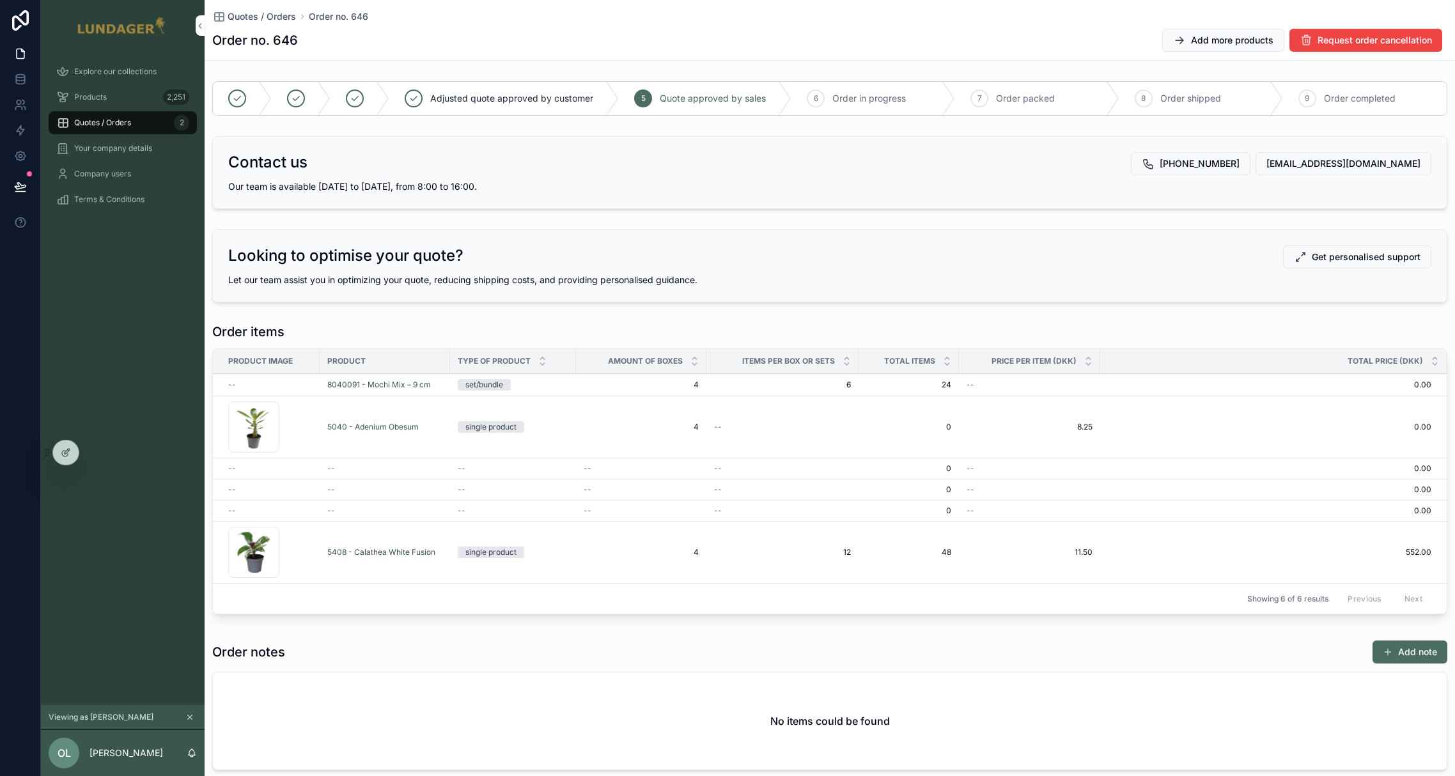
click at [0, 0] on icon at bounding box center [0, 0] width 0 height 0
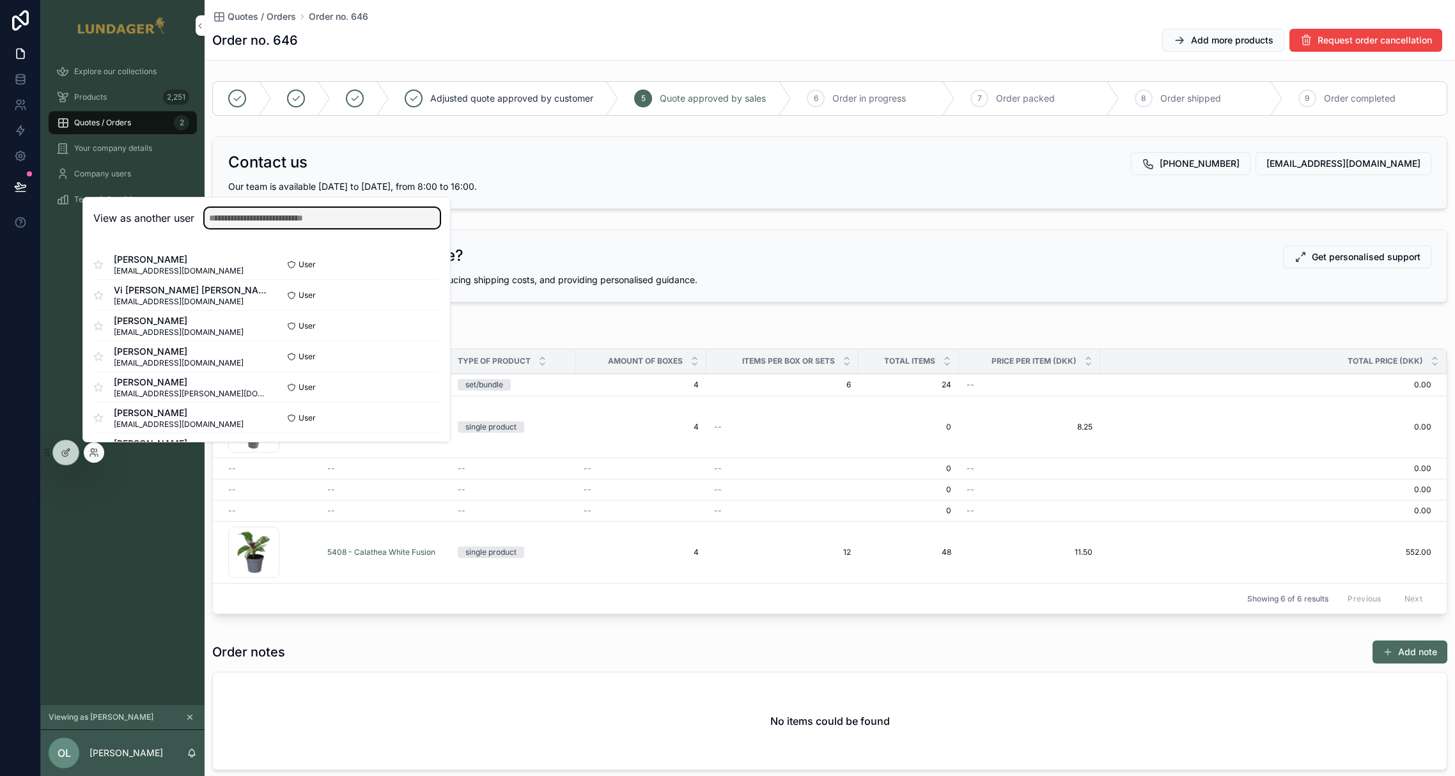
click at [258, 221] on input "text" at bounding box center [322, 218] width 235 height 20
click at [116, 529] on div "Explore our collections Products 2,251 Quotes / Orders 2 Your company details C…" at bounding box center [123, 378] width 164 height 654
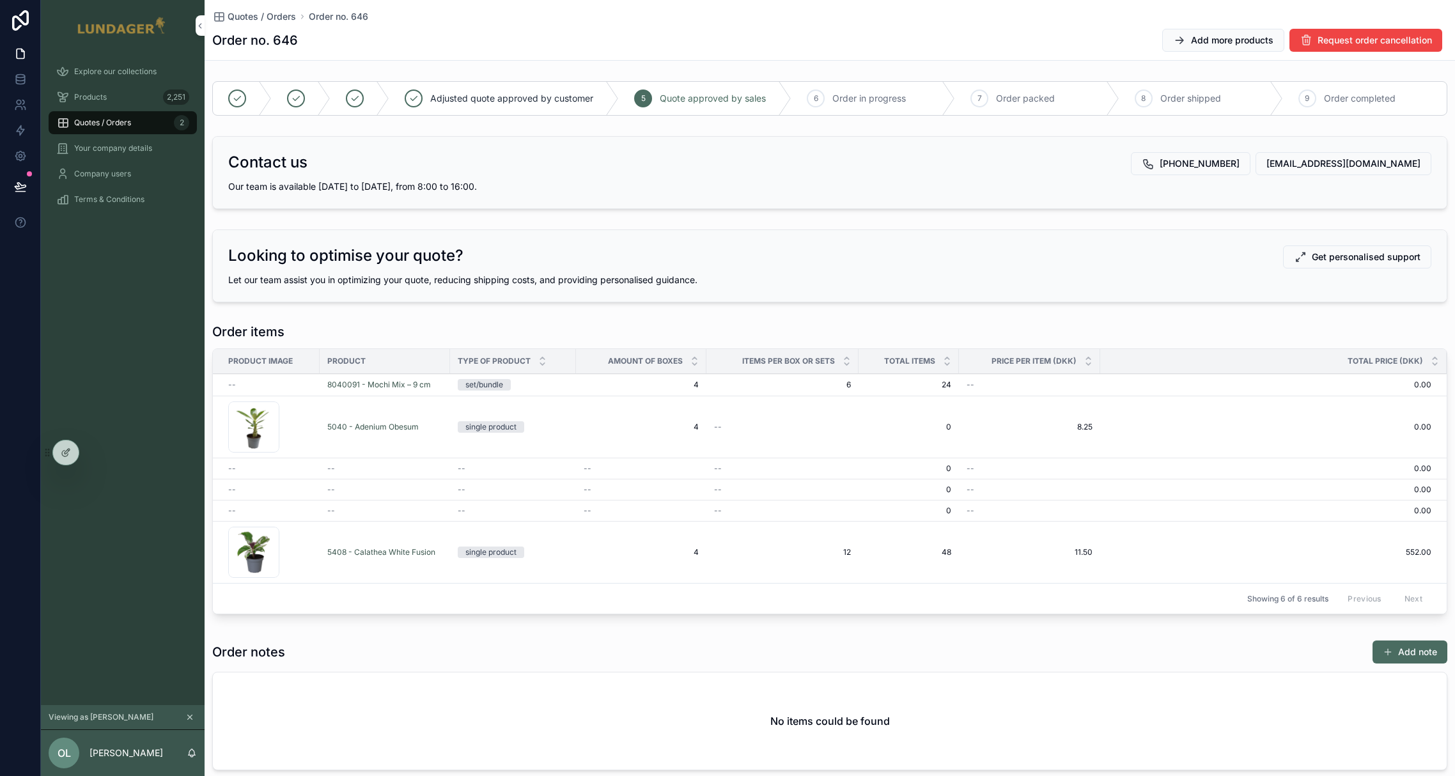
click at [63, 451] on icon at bounding box center [65, 454] width 6 height 6
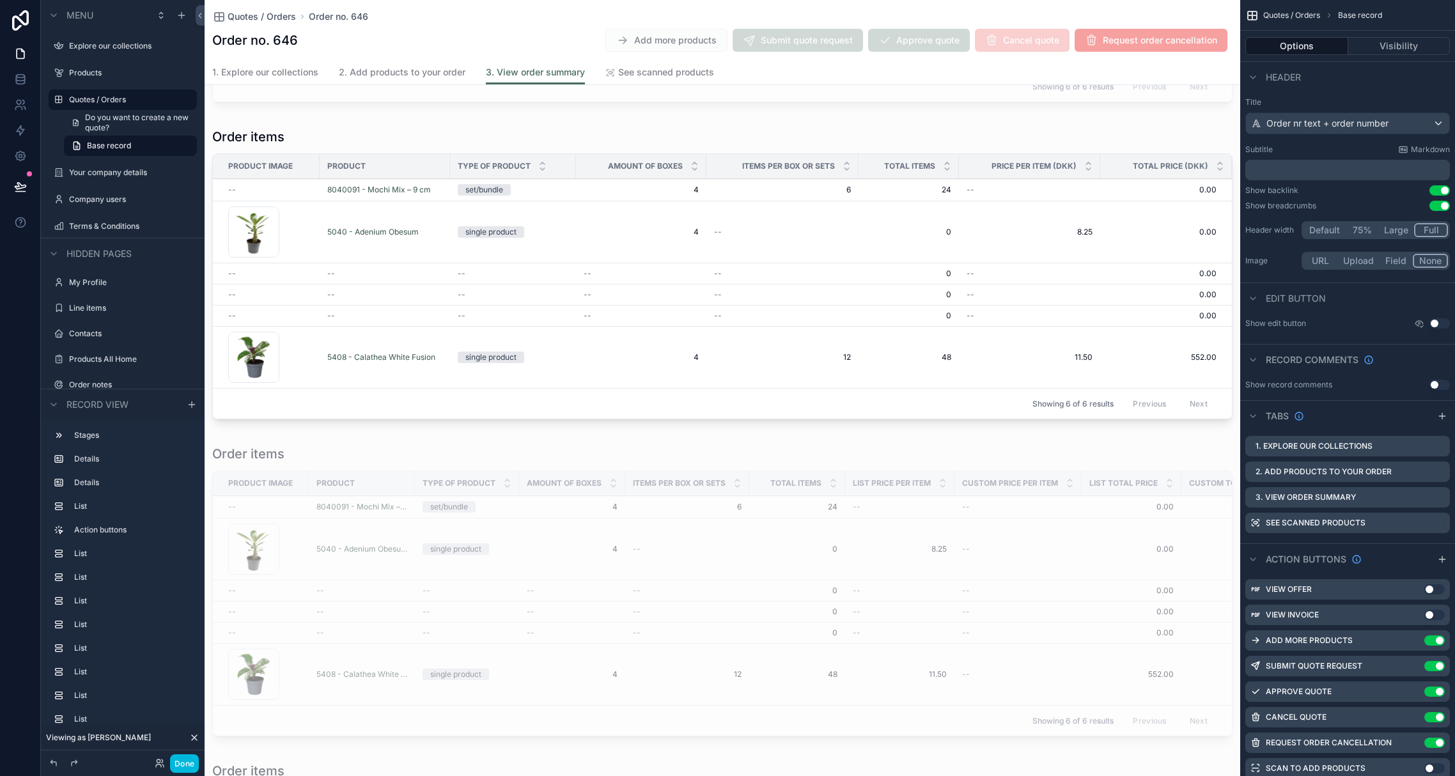
scroll to position [1887, 0]
click at [726, 306] on div "scrollable content" at bounding box center [723, 279] width 1036 height 307
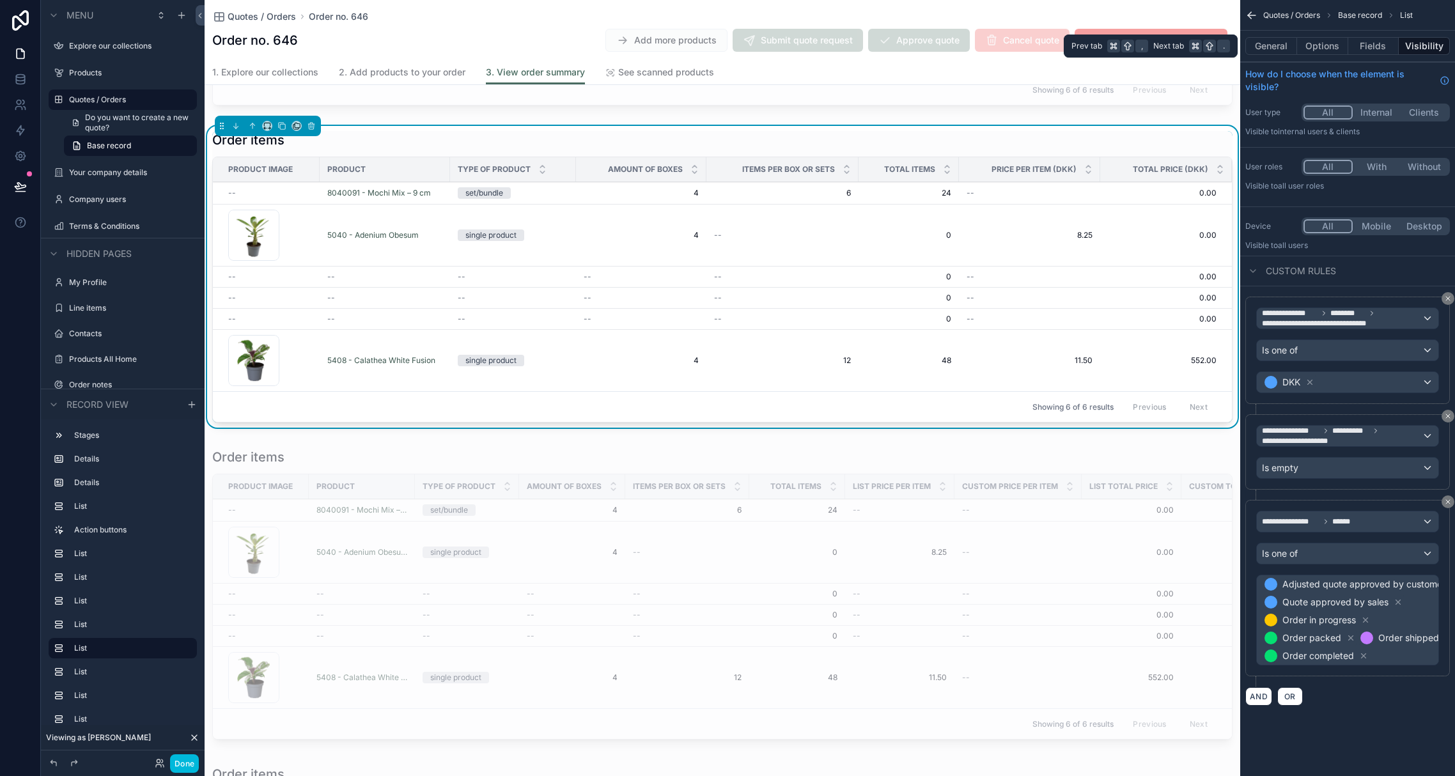
click at [1264, 43] on button "Options" at bounding box center [1322, 46] width 51 height 18
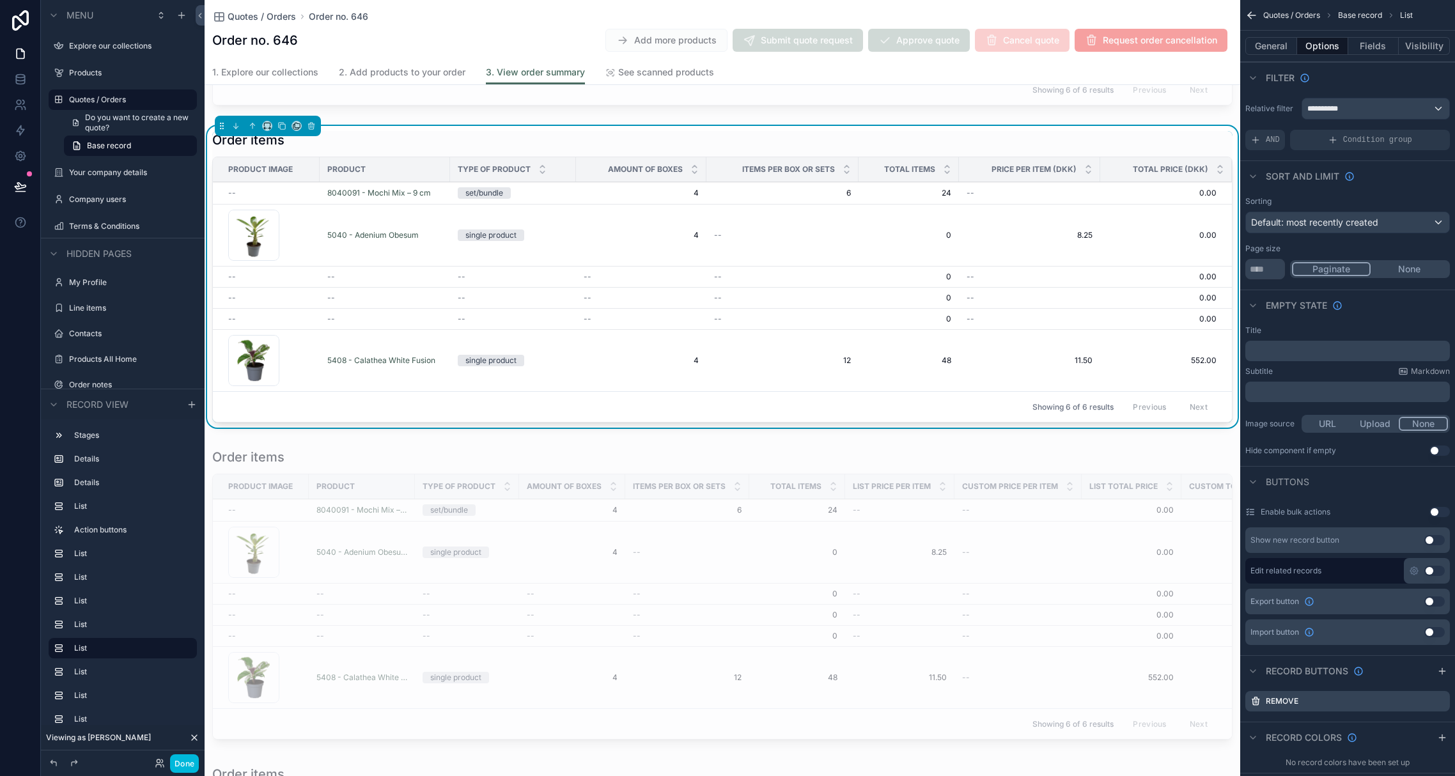
click at [0, 0] on icon "scrollable content" at bounding box center [0, 0] width 0 height 0
click at [1264, 680] on icon at bounding box center [1419, 681] width 10 height 10
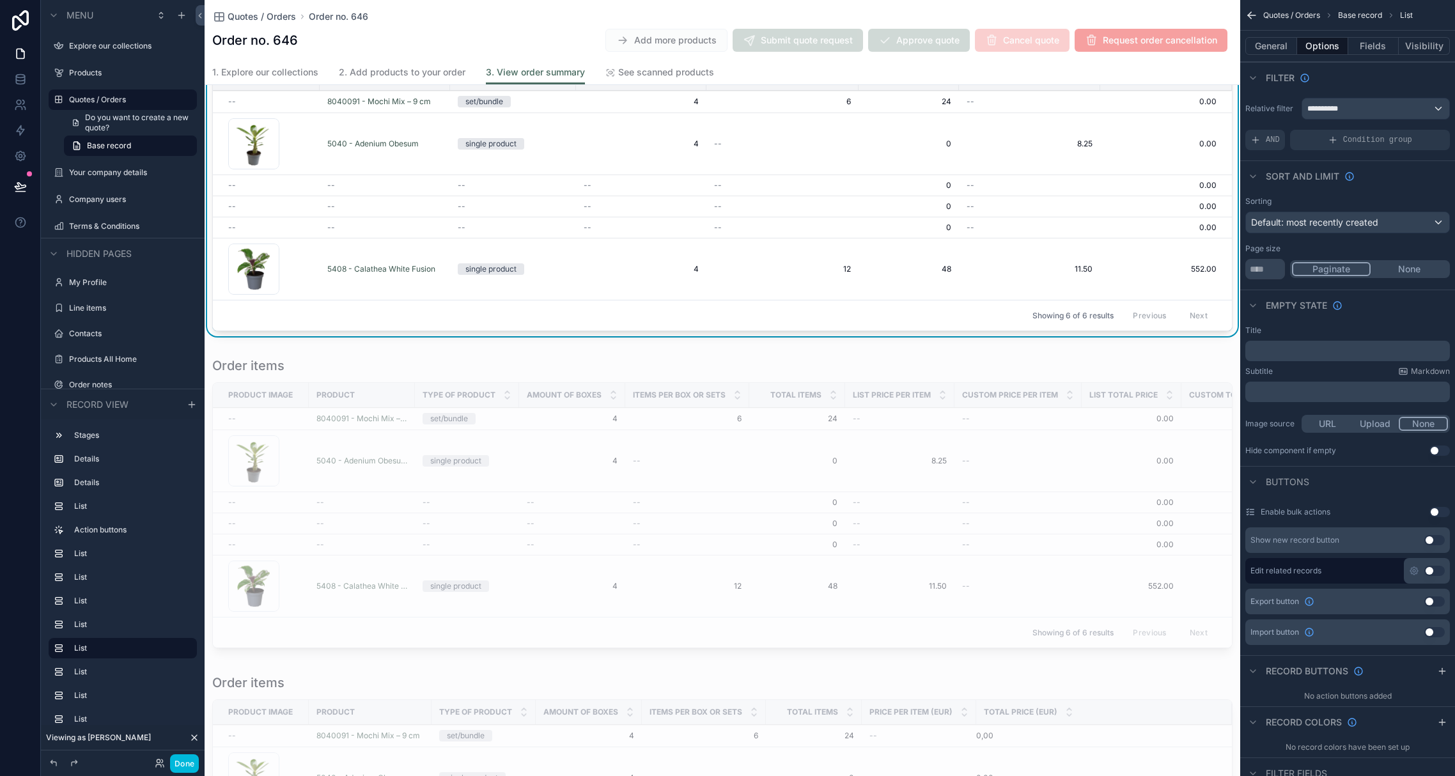
scroll to position [1979, 0]
click at [669, 400] on span "Items per box or sets" at bounding box center [679, 394] width 93 height 10
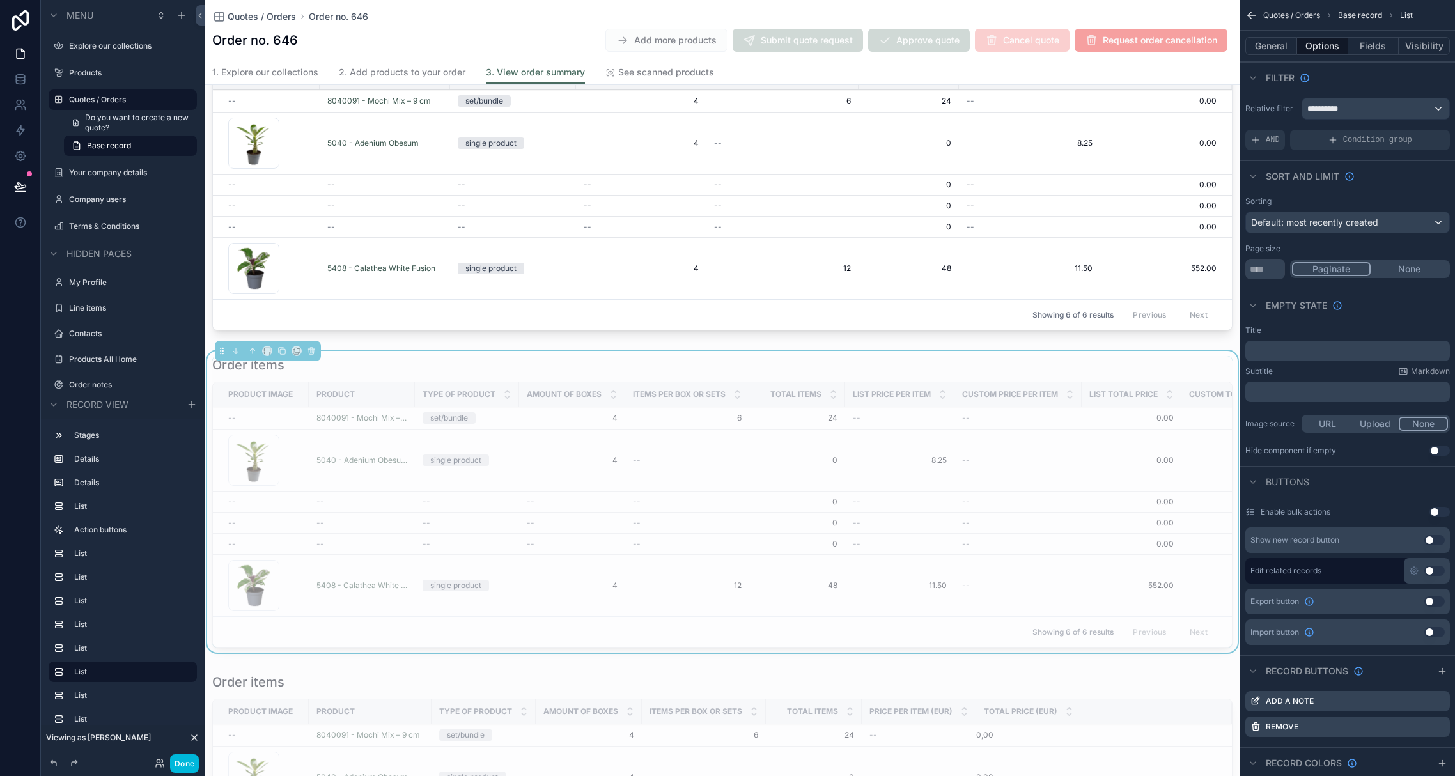
click at [0, 0] on icon "scrollable content" at bounding box center [0, 0] width 0 height 0
click at [1264, 683] on icon at bounding box center [1419, 681] width 10 height 10
click at [0, 0] on icon "scrollable content" at bounding box center [0, 0] width 0 height 0
click at [1264, 680] on icon at bounding box center [1419, 682] width 6 height 6
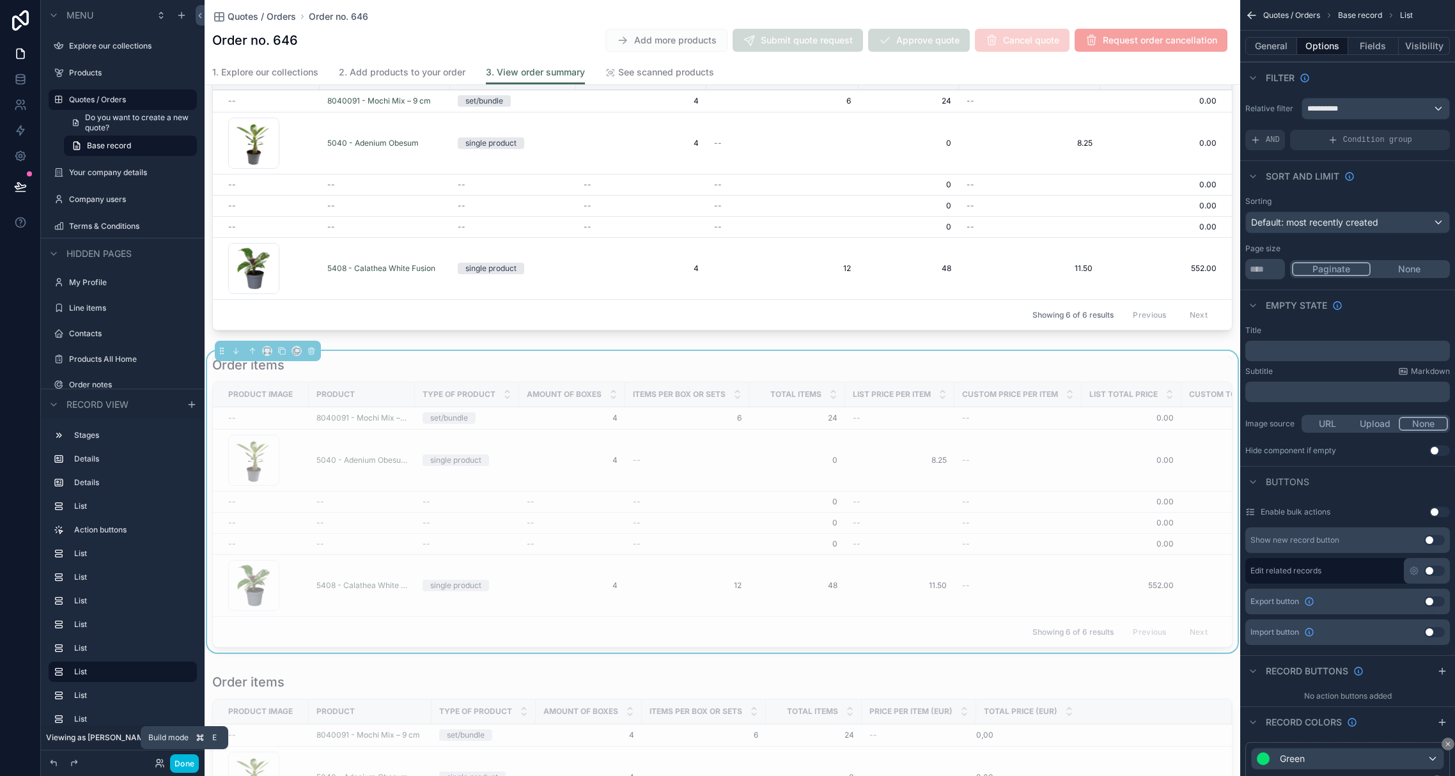
click at [197, 761] on button "Done" at bounding box center [184, 763] width 29 height 19
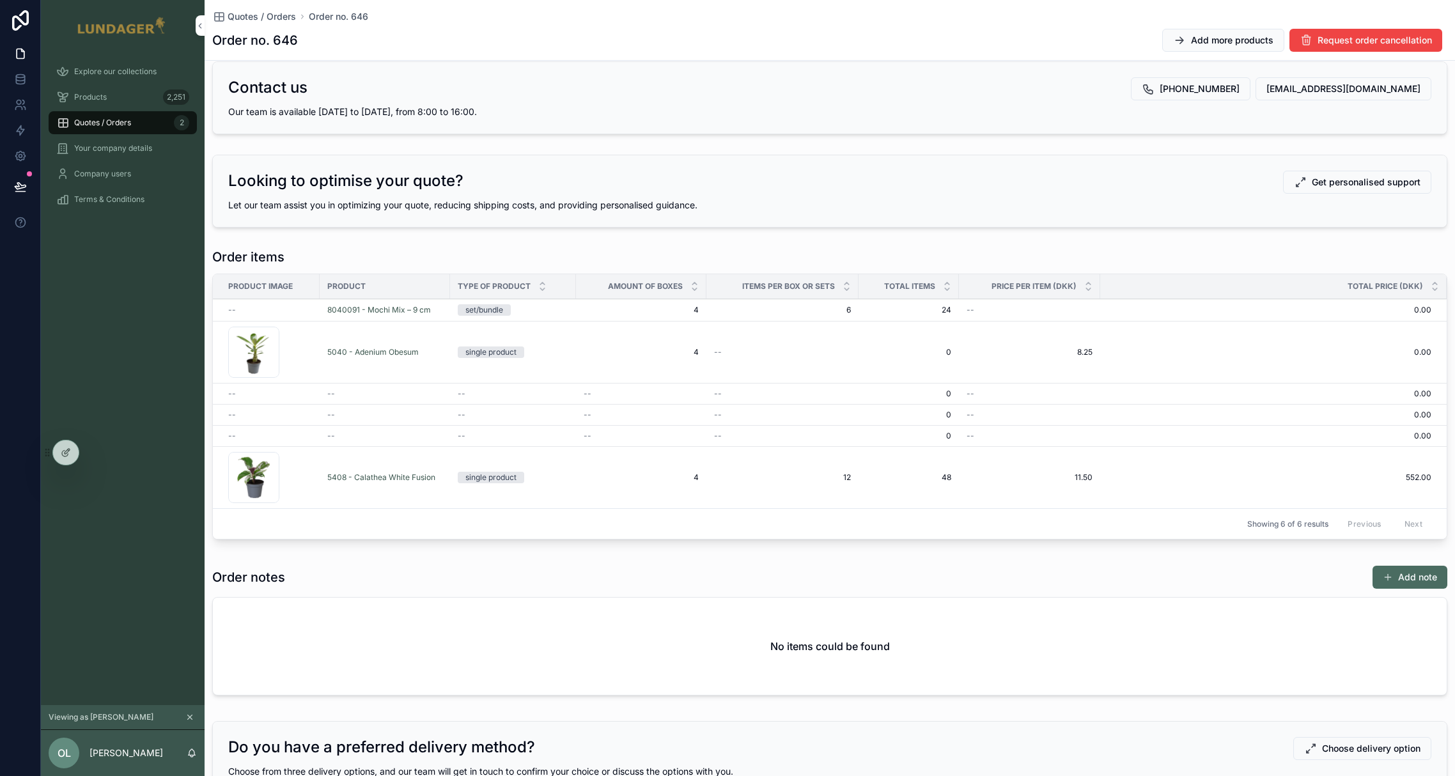
scroll to position [0, 0]
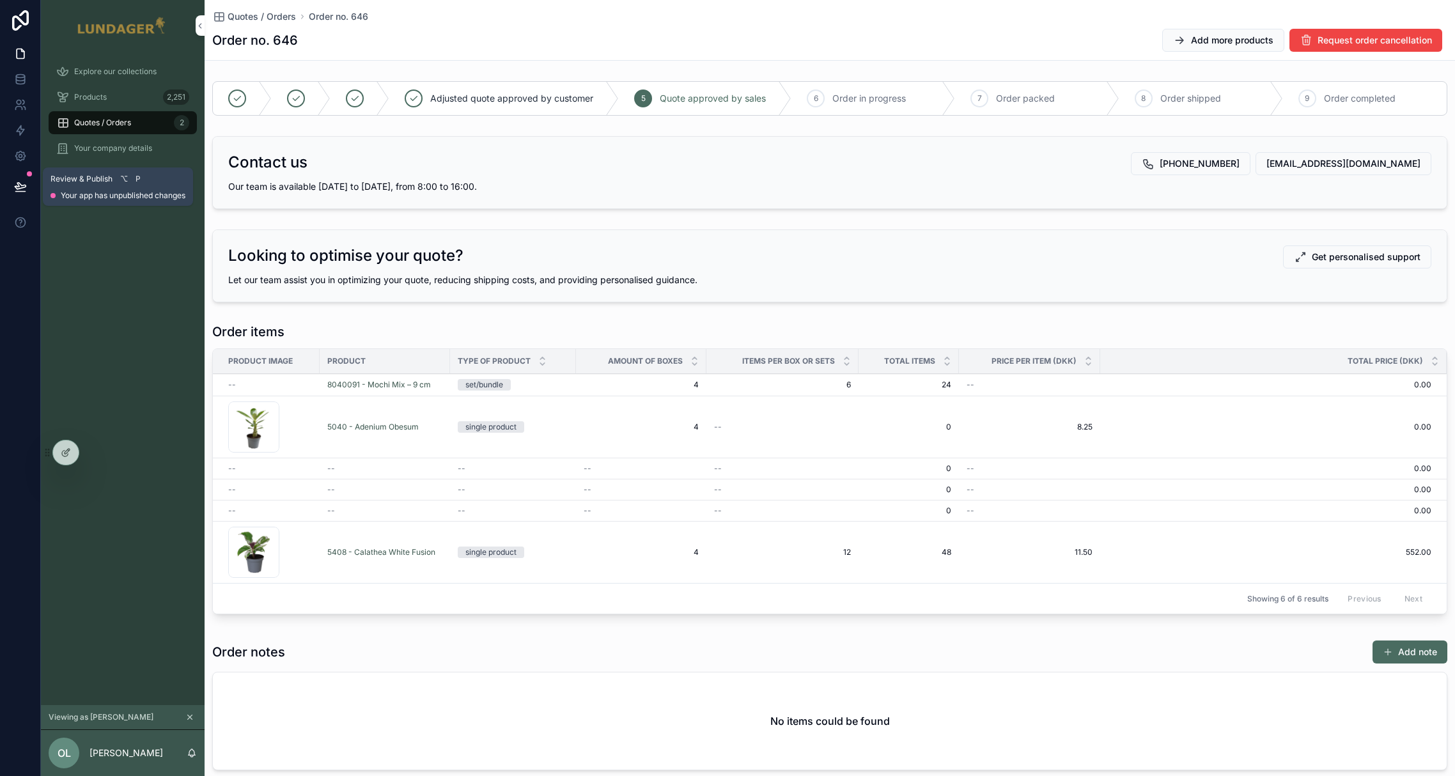
click at [27, 185] on button at bounding box center [20, 187] width 28 height 36
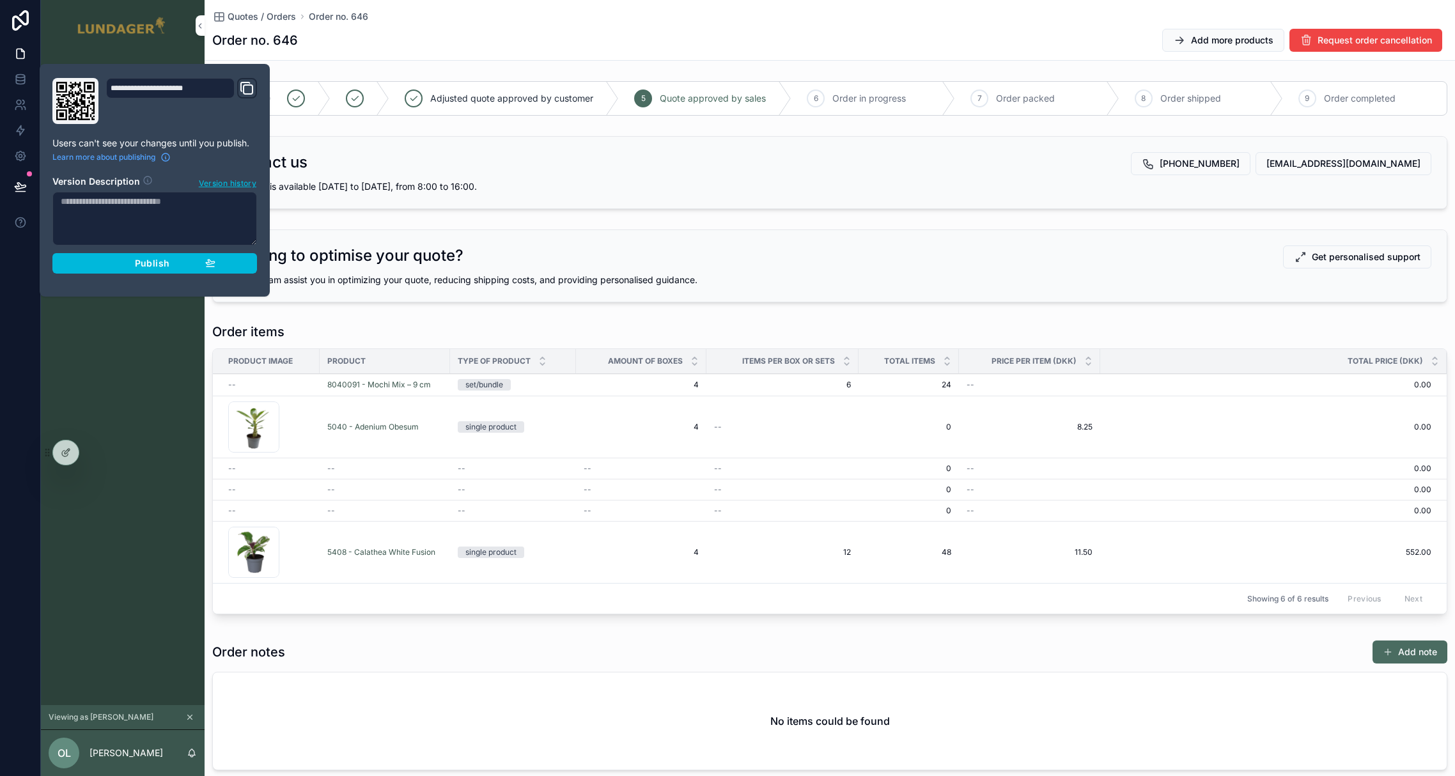
click at [116, 263] on div "Publish" at bounding box center [154, 264] width 121 height 12
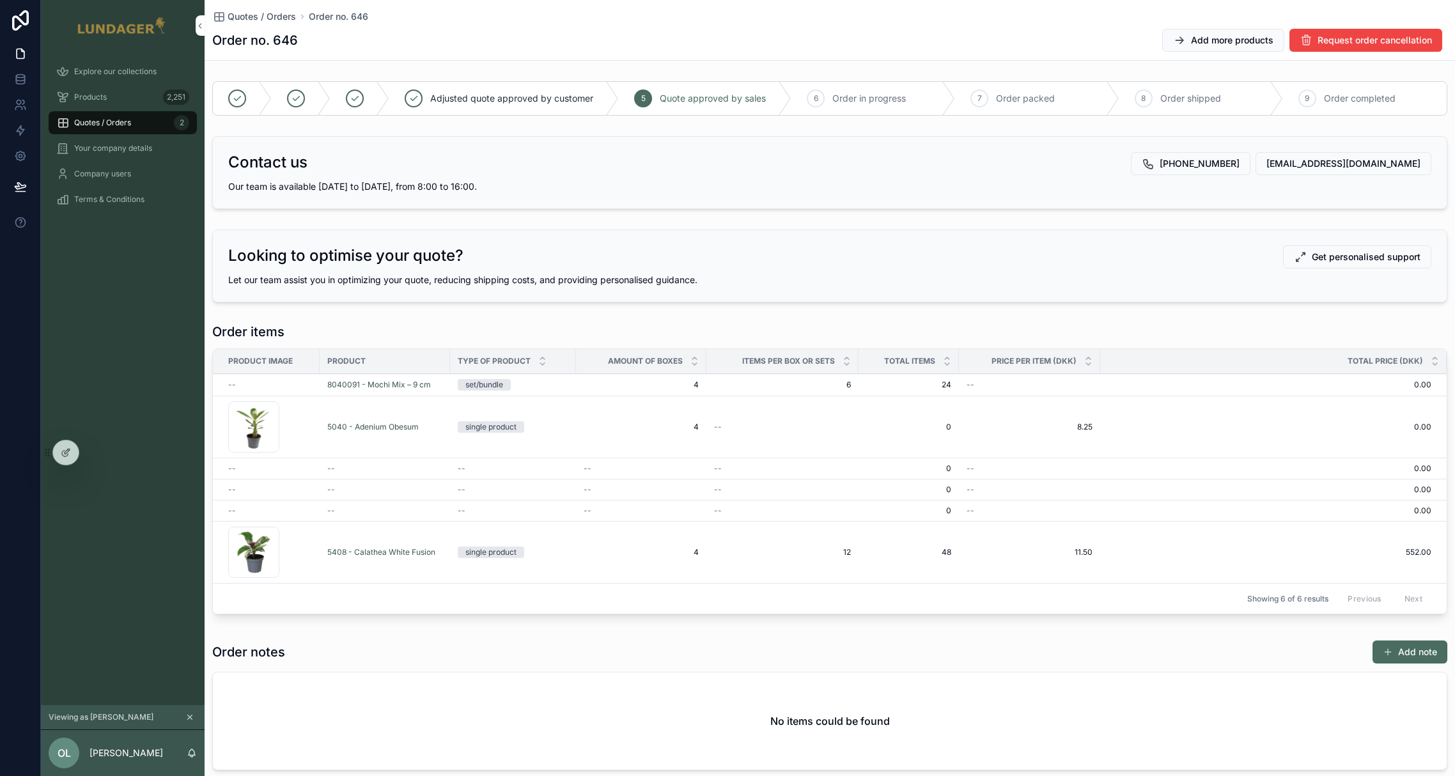
click at [125, 357] on div "Explore our collections Products 2,251 Quotes / Orders 2 Your company details C…" at bounding box center [123, 378] width 164 height 654
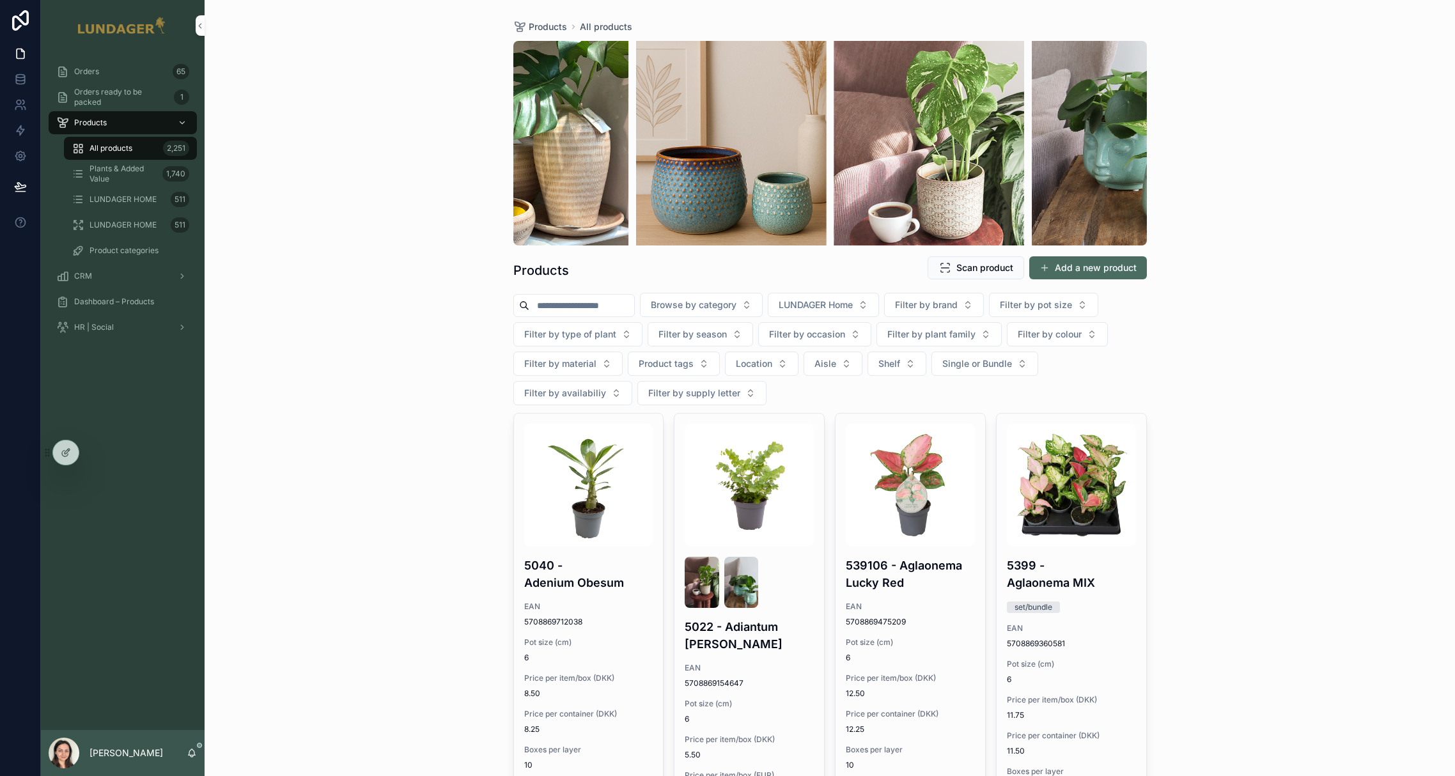
click at [119, 72] on div "Orders 65" at bounding box center [122, 71] width 133 height 20
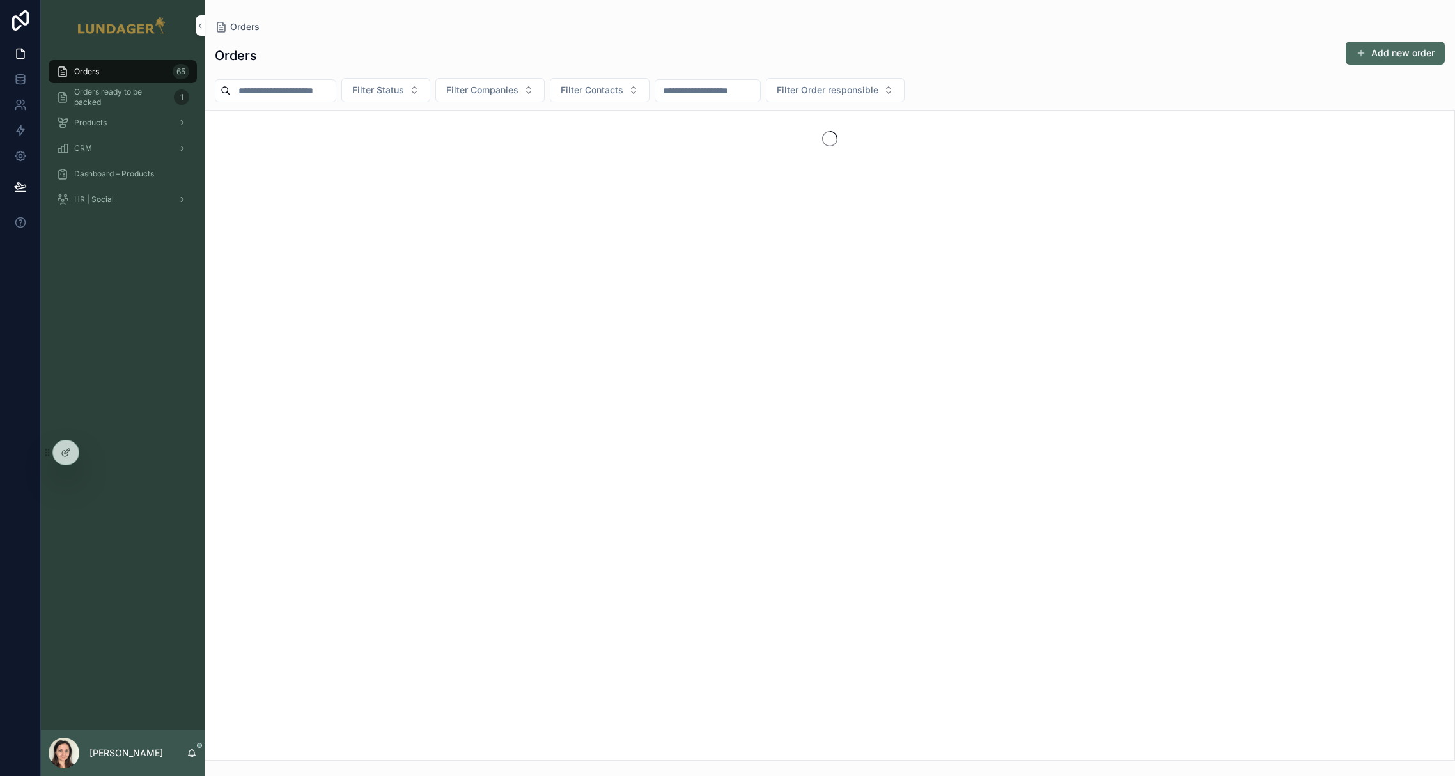
click at [259, 92] on input "scrollable content" at bounding box center [283, 91] width 105 height 18
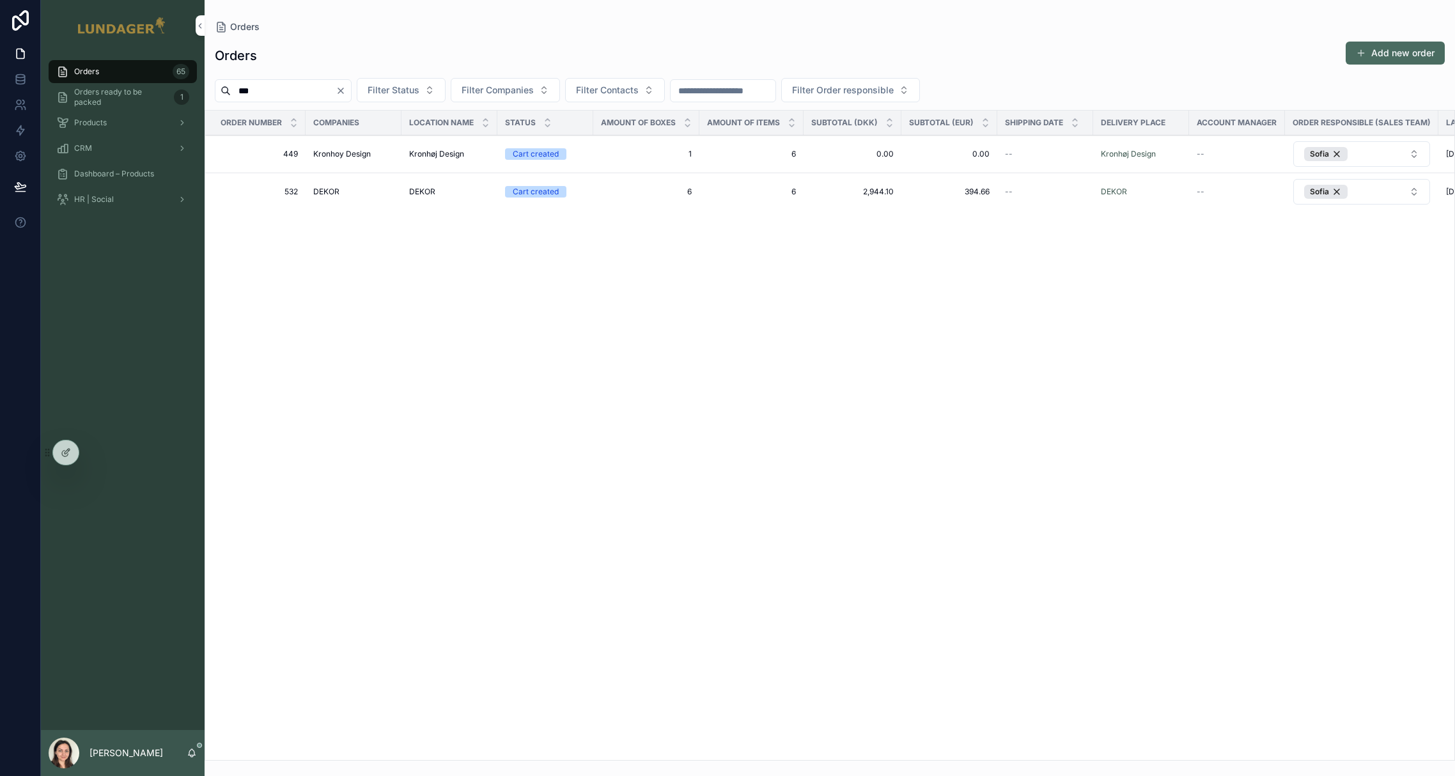
type input "***"
click at [235, 159] on span "646" at bounding box center [259, 158] width 77 height 10
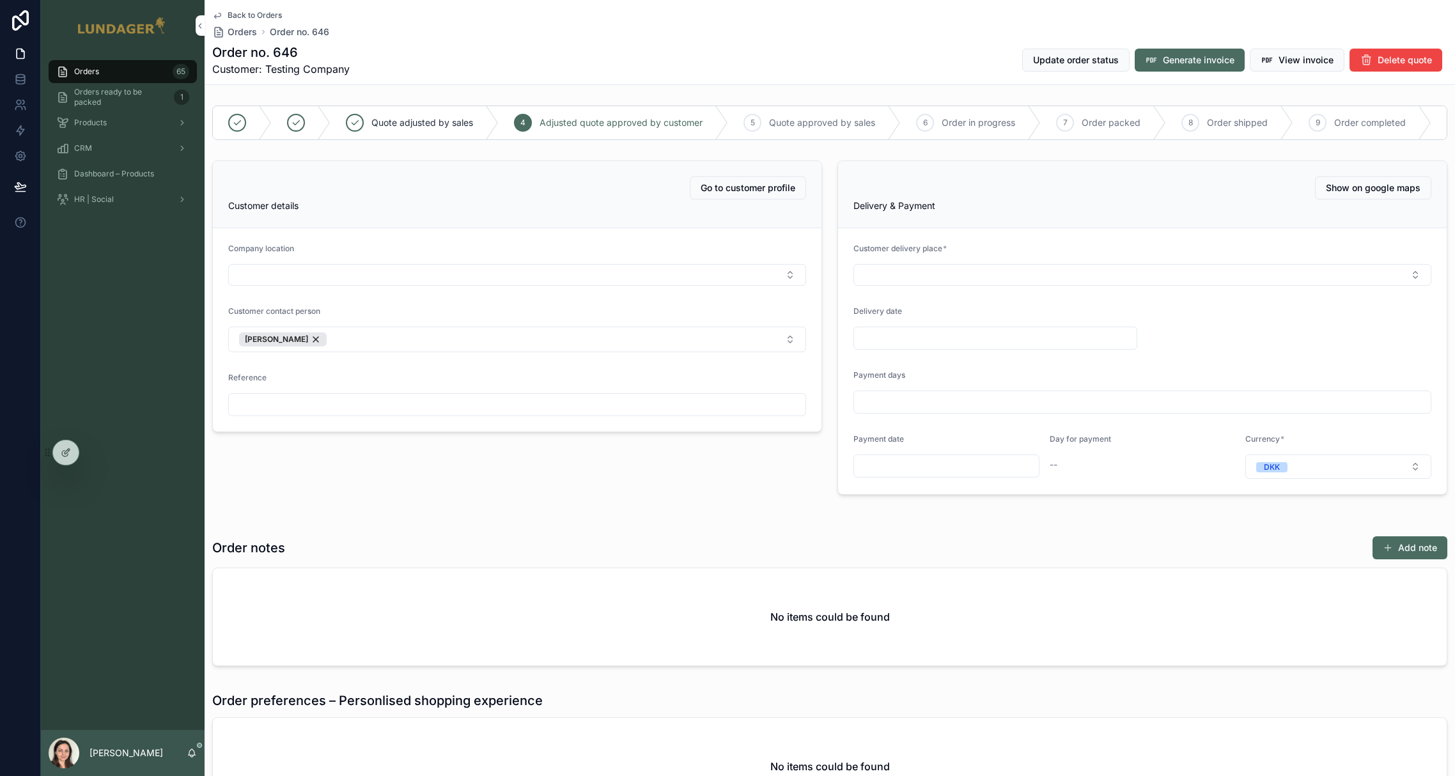
click at [756, 122] on div "5" at bounding box center [753, 123] width 18 height 18
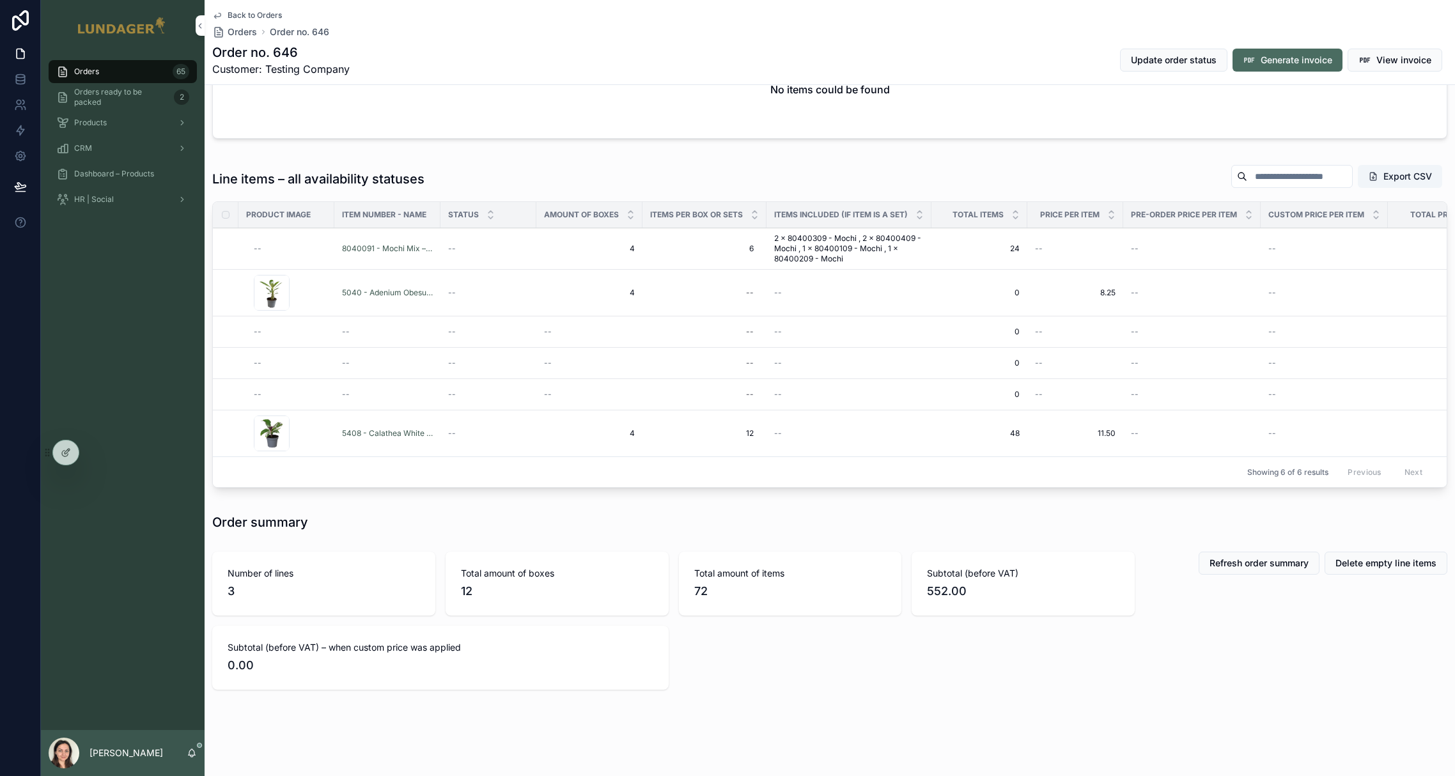
scroll to position [697, 0]
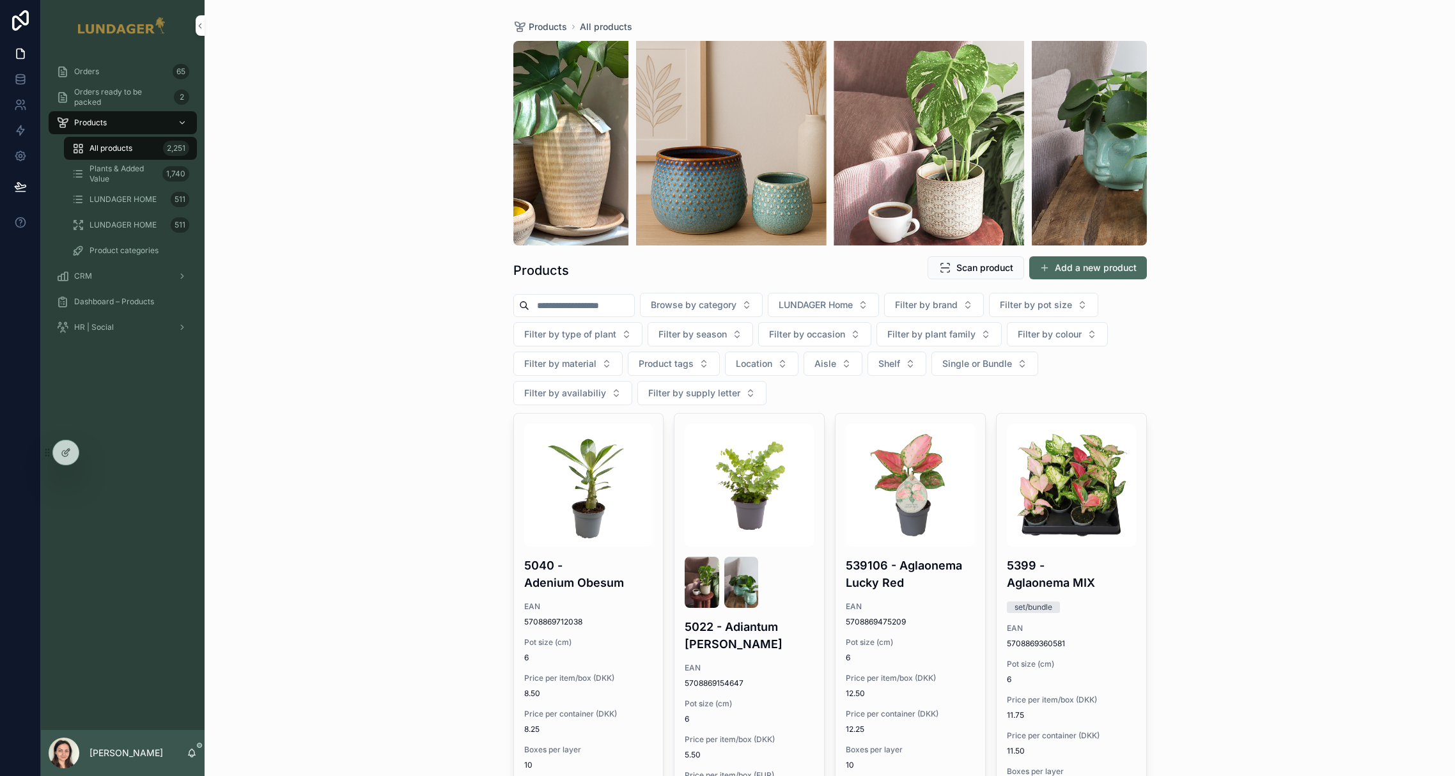
click at [99, 148] on span "All products" at bounding box center [111, 148] width 43 height 10
click at [61, 454] on icon at bounding box center [66, 453] width 10 height 10
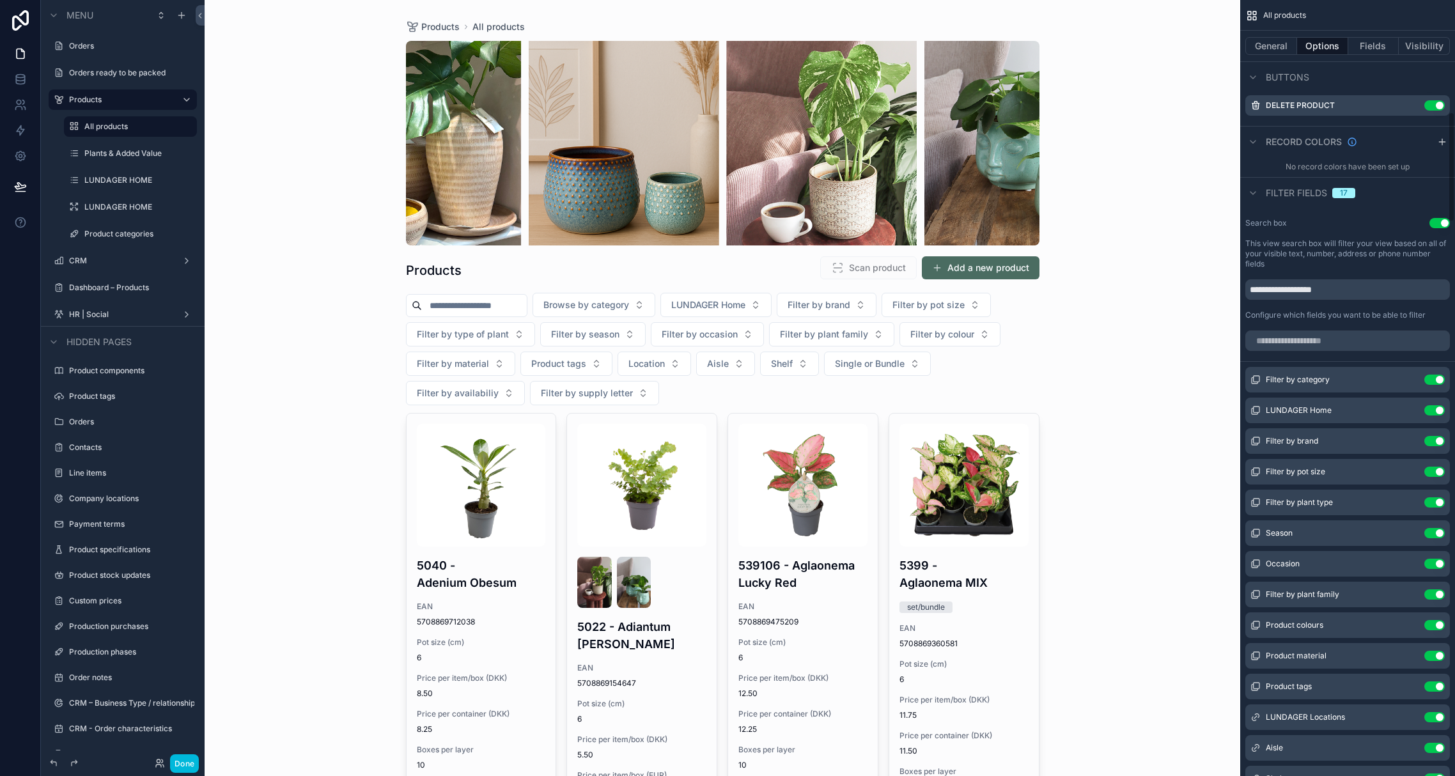
scroll to position [790, 0]
